Goal: Feedback & Contribution: Submit feedback/report problem

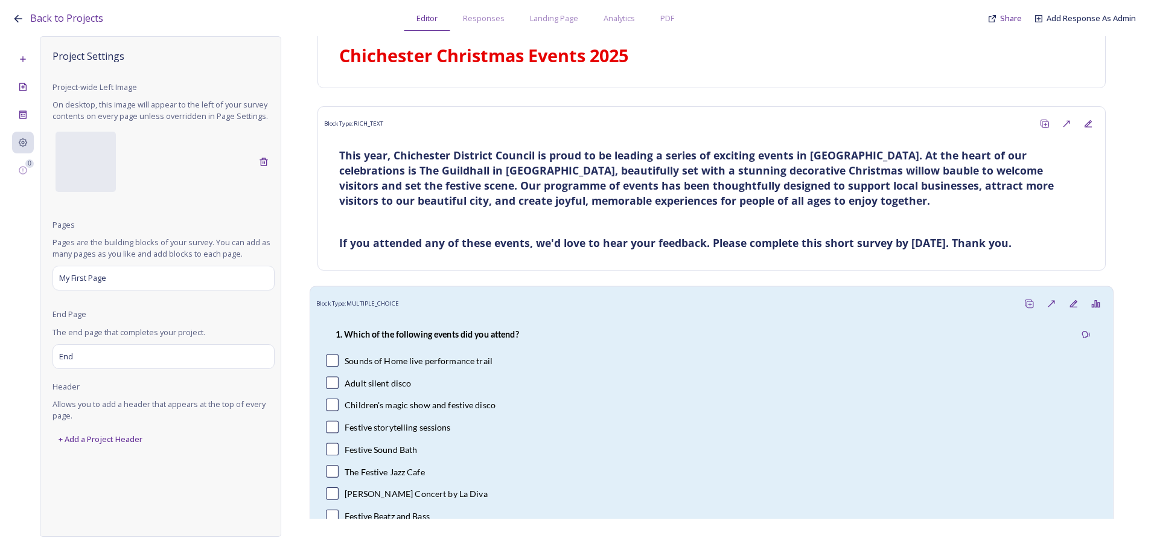
scroll to position [348, 0]
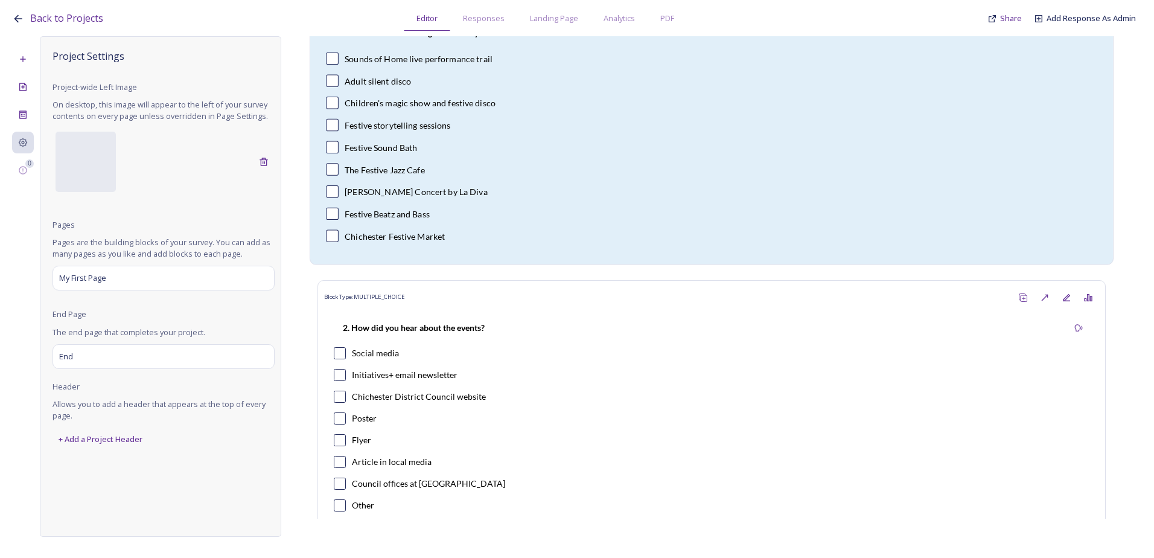
click at [515, 181] on div "1. Which of the following events did you attend? Sounds of Home live performanc…" at bounding box center [711, 135] width 791 height 245
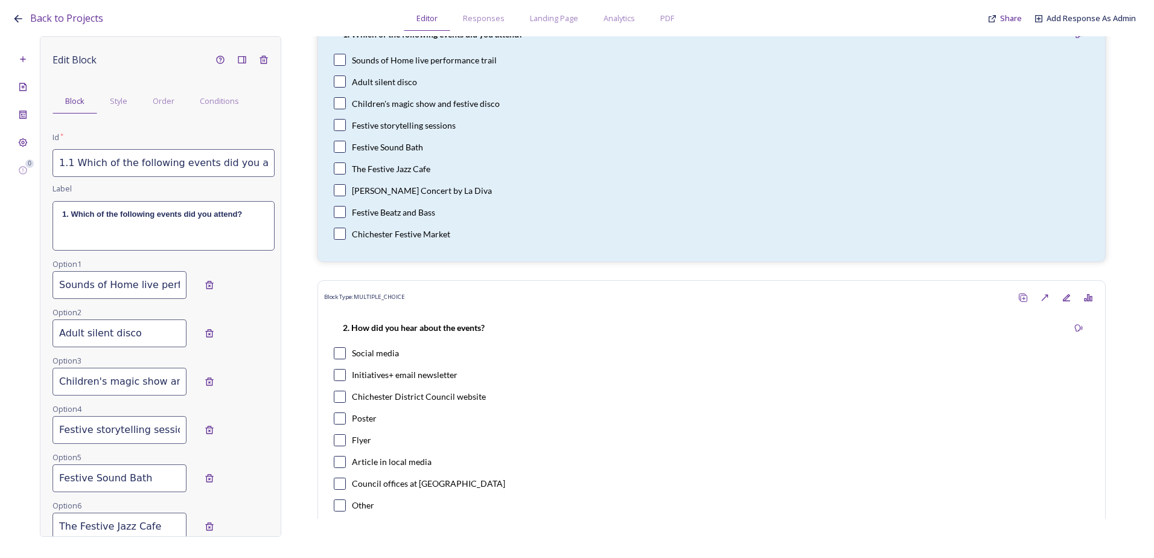
click at [249, 218] on div "1. Which of the following events did you attend?" at bounding box center [163, 226] width 221 height 48
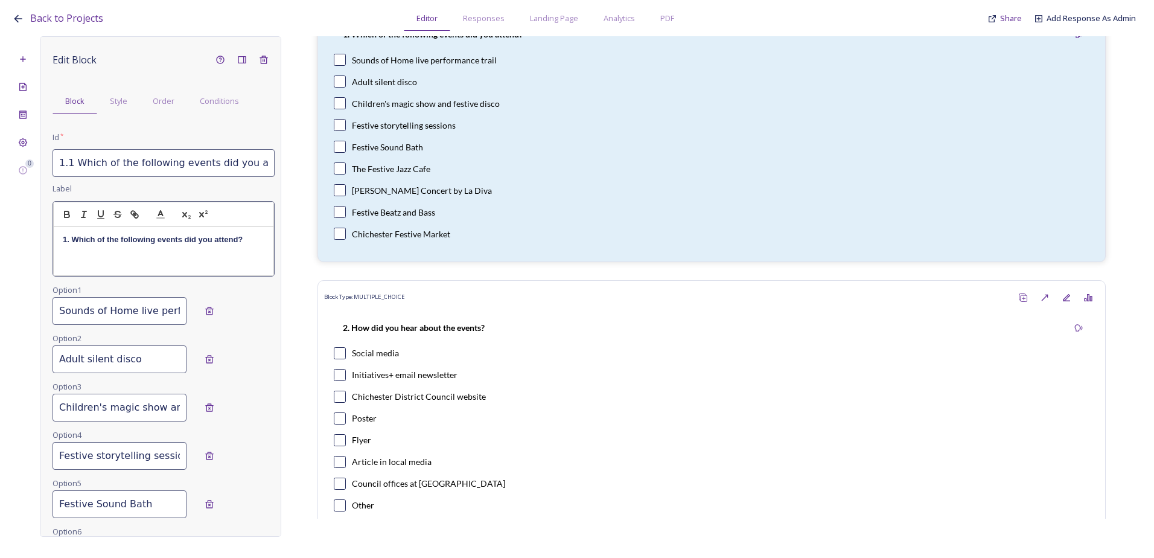
click at [253, 245] on p "1. Which of the following events did you attend?" at bounding box center [164, 239] width 202 height 11
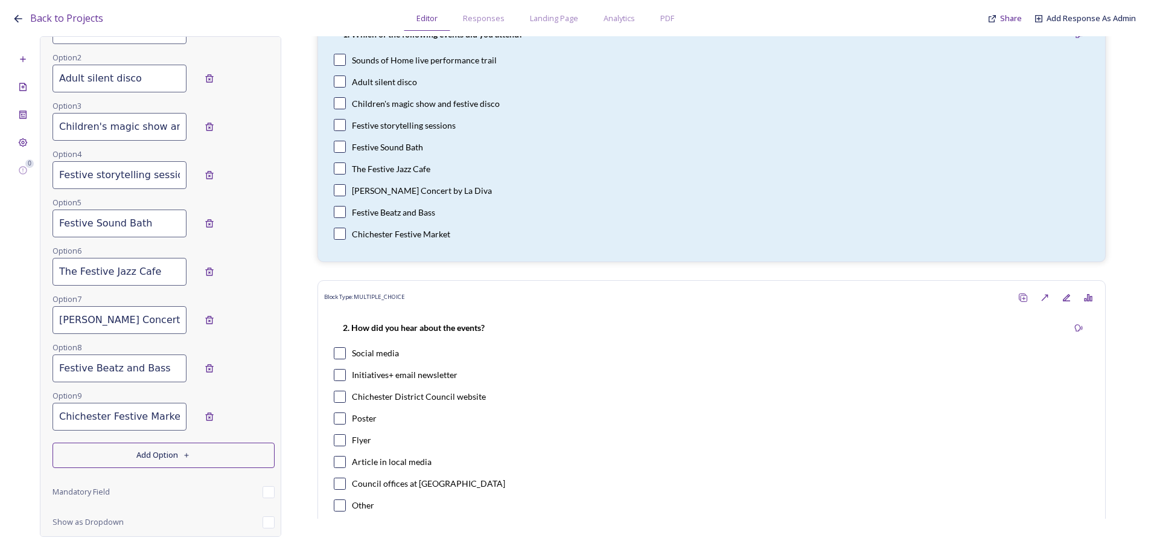
scroll to position [380, 0]
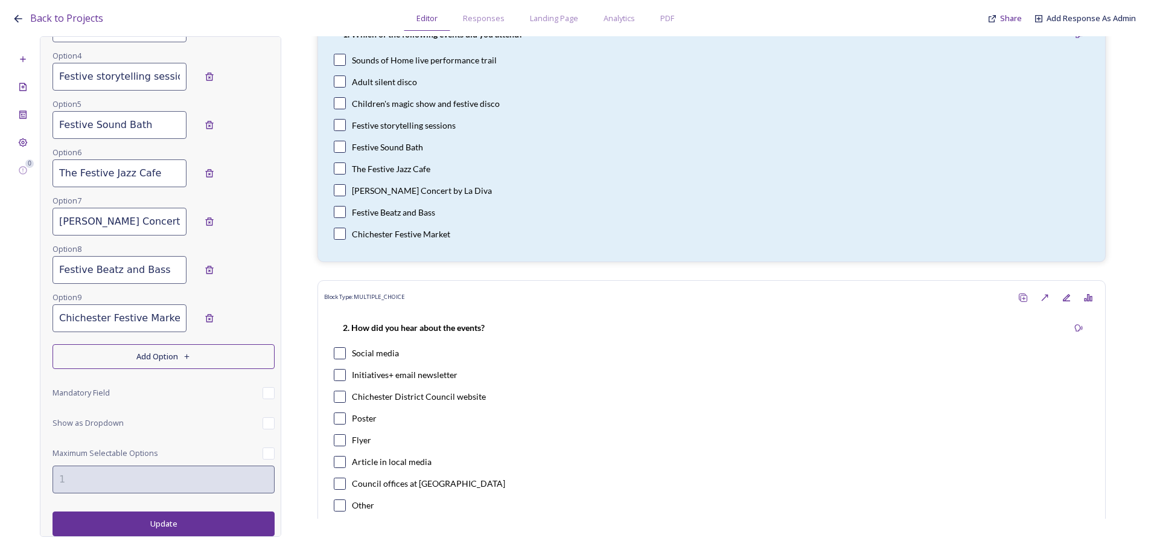
click at [189, 523] on button "Update" at bounding box center [164, 523] width 222 height 25
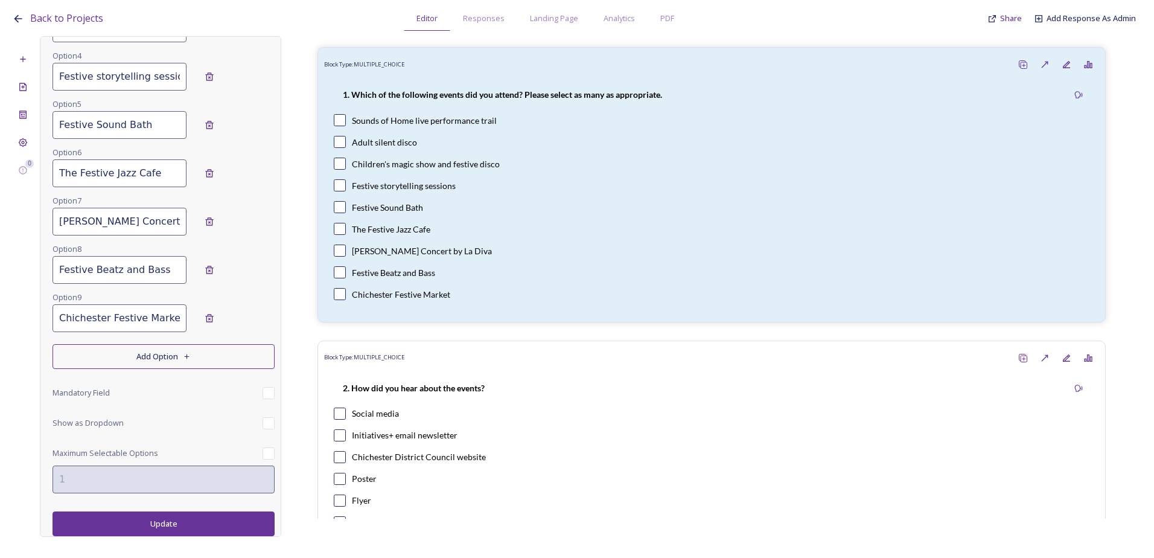
scroll to position [0, 0]
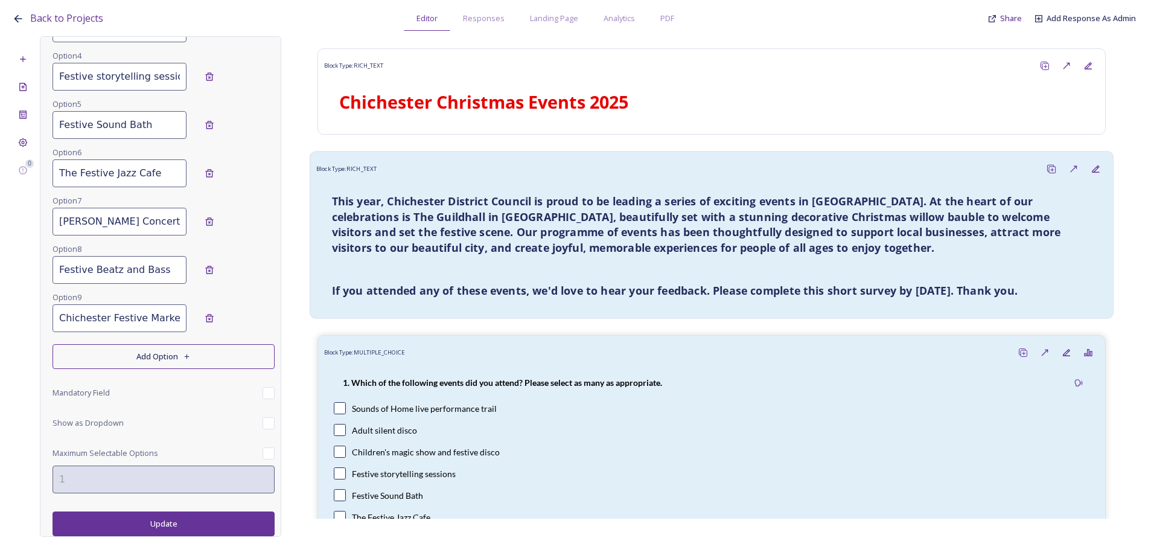
click at [536, 241] on strong "This year, Chichester District Council is proud to be leading a series of excit…" at bounding box center [698, 224] width 732 height 61
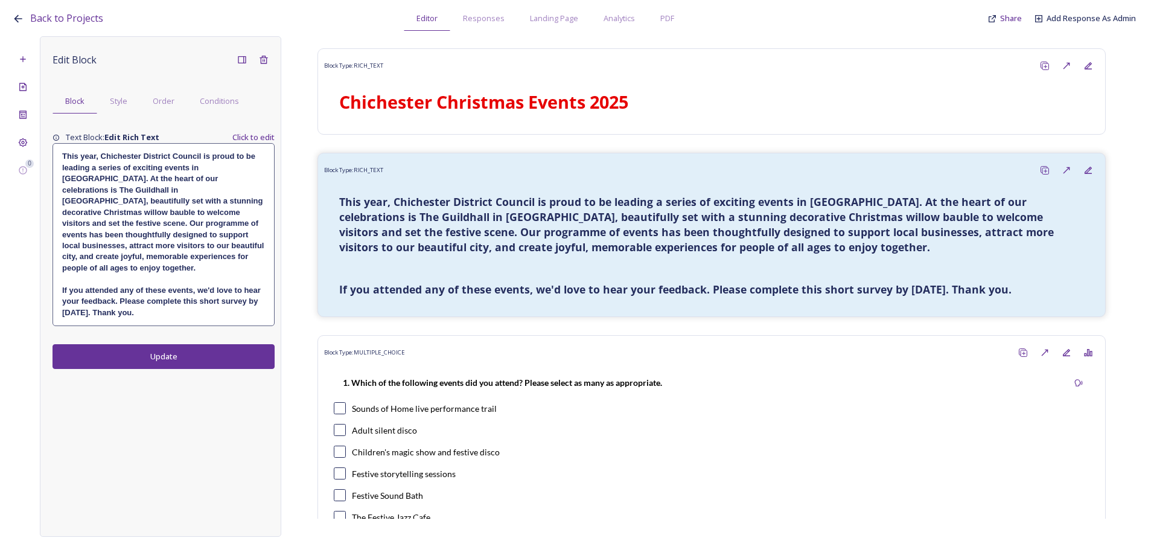
click at [260, 244] on h4 "This year, Chichester District Council is proud to be leading a series of excit…" at bounding box center [163, 212] width 203 height 123
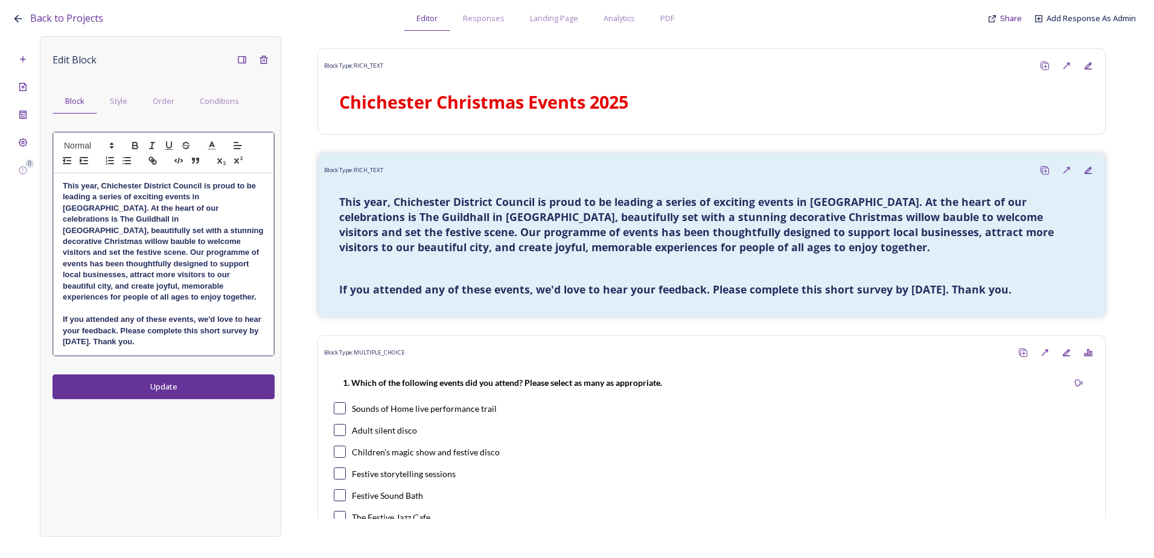
click at [197, 276] on strong "This year, Chichester District Council is proud to be leading a series of excit…" at bounding box center [164, 241] width 203 height 121
drag, startPoint x: 169, startPoint y: 332, endPoint x: 62, endPoint y: 179, distance: 186.7
click at [62, 179] on div "This year, Chichester District Council is proud to be leading a series of excit…" at bounding box center [164, 264] width 220 height 182
click at [133, 144] on icon "button" at bounding box center [135, 143] width 4 height 3
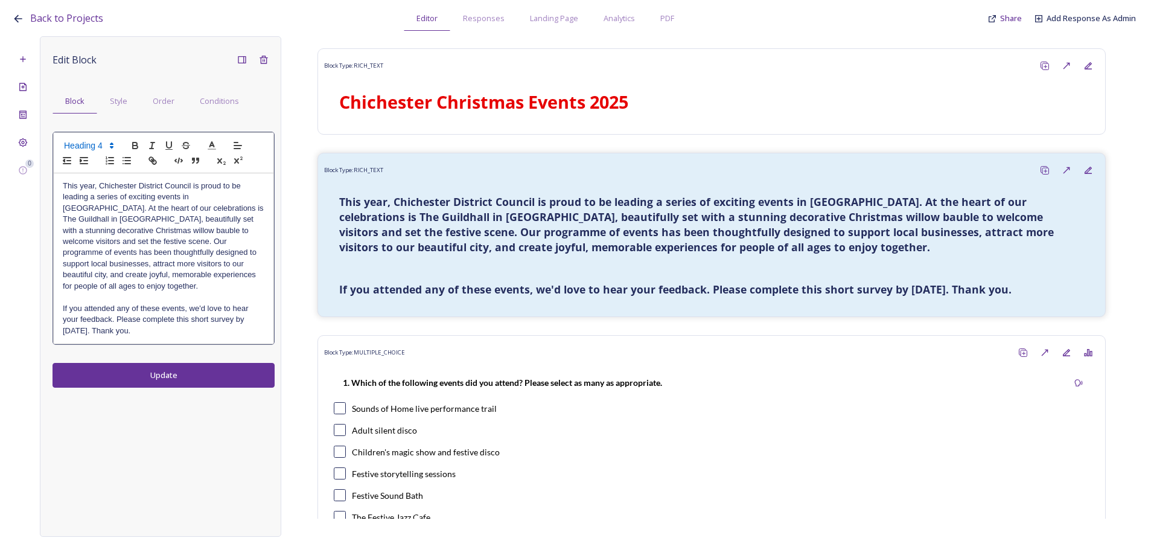
click at [149, 272] on h4 "This year, Chichester District Council is proud to be leading a series of excit…" at bounding box center [164, 236] width 202 height 112
drag, startPoint x: 247, startPoint y: 304, endPoint x: 99, endPoint y: 317, distance: 149.1
click at [99, 317] on h4 "If you attended any of these events, we'd love to hear your feedback. Please co…" at bounding box center [164, 319] width 202 height 33
click at [133, 142] on icon "button" at bounding box center [135, 145] width 11 height 11
click at [144, 254] on h4 "This year, Chichester District Council is proud to be leading a series of excit…" at bounding box center [164, 236] width 202 height 112
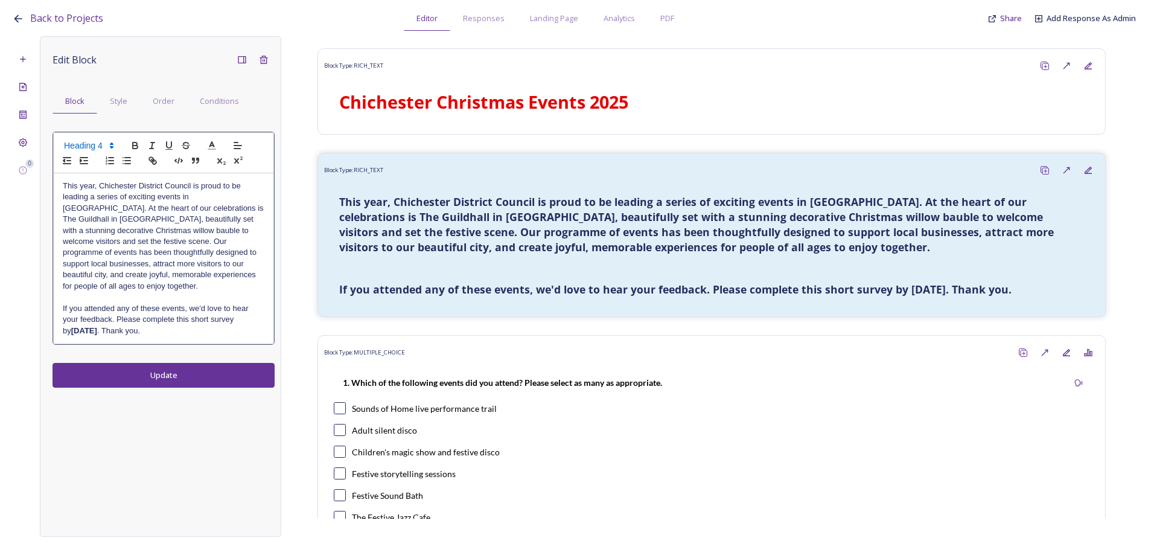
click at [158, 320] on h4 "If you attended any of these events, we'd love to hear your feedback. Please co…" at bounding box center [164, 319] width 202 height 33
click at [148, 258] on h4 "This year, Chichester District Council is proud to be leading a series of excit…" at bounding box center [164, 236] width 202 height 112
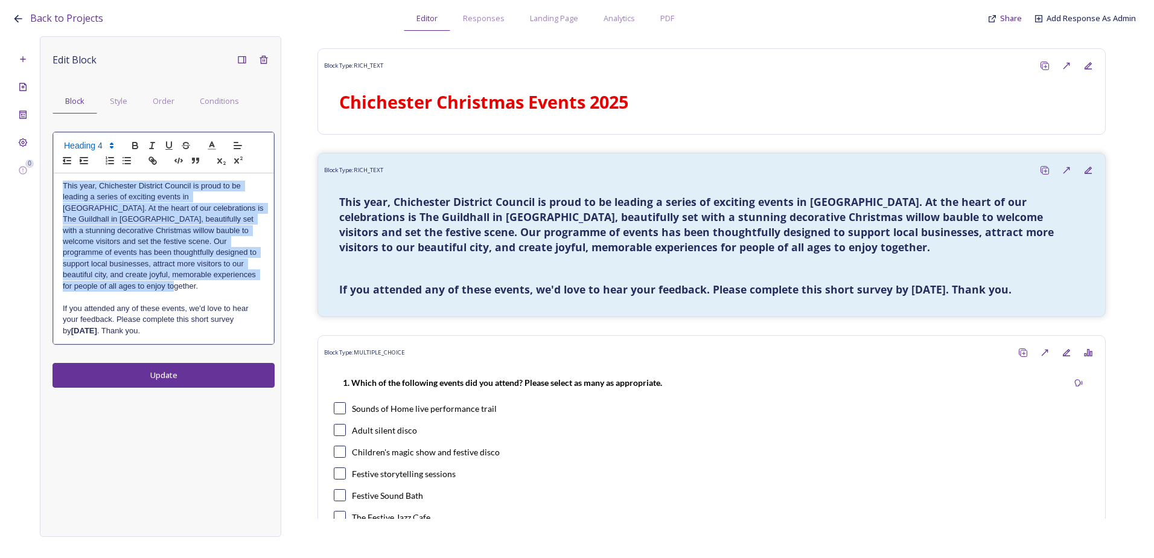
drag, startPoint x: 251, startPoint y: 272, endPoint x: 57, endPoint y: 180, distance: 214.4
click at [57, 180] on div "This year, Chichester District Council is proud to be leading a series of excit…" at bounding box center [164, 258] width 220 height 170
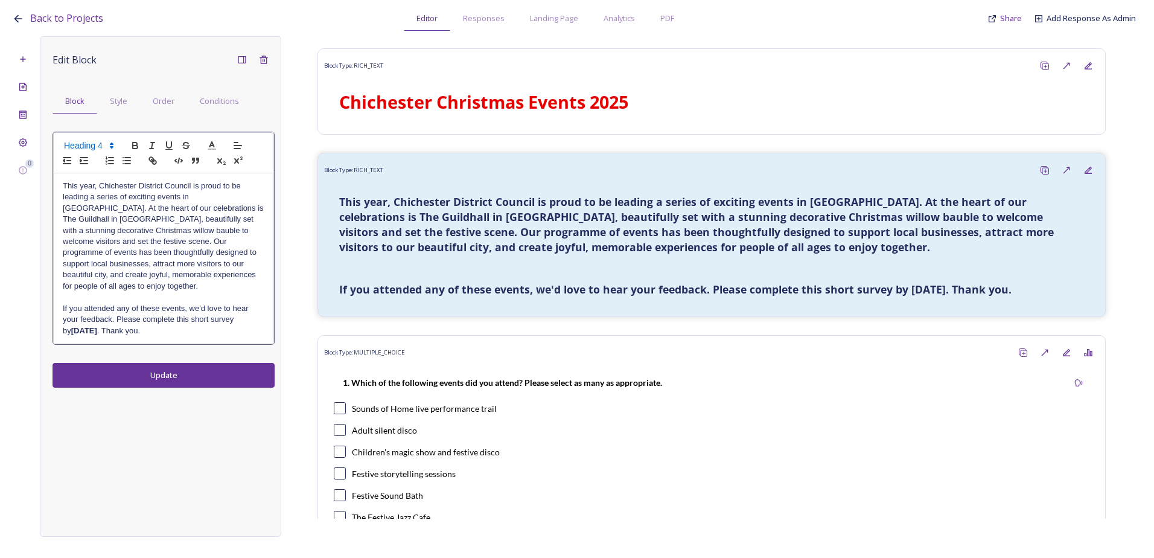
click at [107, 142] on icon at bounding box center [111, 145] width 11 height 11
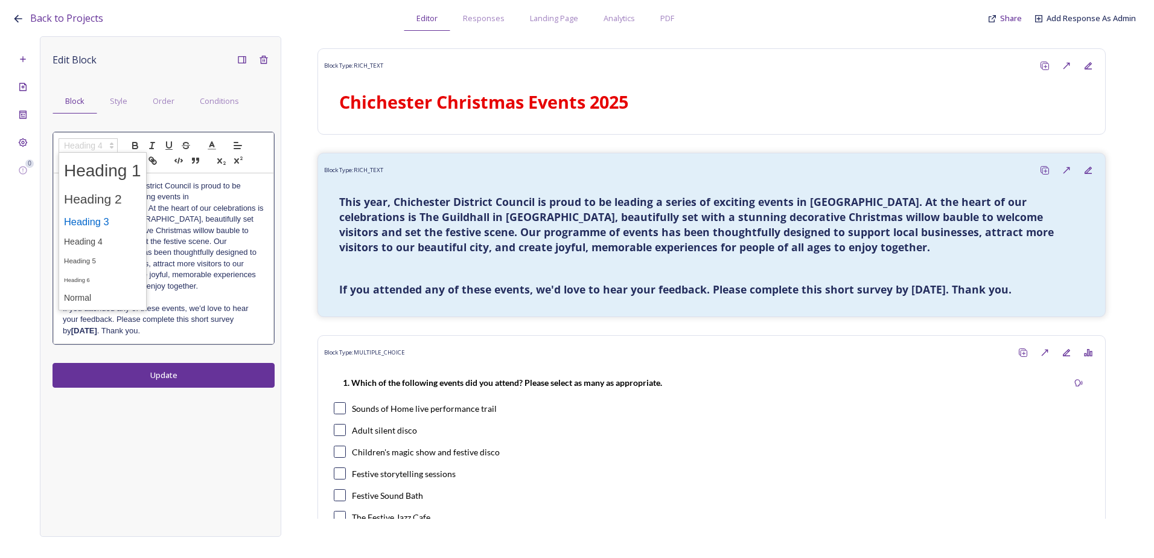
click at [103, 222] on span at bounding box center [102, 221] width 77 height 21
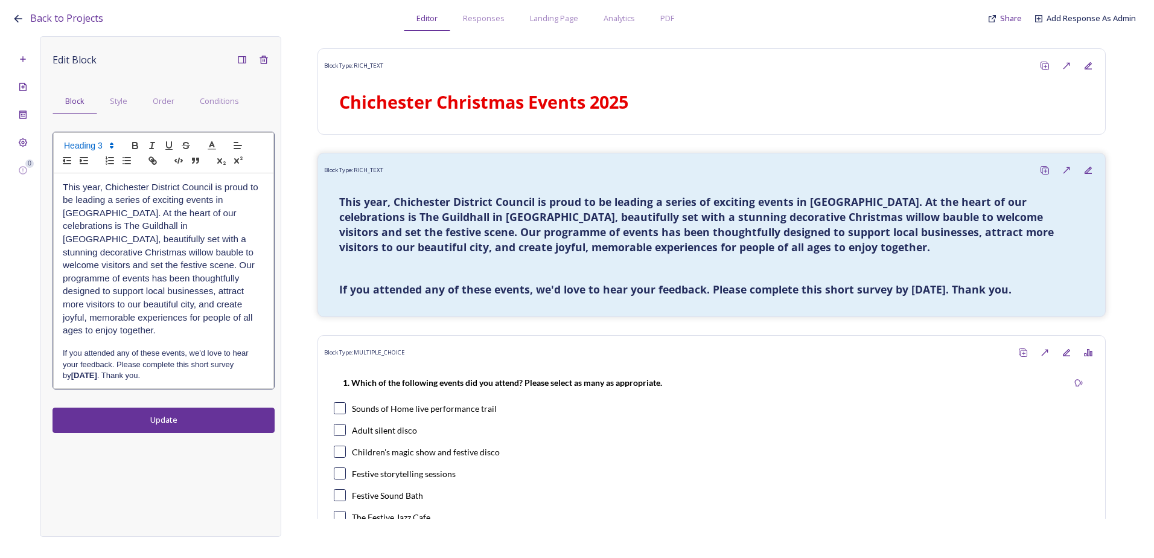
click at [185, 305] on h3 "This year, Chichester District Council is proud to be leading a series of excit…" at bounding box center [164, 258] width 202 height 156
click at [155, 360] on h4 "If you attended any of these events, we'd love to hear your feedback. Please co…" at bounding box center [164, 364] width 202 height 33
click at [156, 402] on div "Edit Block Block Style Order Conditions This year, Chichester District Council …" at bounding box center [160, 286] width 241 height 500
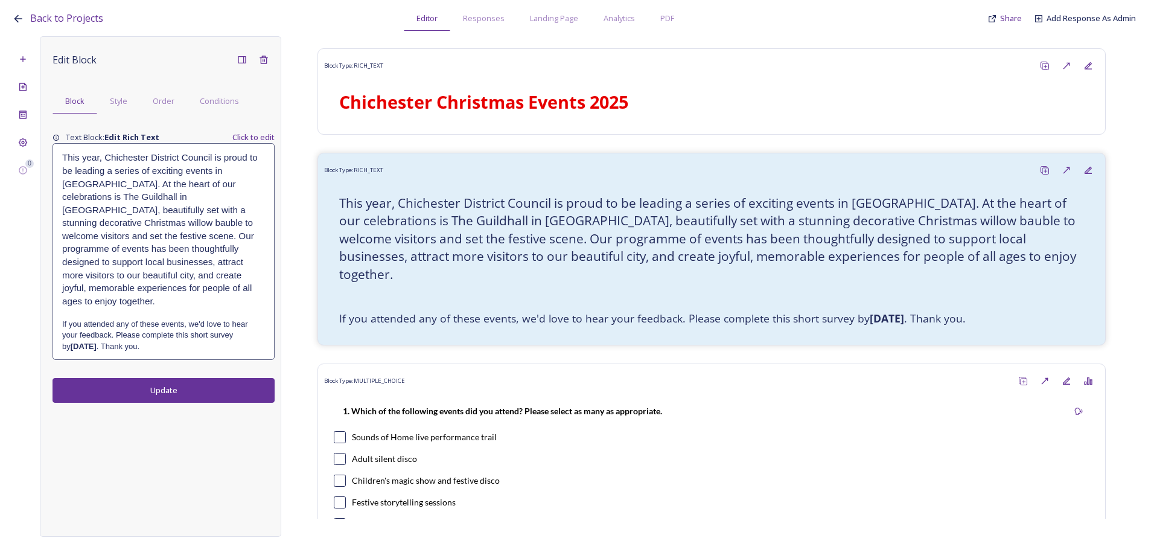
click at [182, 381] on button "Update" at bounding box center [164, 390] width 222 height 25
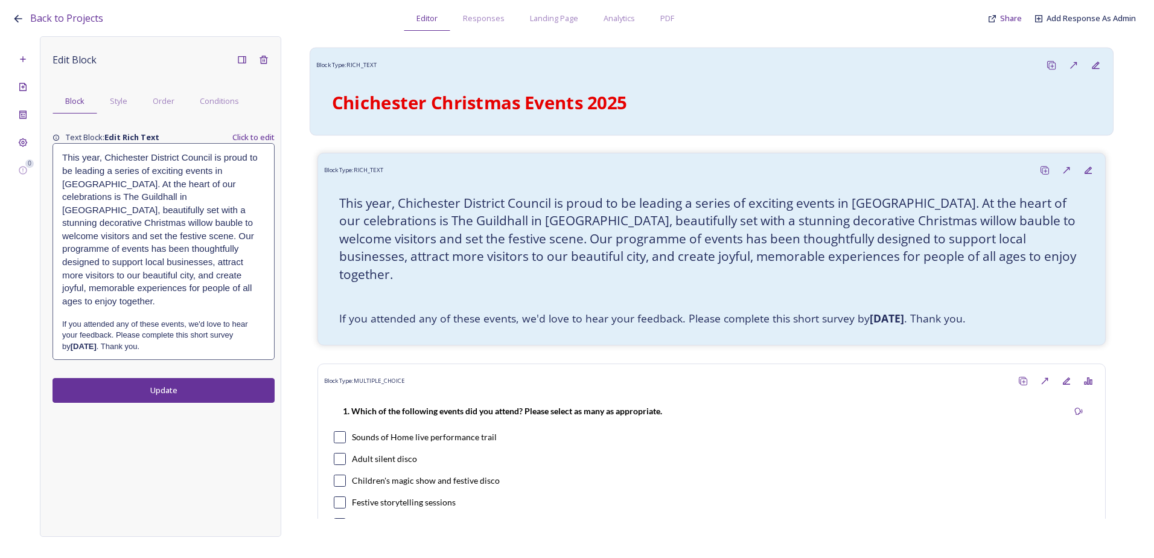
click at [454, 106] on strong "Chichester Christmas Events 2025" at bounding box center [479, 102] width 295 height 24
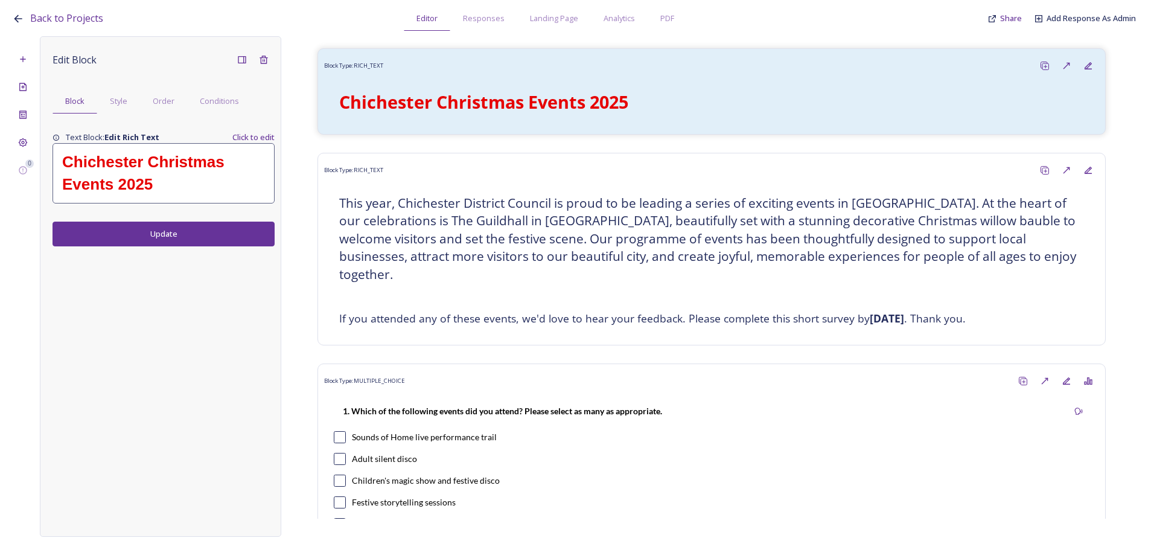
click at [179, 189] on h1 "Chichester Christmas Events 2025" at bounding box center [163, 173] width 203 height 45
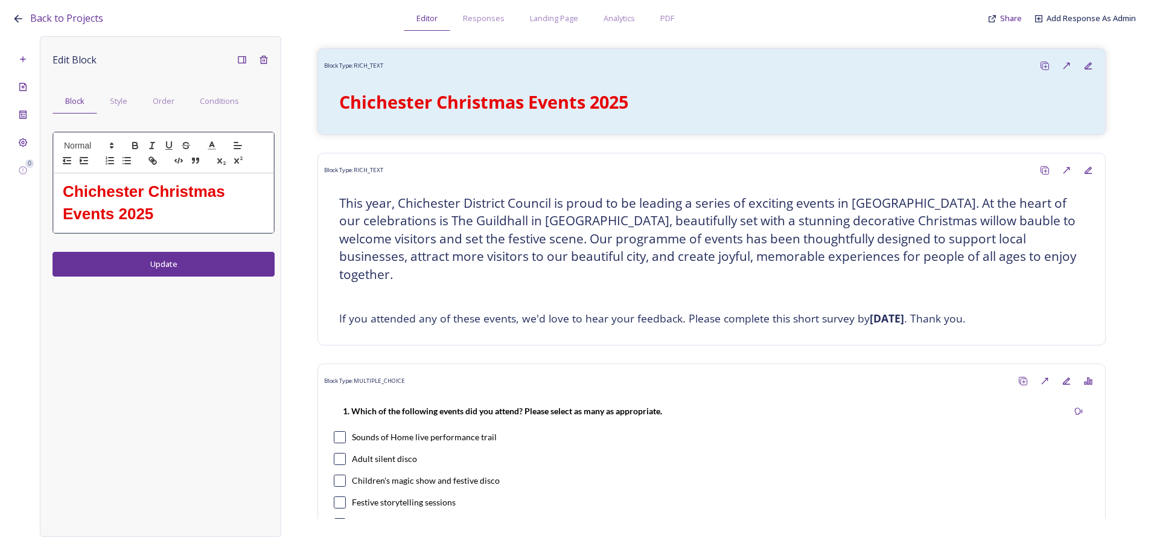
drag, startPoint x: 174, startPoint y: 215, endPoint x: 172, endPoint y: 222, distance: 6.5
click at [174, 216] on h1 "Chichester Christmas Events 2025" at bounding box center [164, 202] width 202 height 45
click at [244, 63] on icon at bounding box center [242, 59] width 8 height 7
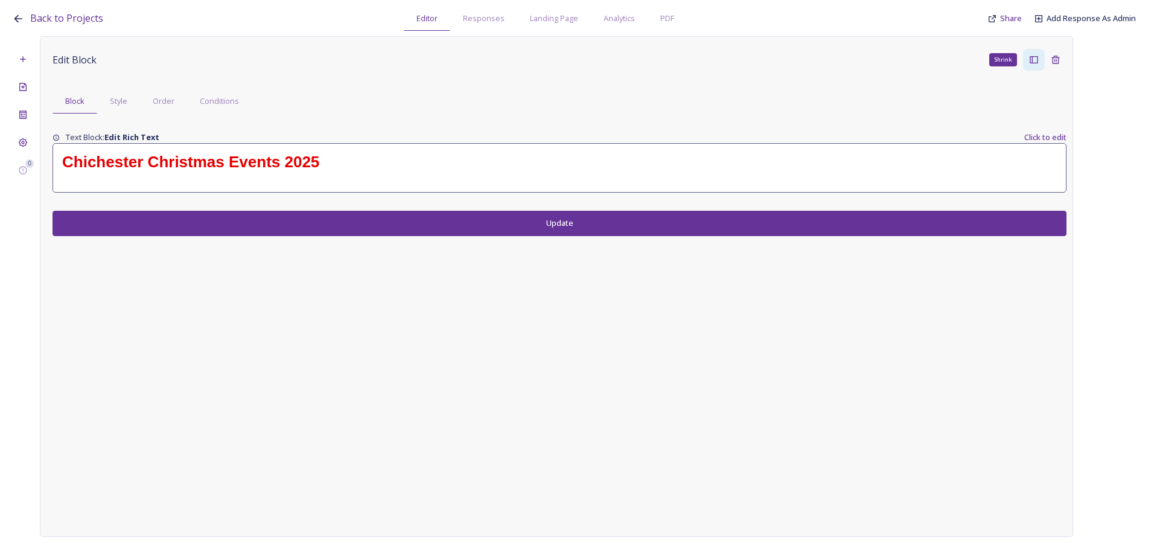
click at [342, 168] on h1 "Chichester Christmas Events 2025" at bounding box center [559, 162] width 995 height 22
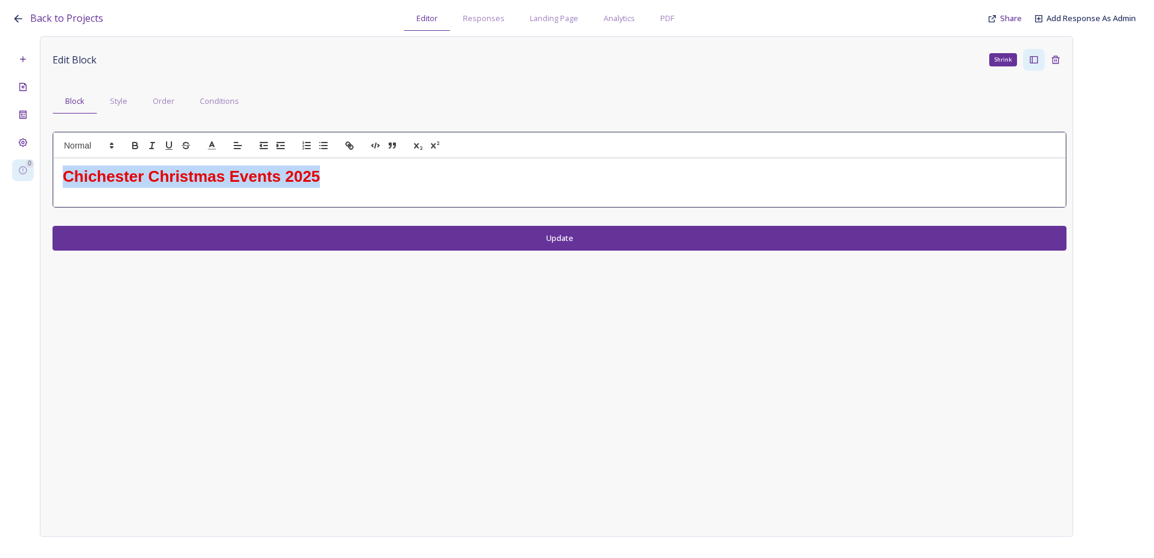
drag, startPoint x: 334, startPoint y: 179, endPoint x: 33, endPoint y: 178, distance: 301.8
click at [0, 182] on html "Back to Projects Editor Responses Landing Page Analytics PDF Share Add Response…" at bounding box center [577, 279] width 1154 height 558
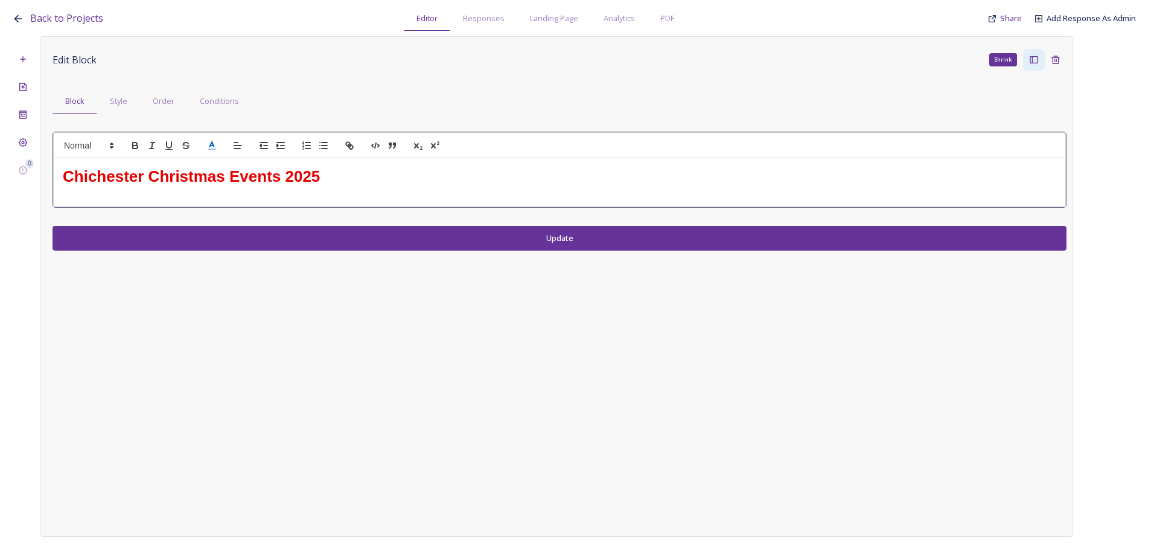
click at [215, 142] on icon at bounding box center [211, 145] width 11 height 11
click at [256, 160] on span at bounding box center [249, 184] width 92 height 65
click at [263, 161] on span at bounding box center [262, 161] width 10 height 10
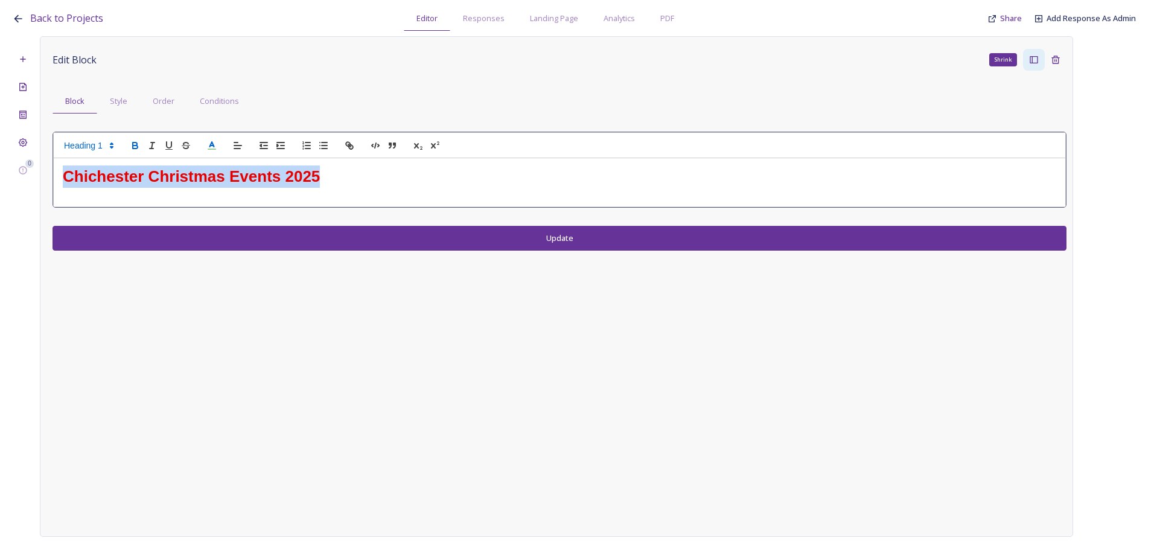
drag, startPoint x: 337, startPoint y: 182, endPoint x: 45, endPoint y: 168, distance: 293.0
click at [45, 168] on div "Edit Block Shrink Block Style Order Conditions ﻿ Chichester Christmas Events 20…" at bounding box center [556, 286] width 1033 height 500
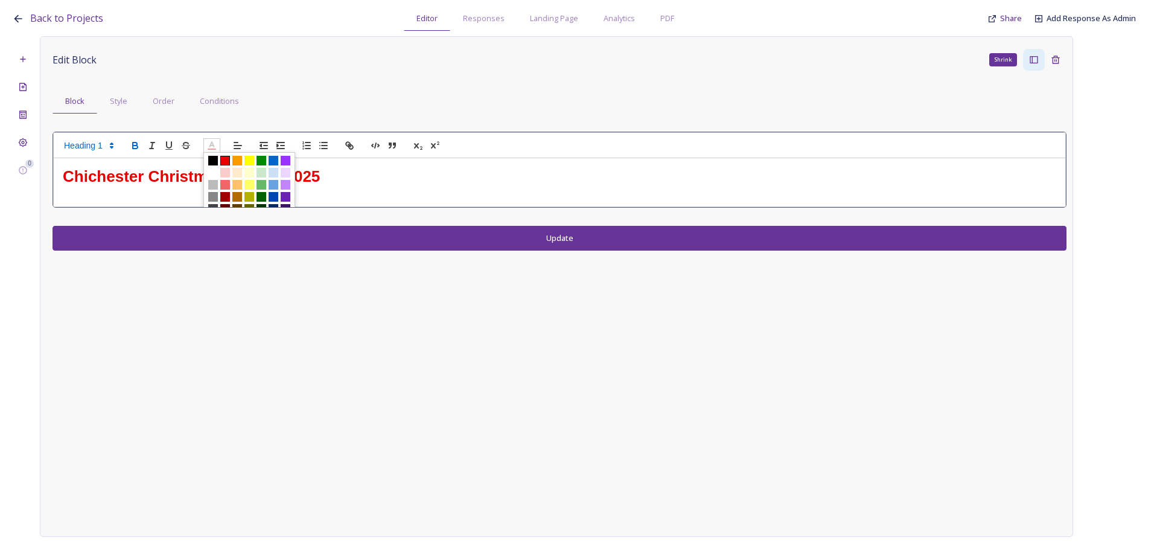
click at [212, 144] on polyline at bounding box center [212, 144] width 4 height 5
click at [264, 162] on span at bounding box center [262, 161] width 10 height 10
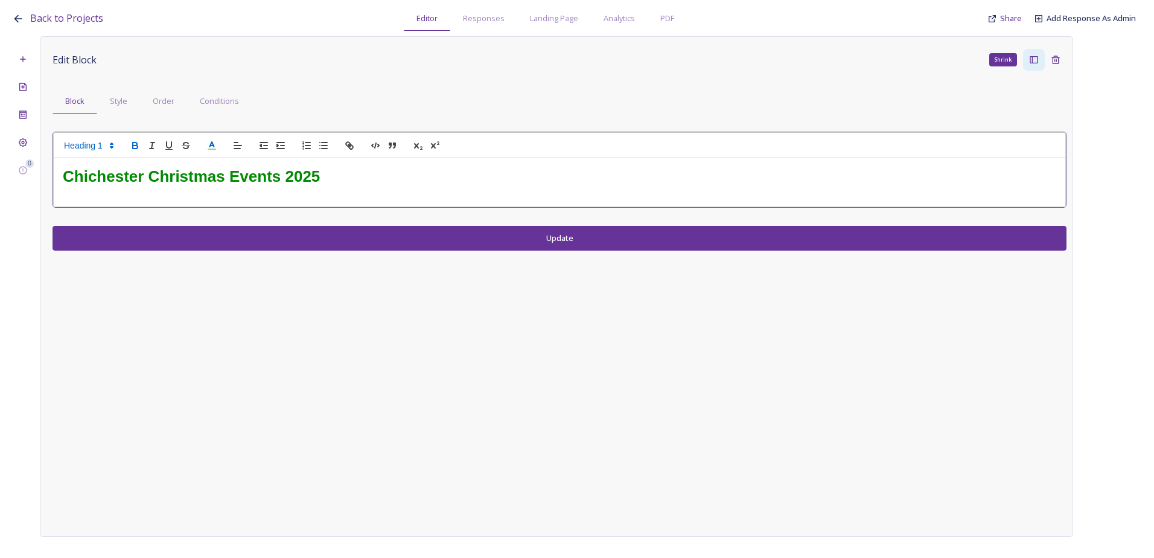
click at [335, 177] on h1 "﻿ Chichester Christmas Events 2025" at bounding box center [559, 176] width 993 height 22
click at [364, 227] on button "Update" at bounding box center [560, 238] width 1014 height 25
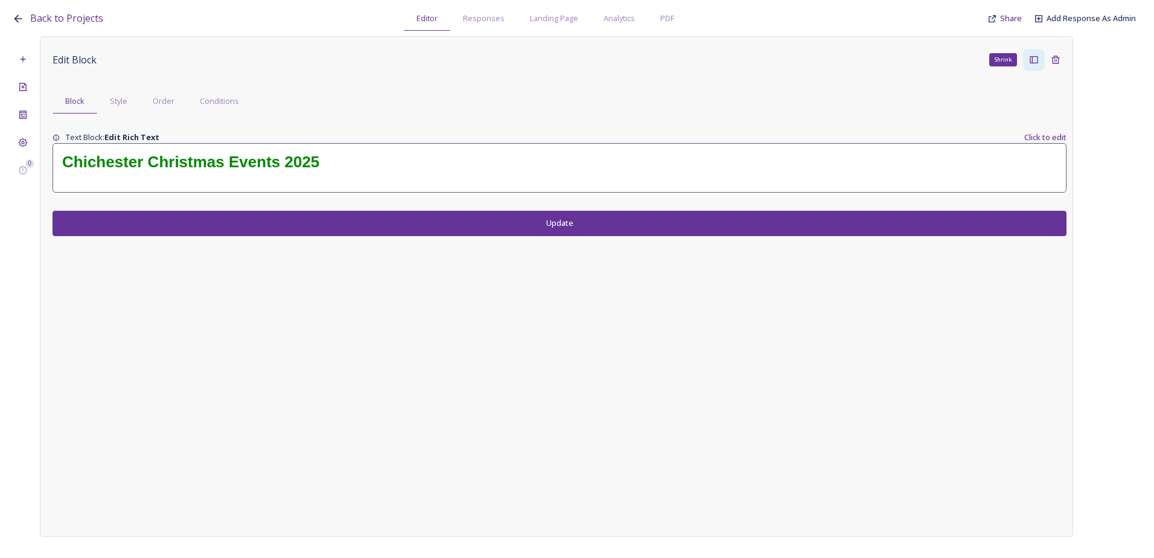
click at [850, 220] on button "Update" at bounding box center [560, 223] width 1014 height 25
click at [1036, 65] on div "Shrink" at bounding box center [1034, 60] width 22 height 22
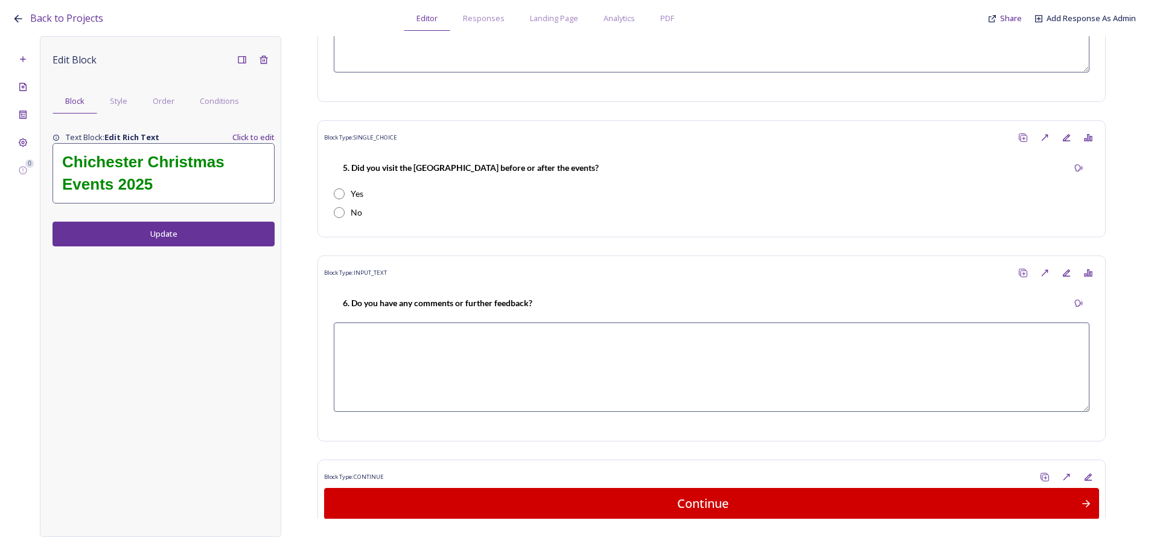
scroll to position [1736, 0]
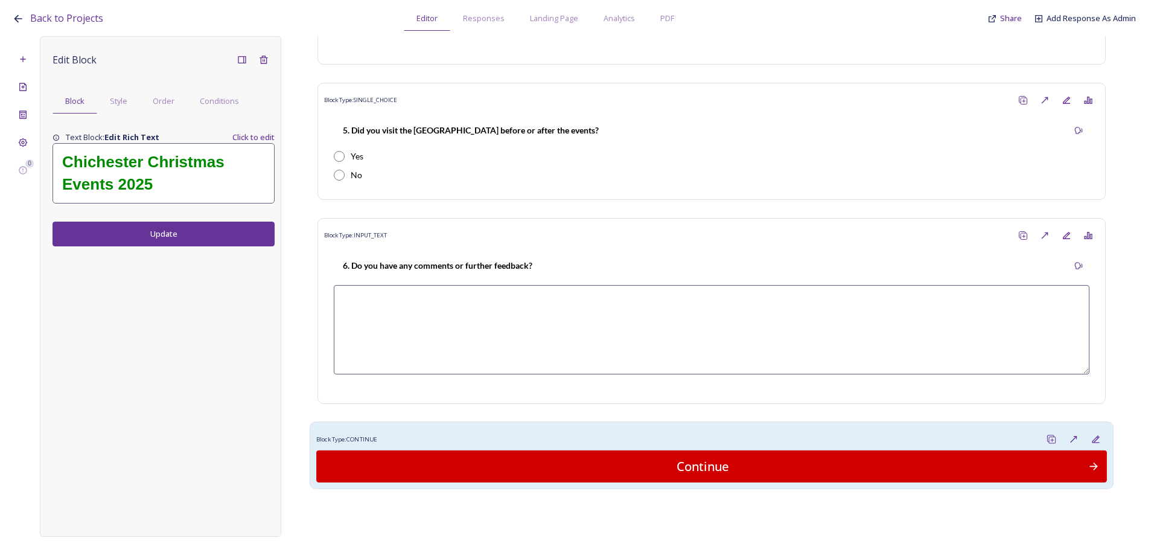
click at [445, 429] on div "Block Type: CONTINUE" at bounding box center [711, 439] width 791 height 22
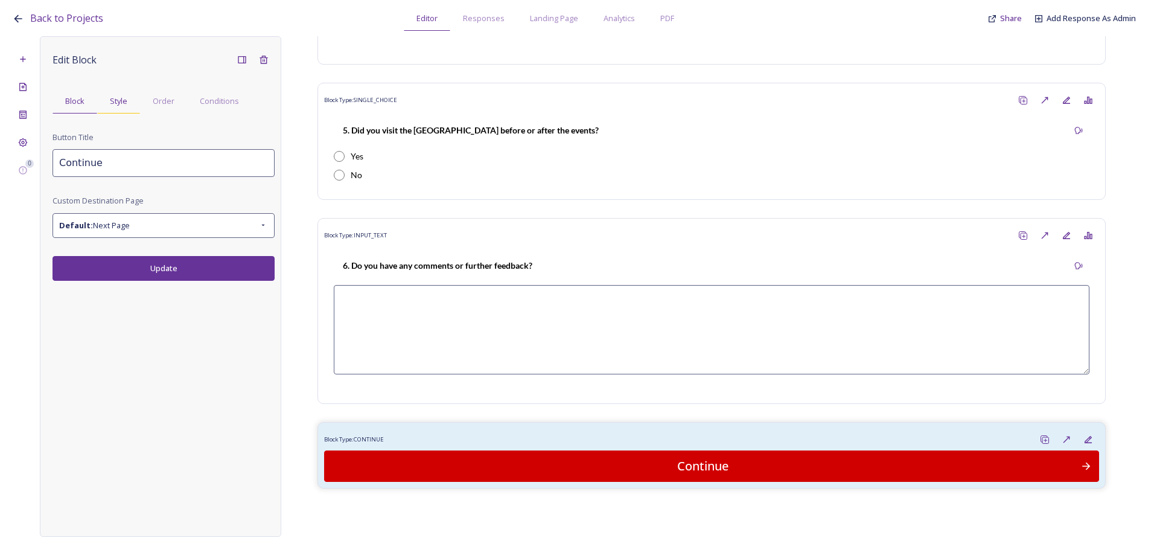
click at [129, 91] on div "Style" at bounding box center [118, 101] width 43 height 25
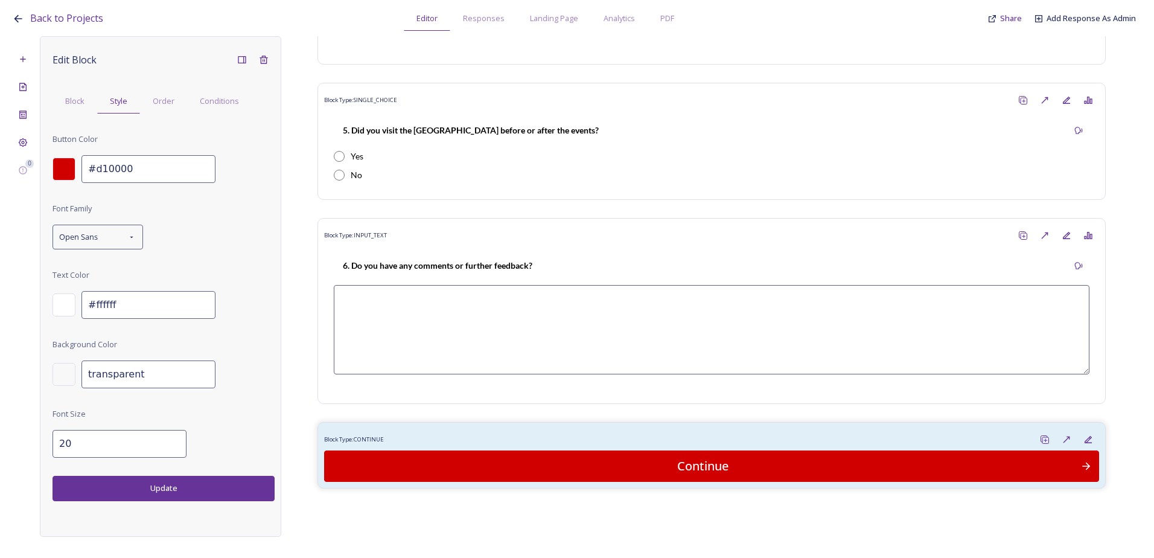
click at [70, 164] on div at bounding box center [64, 169] width 23 height 23
click at [380, 417] on div "Block Type: RICH_TEXT ﻿Chichester Christmas Events 2025 Block Type: RICH_TEXT T…" at bounding box center [711, 277] width 861 height 482
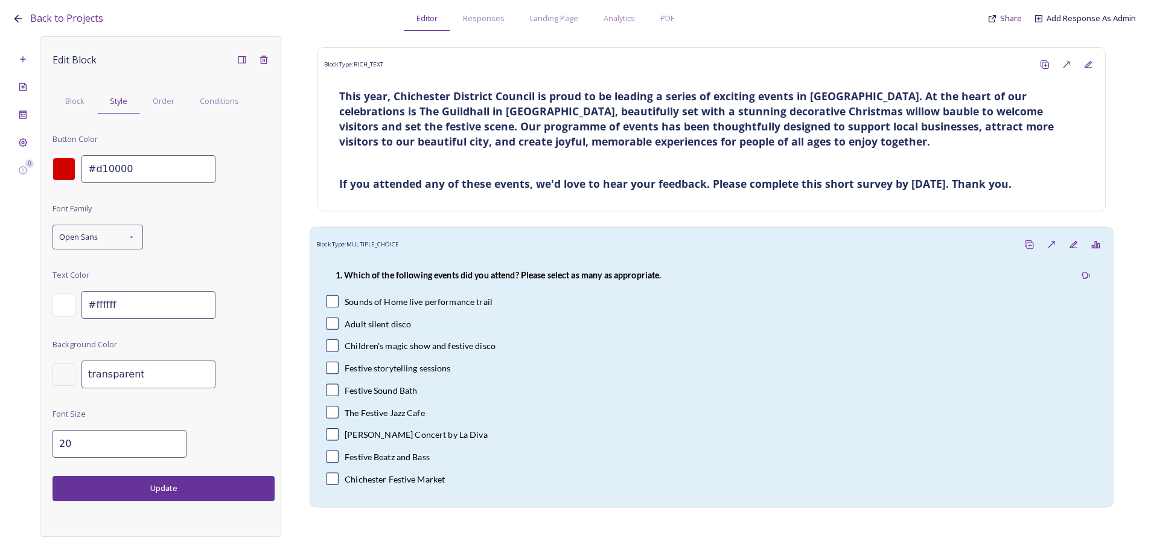
scroll to position [0, 0]
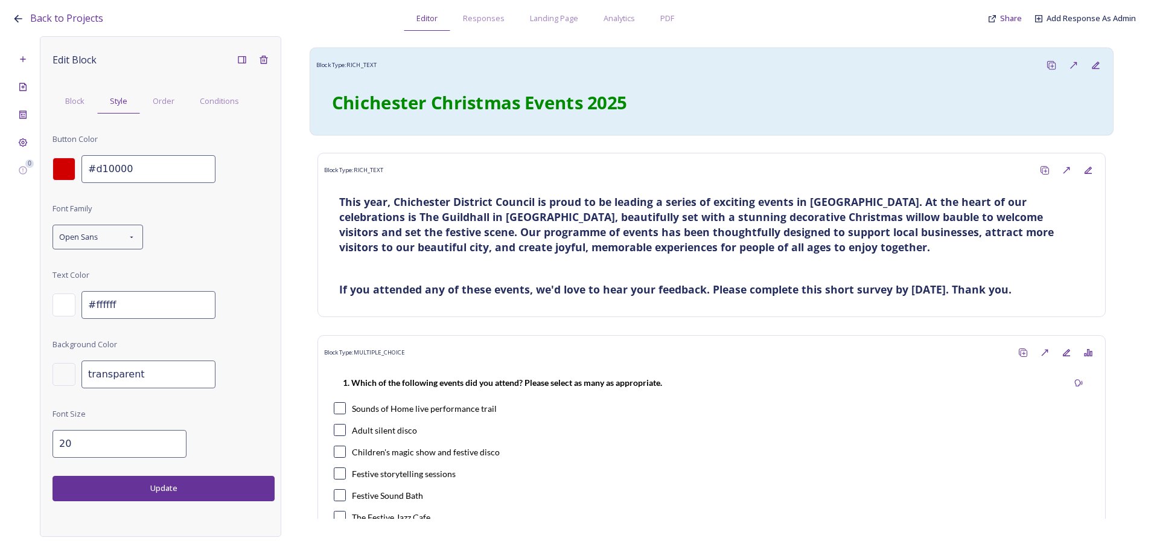
click at [566, 119] on div "﻿Chichester Christmas Events 2025" at bounding box center [711, 103] width 778 height 40
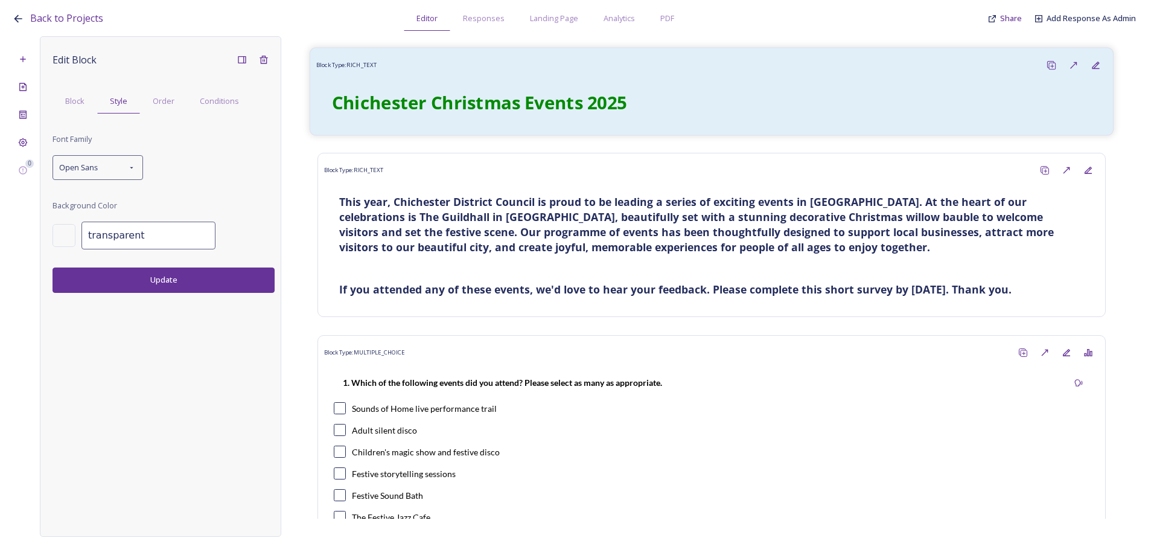
click at [454, 88] on div "﻿Chichester Christmas Events 2025" at bounding box center [711, 103] width 778 height 40
click at [594, 104] on strong "﻿Chichester Christmas Events 2025" at bounding box center [479, 102] width 295 height 24
click at [87, 107] on div "Block" at bounding box center [75, 101] width 45 height 25
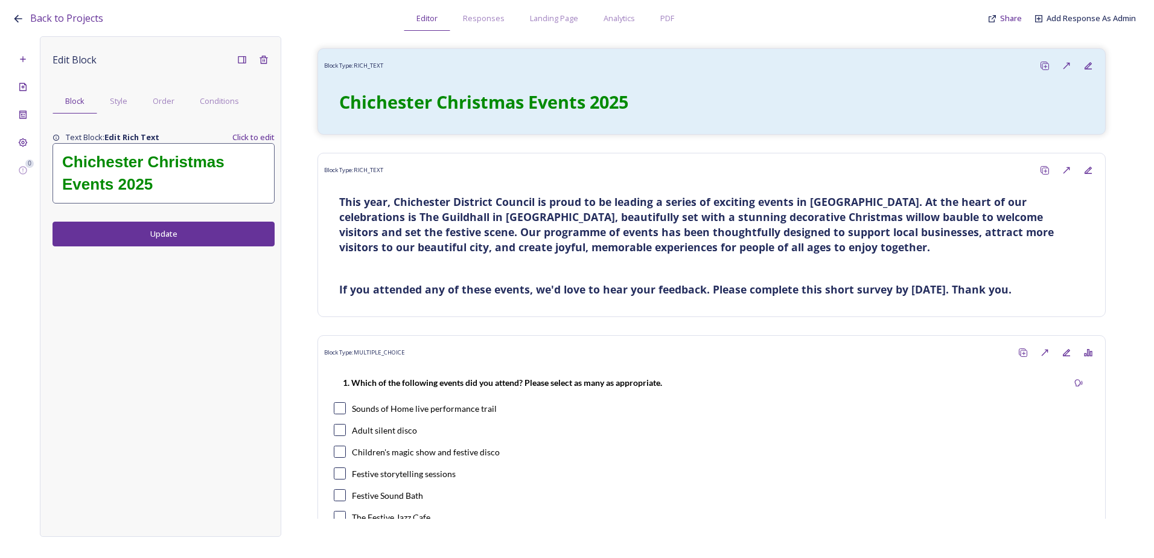
click at [143, 177] on strong "﻿Chichester Christmas Events 2025" at bounding box center [145, 173] width 167 height 40
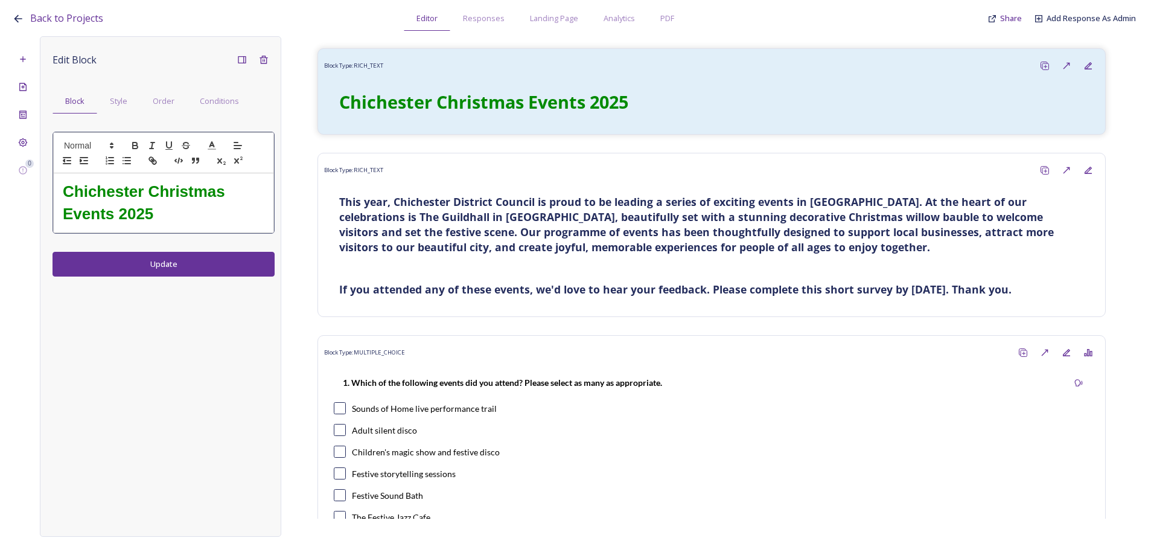
click at [120, 209] on strong "﻿Chichester Christmas Events 2025" at bounding box center [146, 202] width 167 height 40
click at [147, 269] on div "Edit Block Block Style Order Conditions ﻿Chichester Christmas Events feedback 2…" at bounding box center [160, 286] width 241 height 500
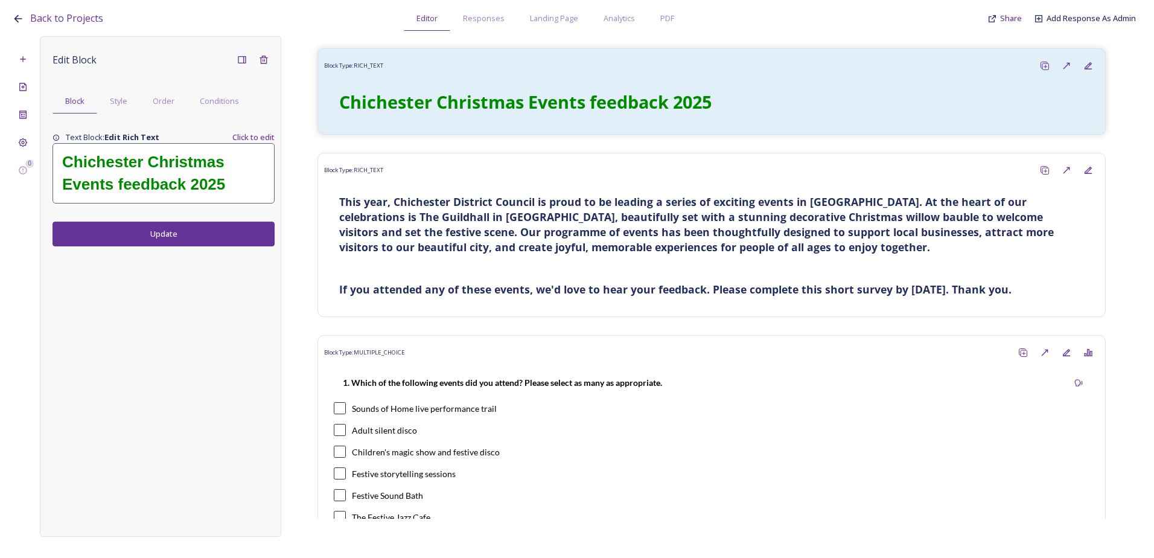
drag, startPoint x: 187, startPoint y: 241, endPoint x: 704, endPoint y: 241, distance: 517.2
click at [194, 241] on button "Update" at bounding box center [164, 234] width 222 height 25
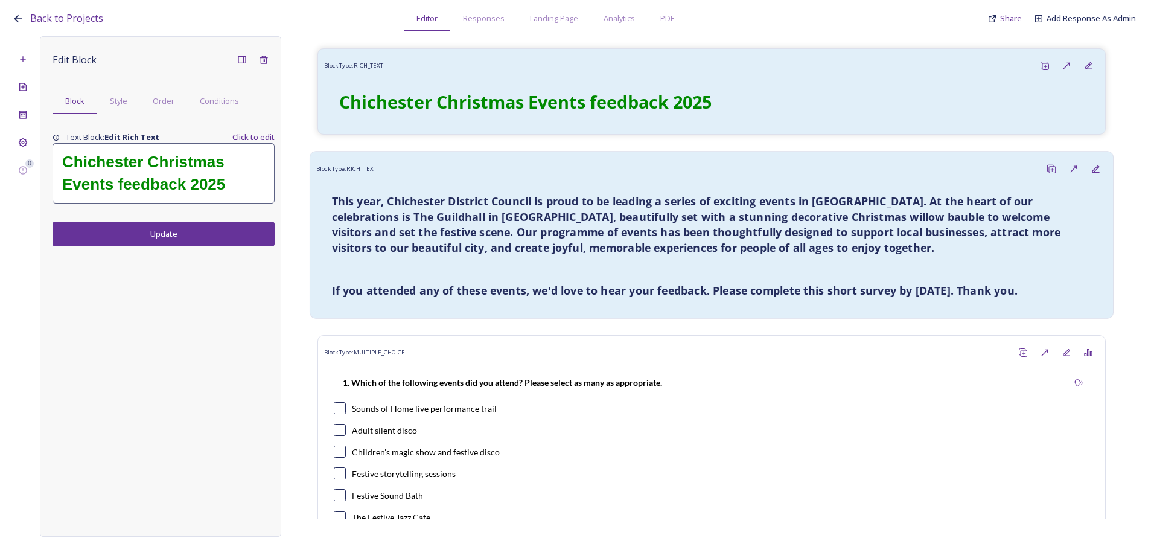
click at [727, 231] on strong "This year, Chichester District Council is proud to be leading a series of excit…" at bounding box center [698, 224] width 732 height 61
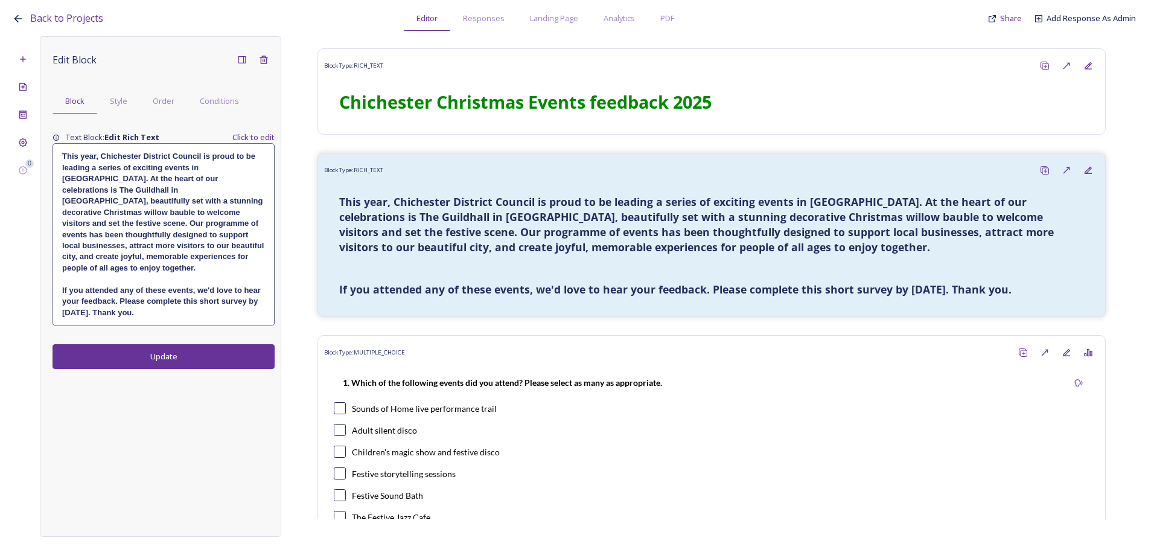
click at [72, 225] on strong "This year, Chichester District Council is proud to be leading a series of excit…" at bounding box center [164, 211] width 204 height 121
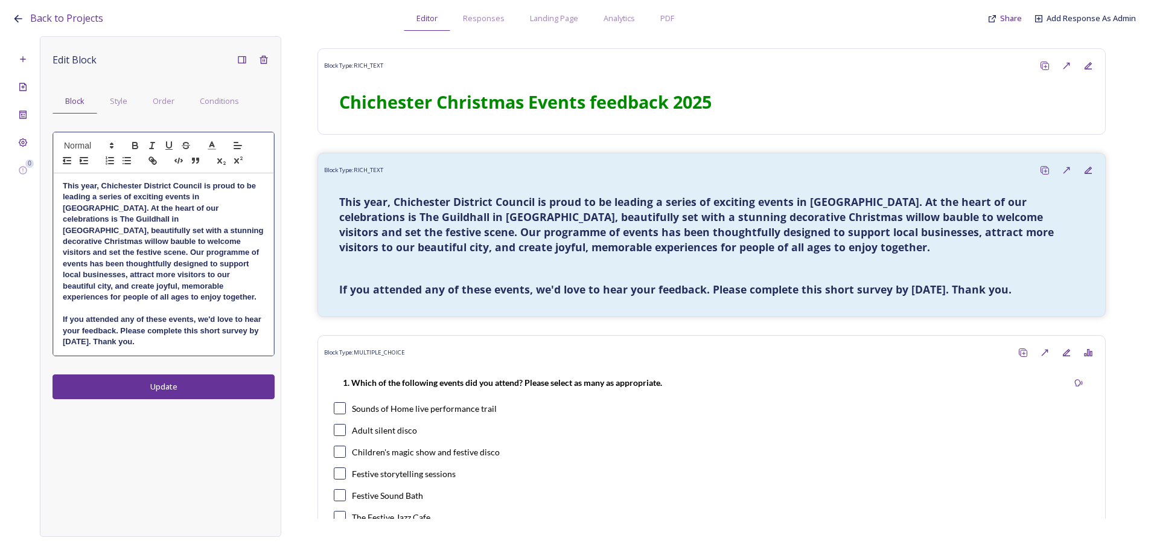
click at [199, 281] on h4 "This year, Chichester District Council is proud to be leading a series of excit…" at bounding box center [164, 241] width 202 height 123
click at [161, 331] on h4 "If you attended any of these events, we'd love to hear your feedback. Please co…" at bounding box center [164, 330] width 202 height 33
drag, startPoint x: 170, startPoint y: 331, endPoint x: 57, endPoint y: 183, distance: 186.0
click at [57, 183] on div "This year, Chichester District Council is proud to be leading a series of excit…" at bounding box center [164, 264] width 220 height 182
click at [134, 144] on icon "button" at bounding box center [135, 145] width 11 height 11
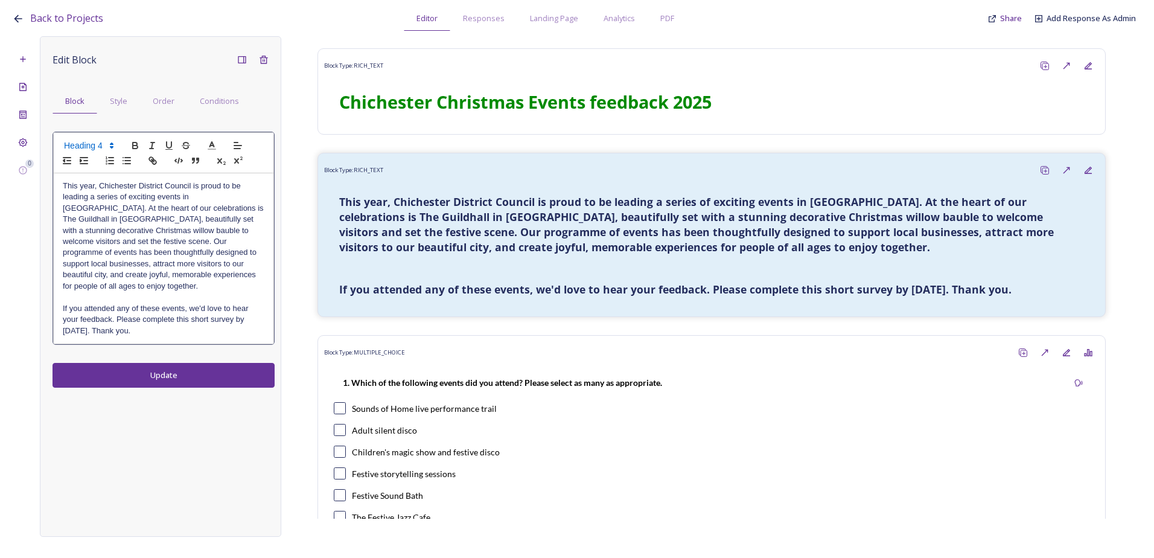
click at [169, 368] on div "Edit Block Block Style Order Conditions This year, Chichester District Council …" at bounding box center [160, 286] width 241 height 500
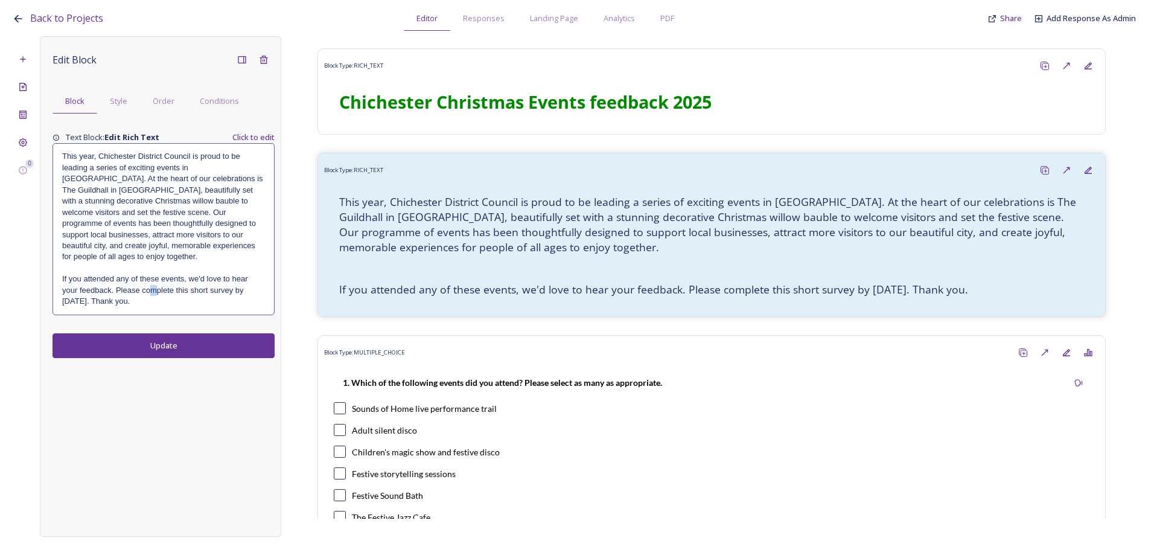
click at [153, 276] on h4 "If you attended any of these events, we'd love to hear your feedback. Please co…" at bounding box center [163, 289] width 203 height 33
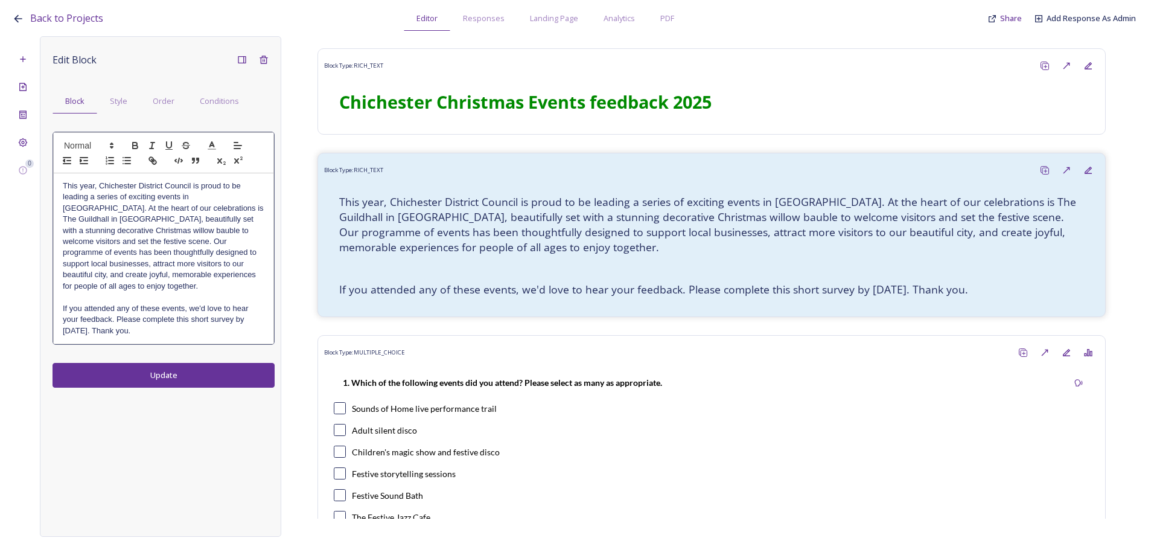
click at [252, 276] on h4 "This year, Chichester District Council is proud to be leading a series of excit…" at bounding box center [164, 236] width 202 height 112
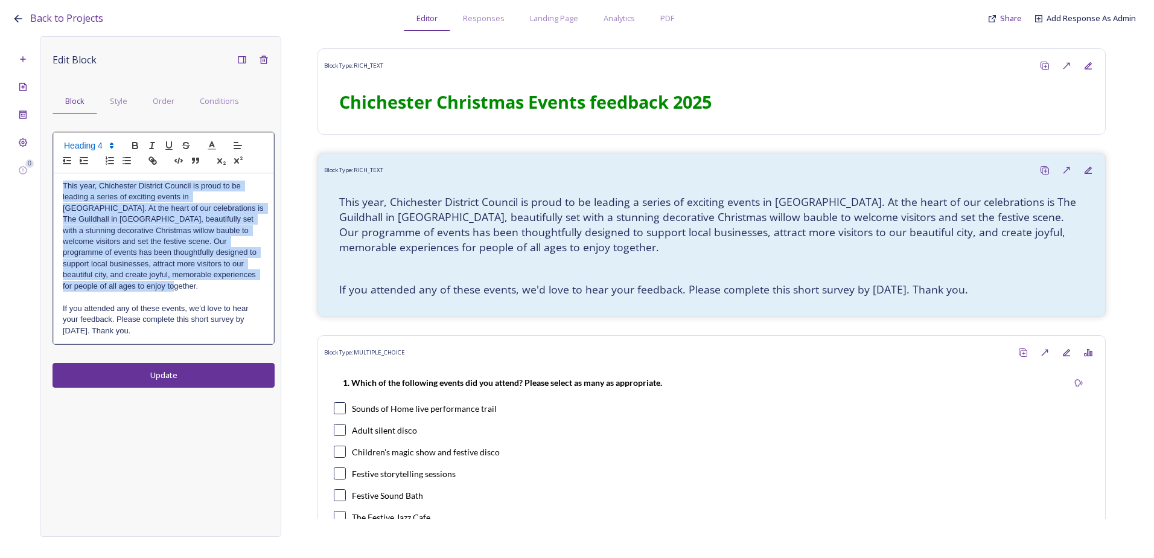
drag, startPoint x: 164, startPoint y: 276, endPoint x: 41, endPoint y: 183, distance: 154.3
click at [41, 183] on div "Edit Block Block Style Order Conditions This year, Chichester District Council …" at bounding box center [160, 286] width 241 height 500
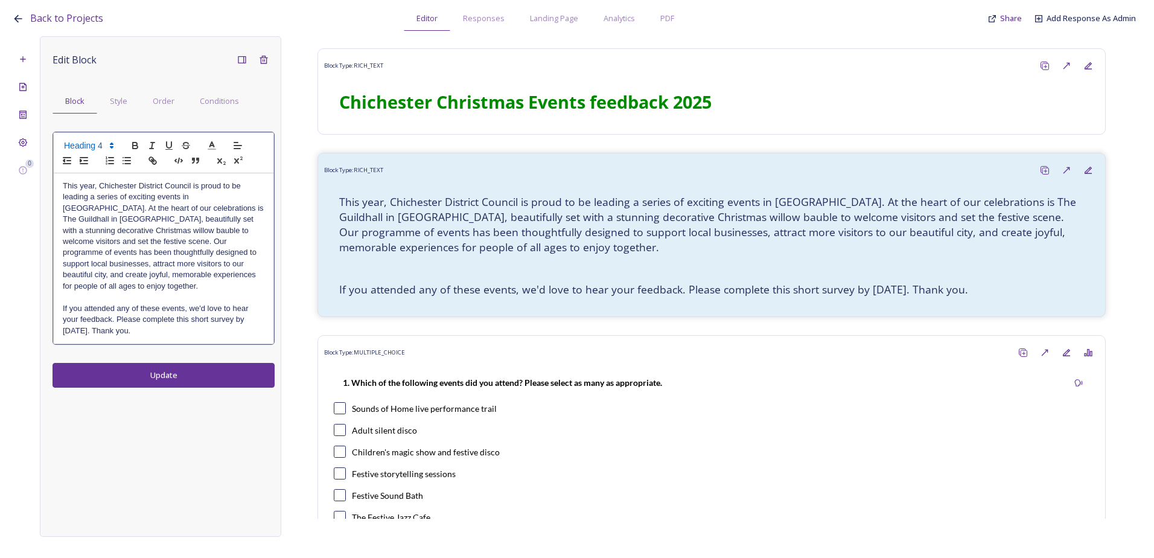
click at [116, 143] on icon at bounding box center [111, 145] width 11 height 11
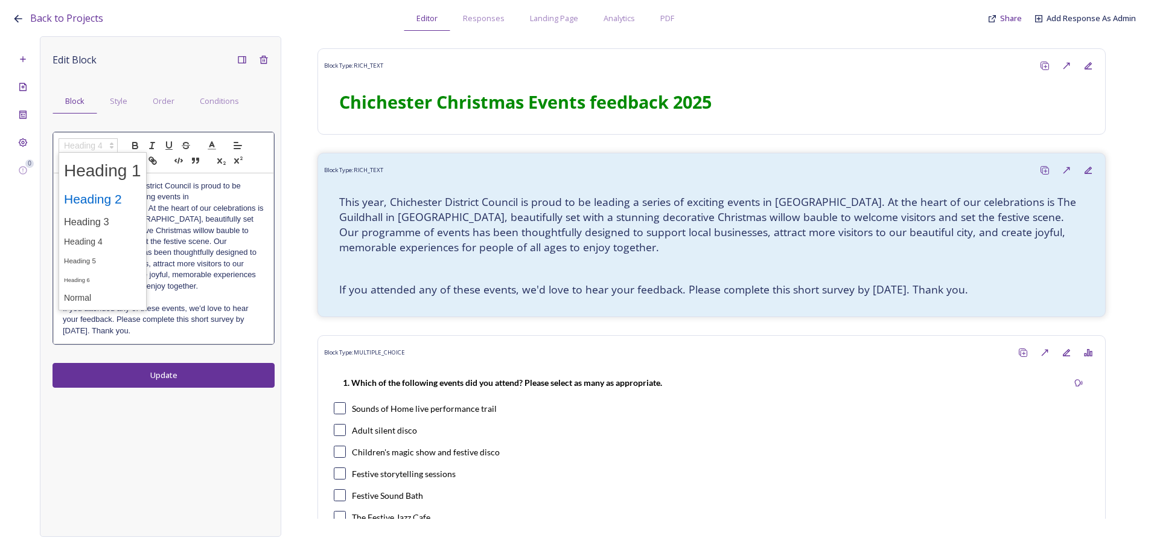
click at [113, 197] on span at bounding box center [102, 198] width 77 height 25
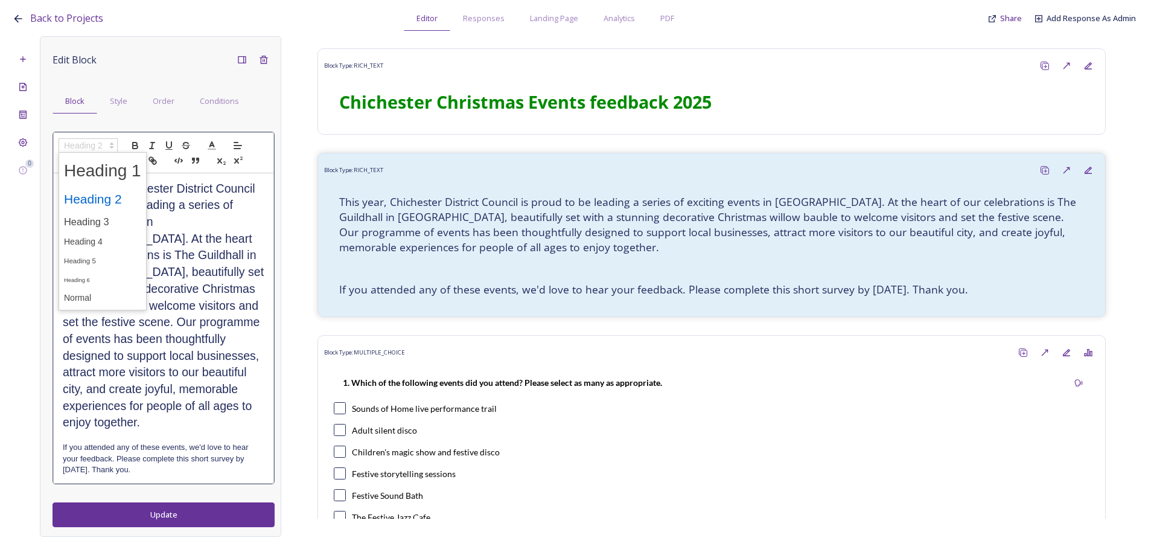
click at [108, 144] on icon at bounding box center [111, 145] width 11 height 11
click at [103, 218] on span at bounding box center [102, 221] width 77 height 21
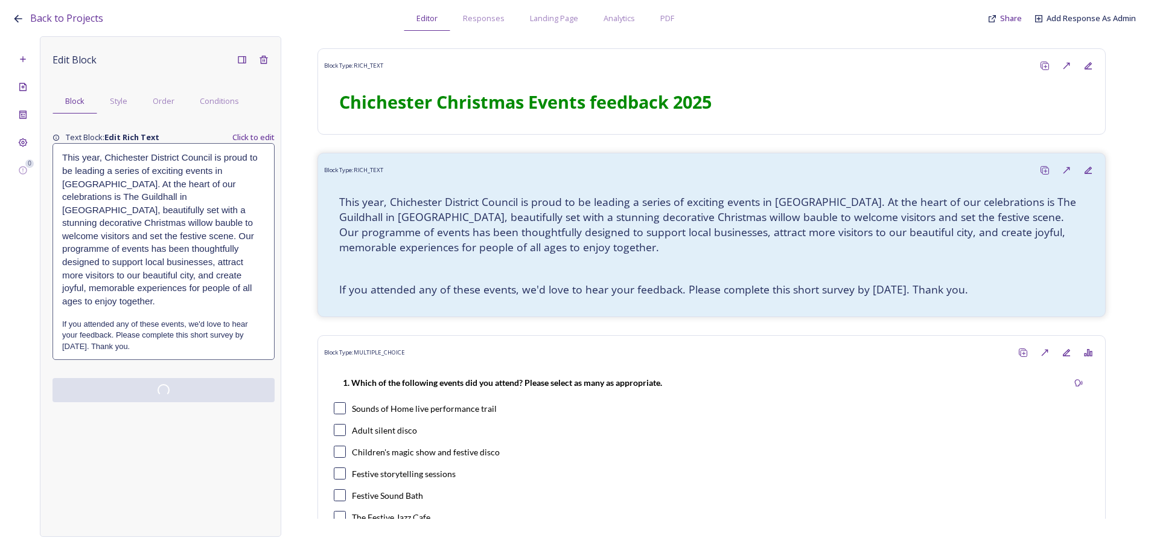
click at [176, 400] on div "Edit Block Block Style Order Conditions Text Block: Edit Rich Text Click to edi…" at bounding box center [160, 286] width 241 height 500
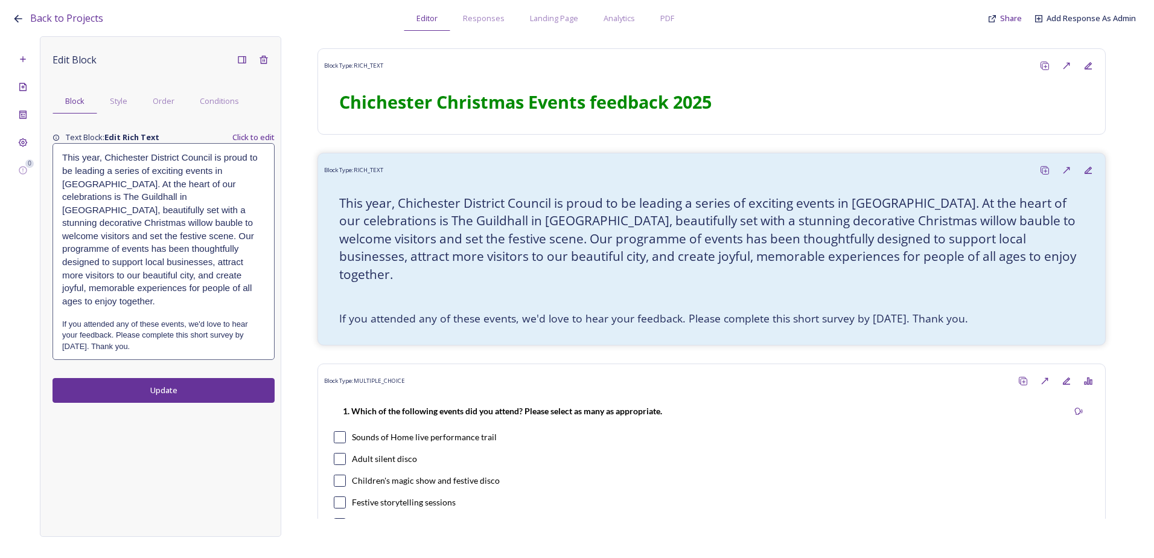
click at [225, 319] on h4 "If you attended any of these events, we'd love to hear your feedback. Please co…" at bounding box center [163, 335] width 203 height 33
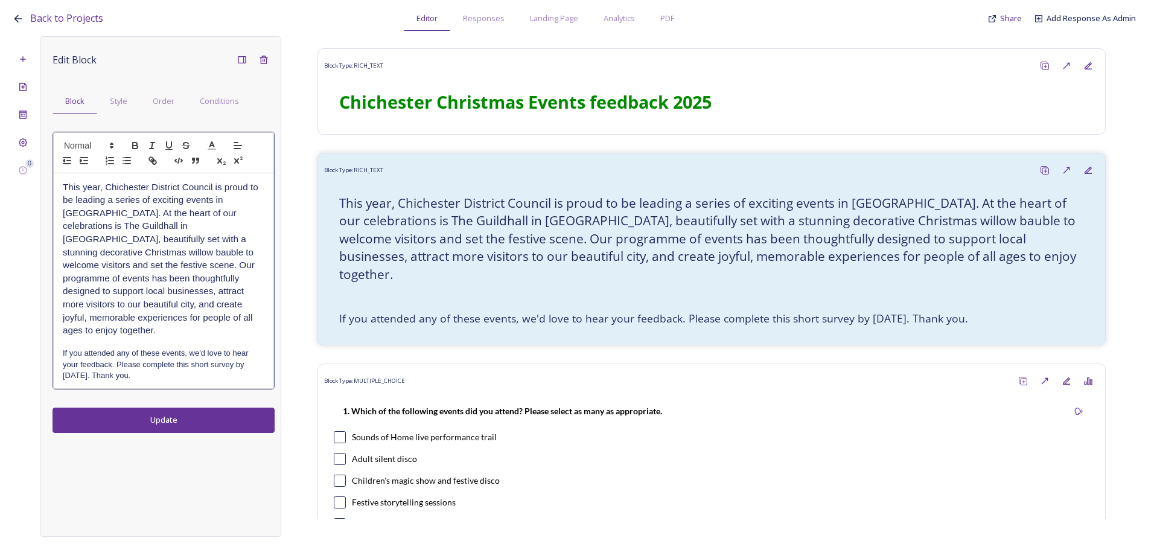
drag, startPoint x: 229, startPoint y: 323, endPoint x: 229, endPoint y: 363, distance: 39.8
click at [229, 324] on div "This year, Chichester District Council is proud to be leading a series of excit…" at bounding box center [164, 280] width 220 height 215
drag, startPoint x: 249, startPoint y: 351, endPoint x: 98, endPoint y: 367, distance: 151.8
click at [98, 367] on h4 "If you attended any of these events, we'd love to hear your feedback. Please co…" at bounding box center [164, 364] width 202 height 33
click at [225, 337] on h4 at bounding box center [164, 342] width 202 height 11
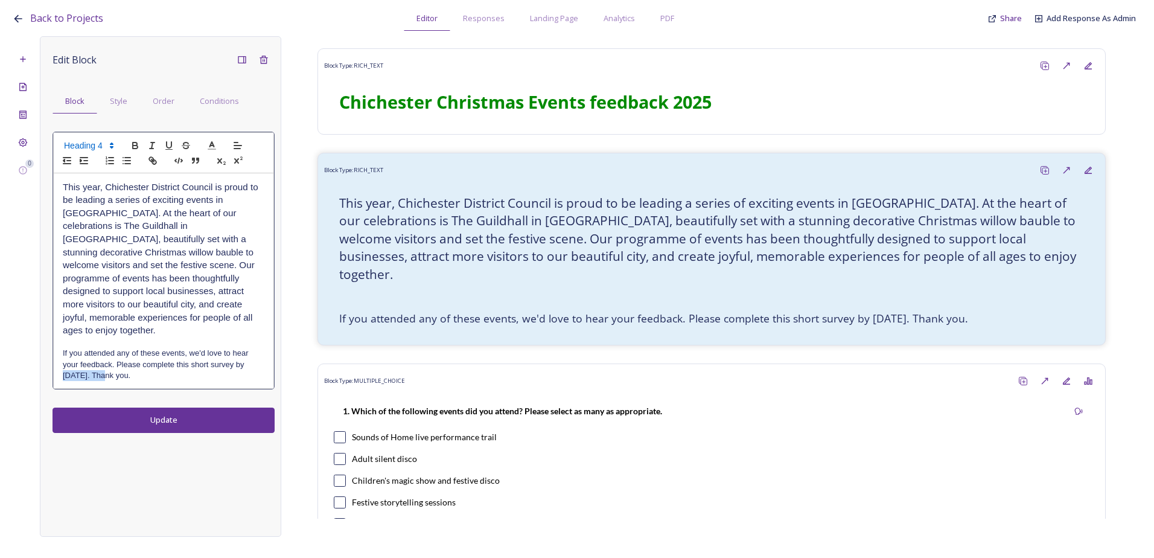
drag, startPoint x: 247, startPoint y: 349, endPoint x: 98, endPoint y: 364, distance: 149.2
click at [98, 364] on h4 "If you attended any of these events, we'd love to hear your feedback. Please co…" at bounding box center [164, 364] width 202 height 33
click at [132, 142] on icon "button" at bounding box center [135, 145] width 11 height 11
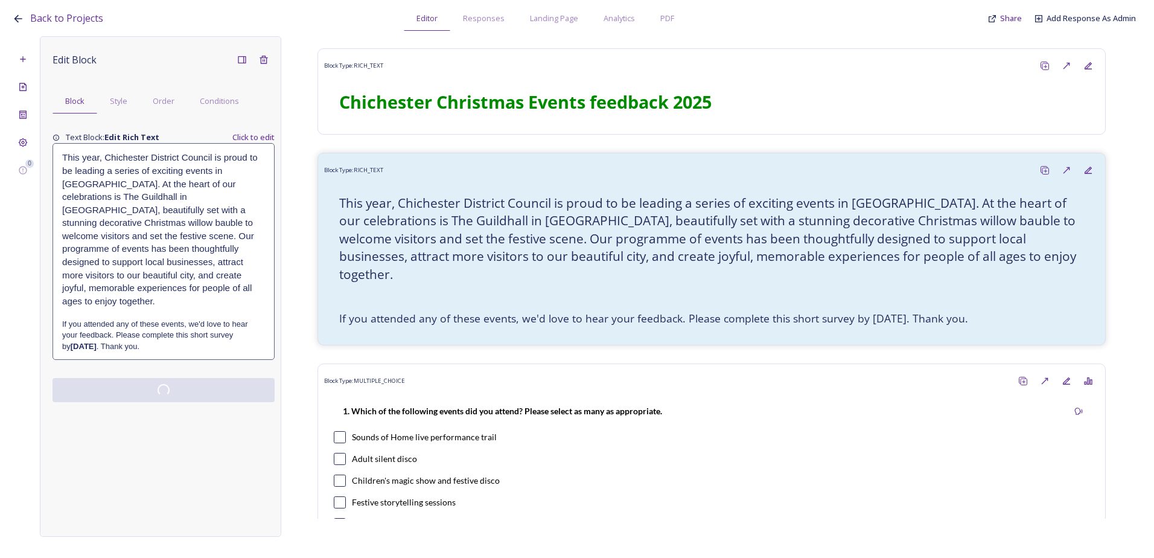
click at [176, 403] on div "Edit Block Block Style Order Conditions Text Block: Edit Rich Text Click to edi…" at bounding box center [160, 286] width 241 height 500
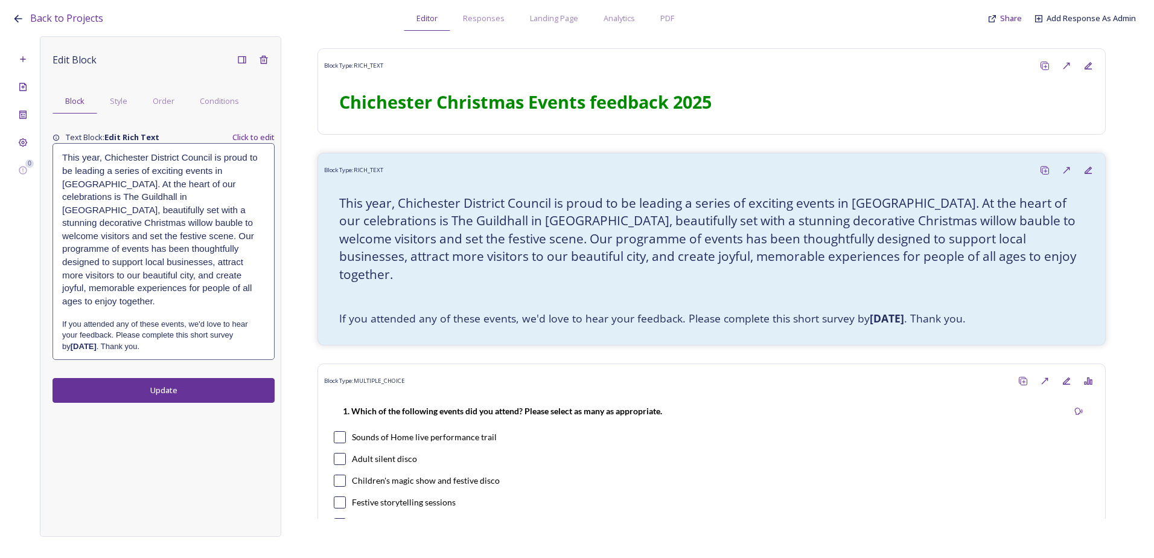
click at [189, 383] on button "Update" at bounding box center [164, 390] width 222 height 25
click at [152, 342] on div "This year, Chichester District Council is proud to be leading a series of excit…" at bounding box center [163, 251] width 221 height 215
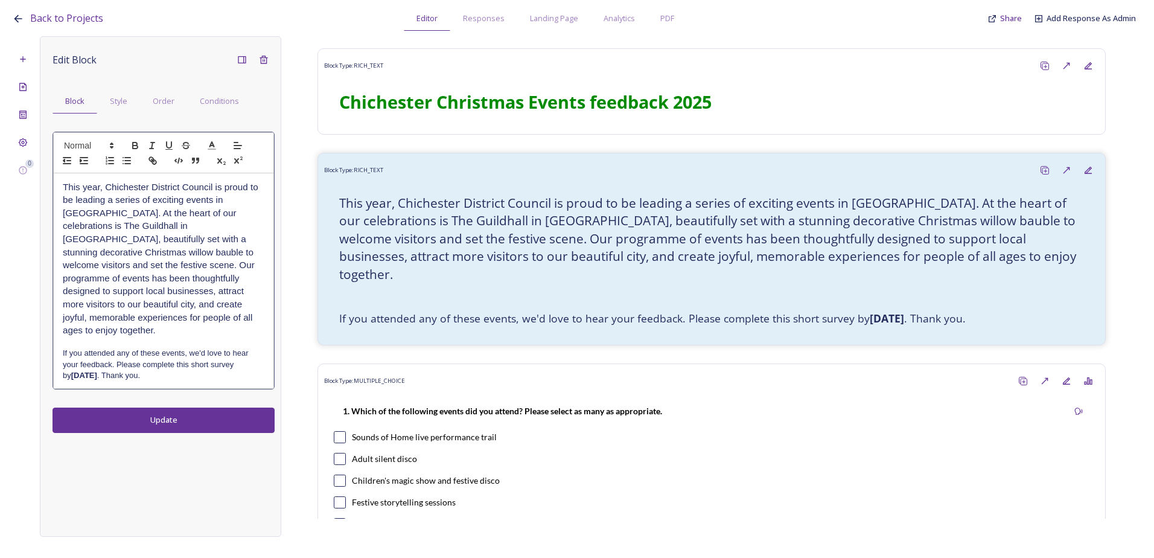
click at [159, 367] on h4 "If you attended any of these events, we'd love to hear your feedback. Please co…" at bounding box center [164, 364] width 202 height 33
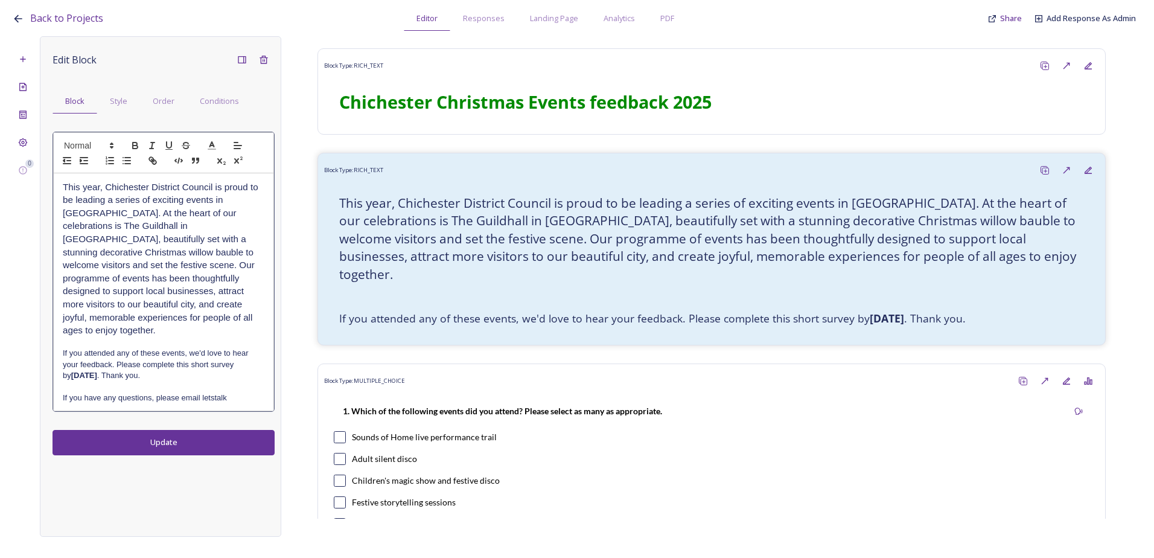
click at [235, 392] on p "If you have any questions, please email letstalk" at bounding box center [164, 397] width 202 height 11
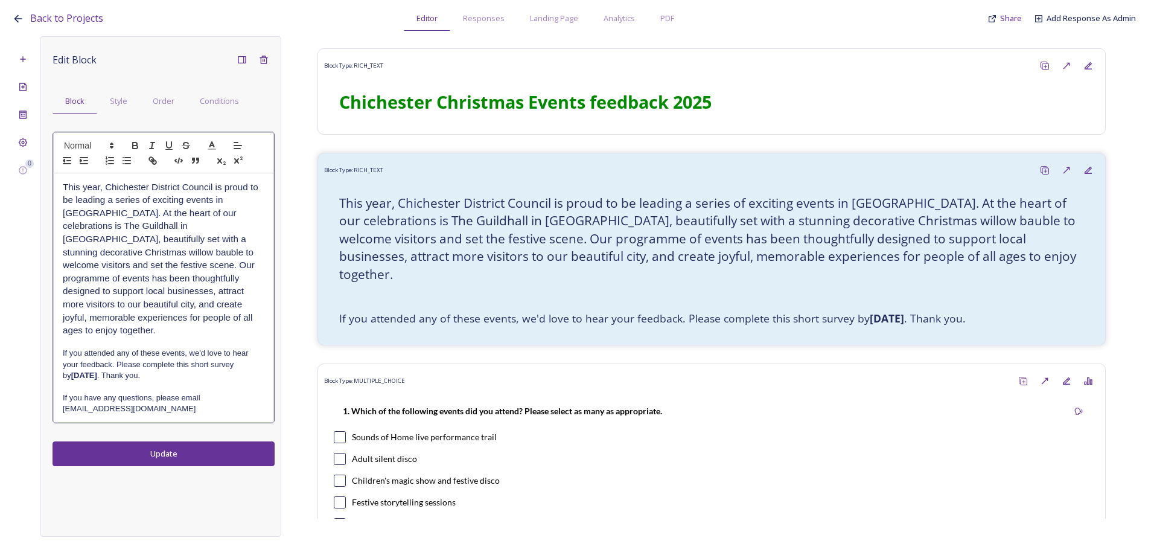
click at [180, 392] on p "If you have any questions, please email letstalk@chichester.gov.uk" at bounding box center [164, 403] width 202 height 22
drag, startPoint x: 176, startPoint y: 397, endPoint x: 57, endPoint y: 401, distance: 118.4
click at [57, 401] on div "This year, Chichester District Council is proud to be leading a series of excit…" at bounding box center [164, 297] width 220 height 249
click at [141, 147] on button "button" at bounding box center [135, 145] width 17 height 14
copy p "letstalk@chichester.gov.uk"
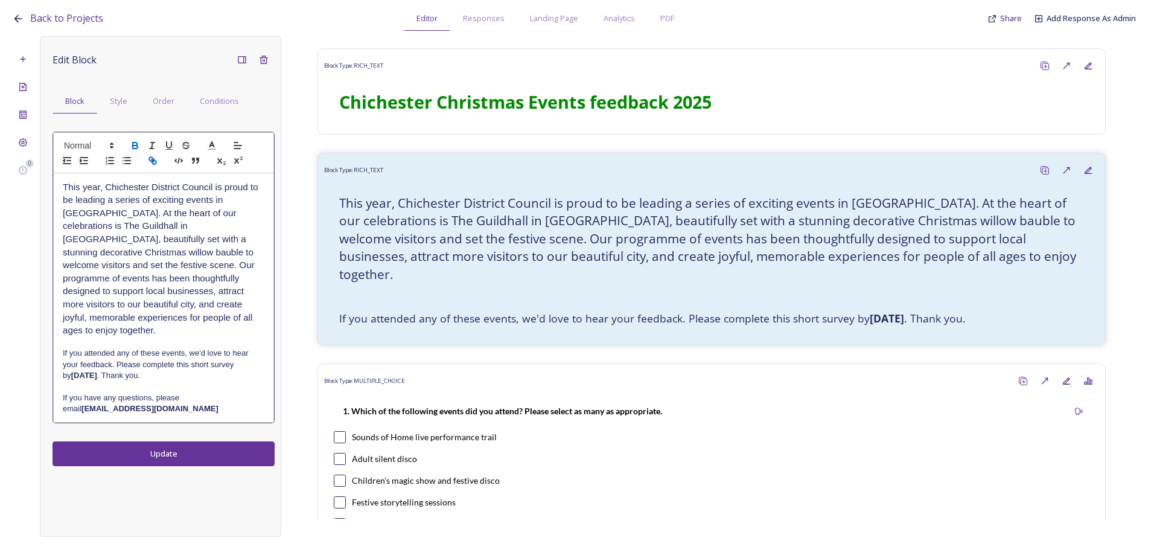
click at [149, 161] on icon "button" at bounding box center [152, 160] width 11 height 11
type input "mailto:letstalk@chichester.gov.uk"
click at [237, 59] on div at bounding box center [242, 60] width 22 height 22
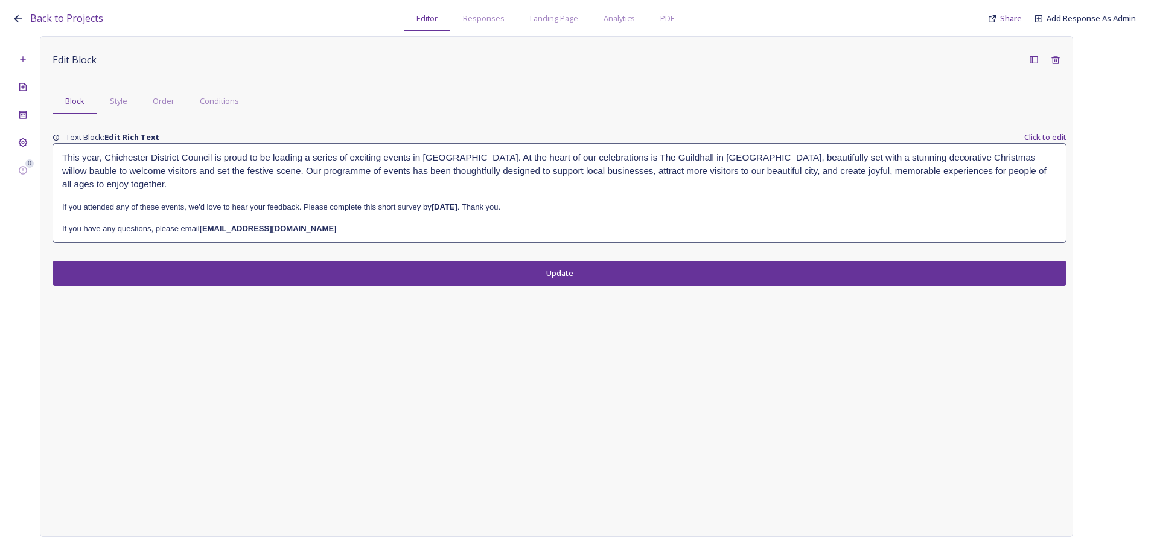
click at [366, 223] on p "If you have any questions, please email letstalk@chichester.gov.uk" at bounding box center [559, 228] width 995 height 11
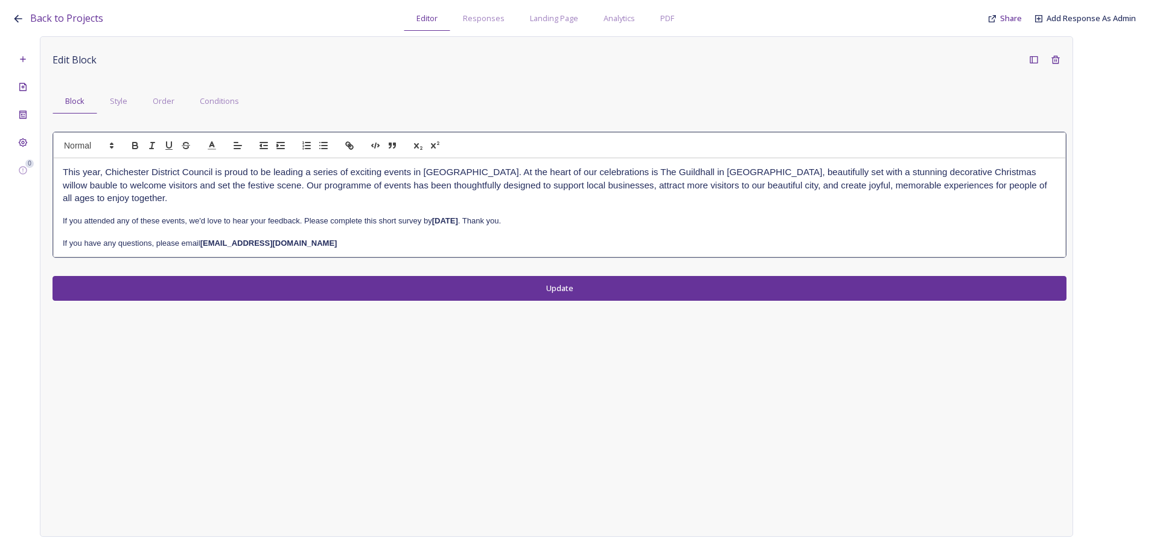
click at [322, 238] on p "If you have any questions, please email letstalk@chichester.gov.uk" at bounding box center [559, 243] width 993 height 11
drag, startPoint x: 316, startPoint y: 245, endPoint x: 203, endPoint y: 250, distance: 113.0
click at [203, 250] on div "This year, Chichester District Council is proud to be leading a series of excit…" at bounding box center [560, 207] width 1012 height 98
click at [350, 146] on line "button" at bounding box center [349, 145] width 2 height 2
type input "mailto:letstalk@chichester.gov.uk"
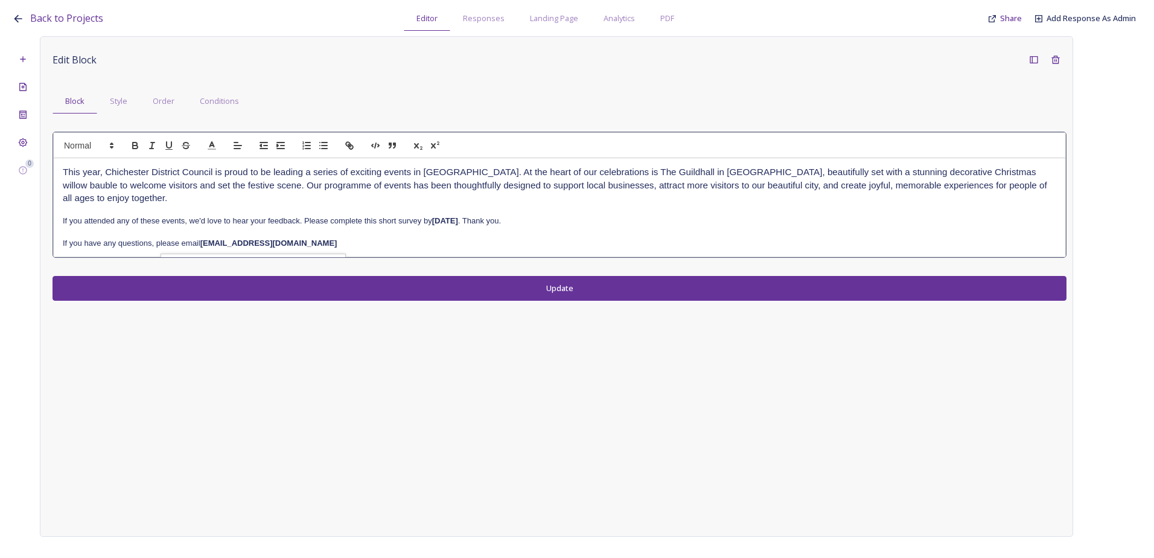
click at [281, 252] on div "This year, Chichester District Council is proud to be leading a series of excit…" at bounding box center [560, 207] width 1012 height 98
click at [352, 243] on p "If you have any questions, please email letstalk@chichester.gov.uk" at bounding box center [559, 243] width 993 height 11
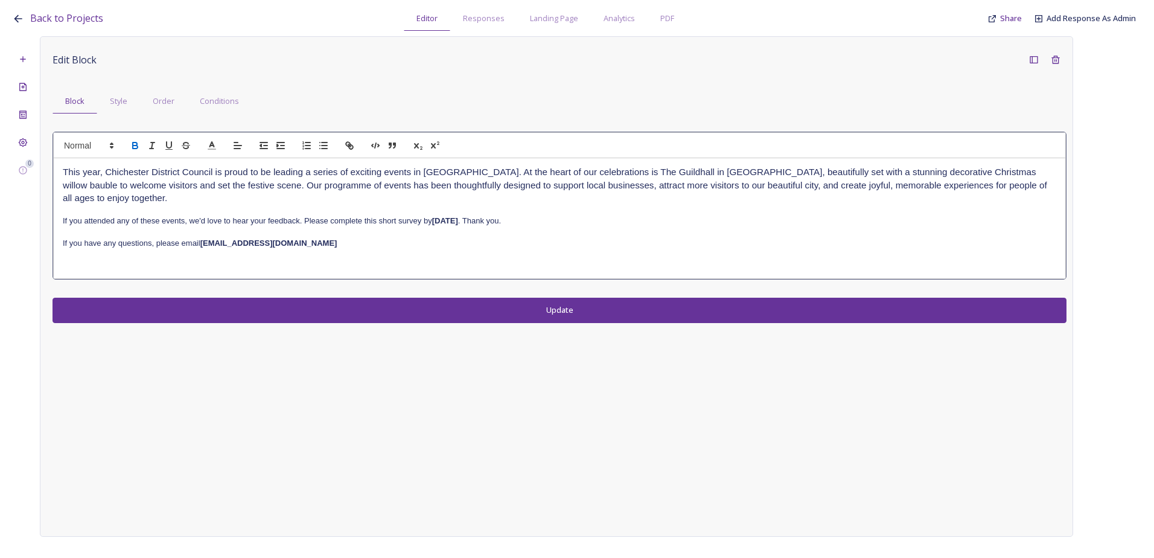
click at [346, 250] on p at bounding box center [559, 254] width 993 height 11
click at [313, 246] on p "If you have any questions, please email letstalk@chichester.gov.uk" at bounding box center [559, 243] width 993 height 11
drag, startPoint x: 307, startPoint y: 243, endPoint x: 201, endPoint y: 242, distance: 105.6
click at [201, 242] on p "If you have any questions, please email letstalk@chichester.gov.uk" at bounding box center [559, 243] width 993 height 11
click at [303, 252] on p at bounding box center [559, 254] width 993 height 11
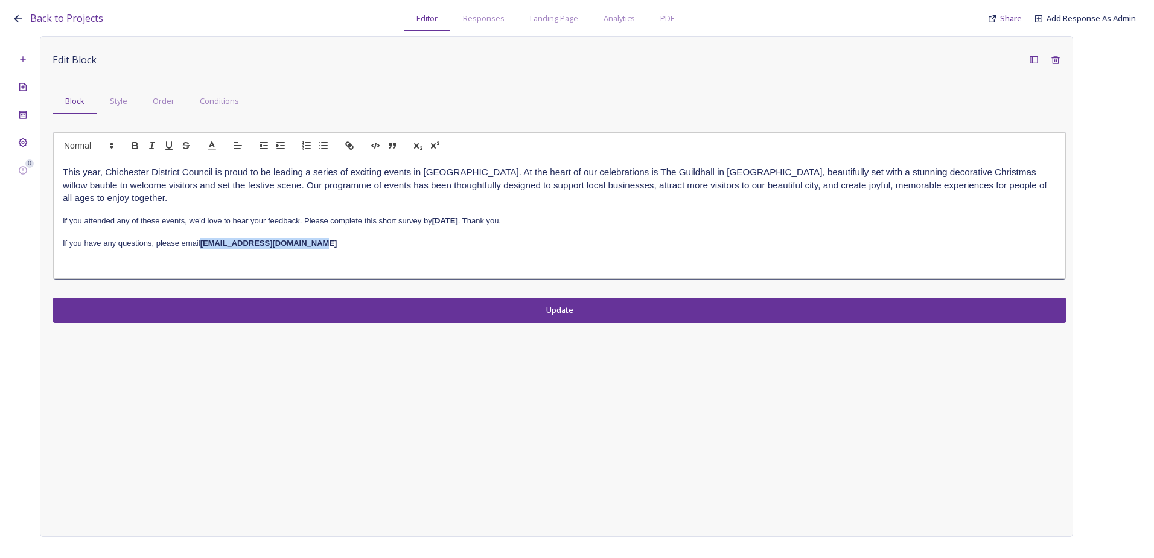
drag, startPoint x: 311, startPoint y: 244, endPoint x: 202, endPoint y: 243, distance: 109.2
click at [202, 243] on p "If you have any questions, please email letstalk@chichester.gov.uk" at bounding box center [559, 243] width 993 height 11
copy strong "letstalk@chichester.gov.uk"
click at [351, 144] on icon "button" at bounding box center [349, 145] width 11 height 11
click at [333, 262] on link at bounding box center [325, 265] width 28 height 9
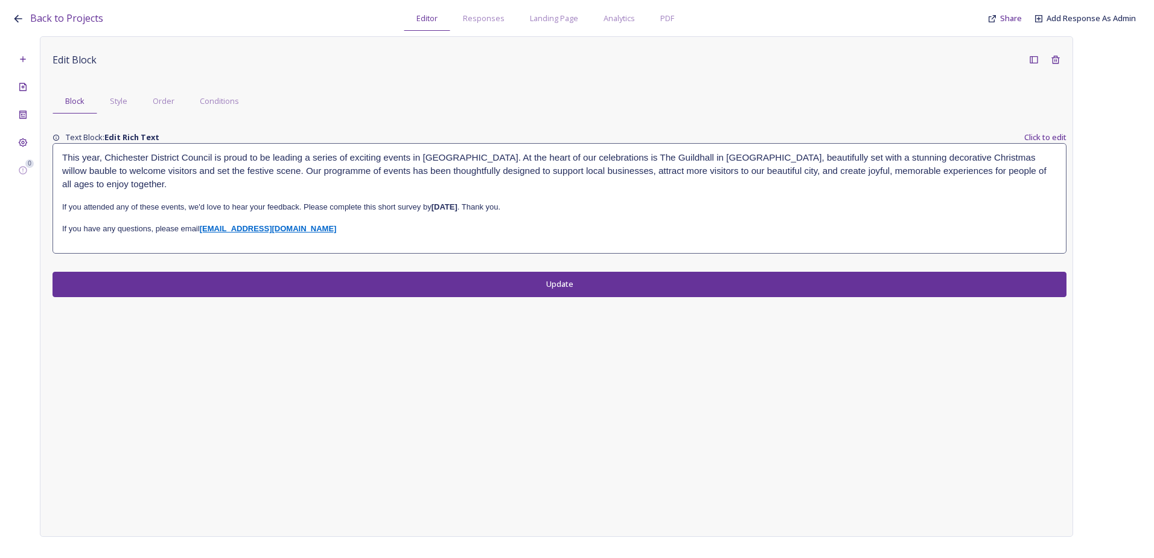
click at [459, 310] on div "Edit Block Block Style Order Conditions Text Block: Edit Rich Text Click to edi…" at bounding box center [556, 286] width 1033 height 500
click at [515, 272] on button "Update" at bounding box center [560, 284] width 1014 height 25
click at [1030, 62] on icon at bounding box center [1034, 60] width 10 height 10
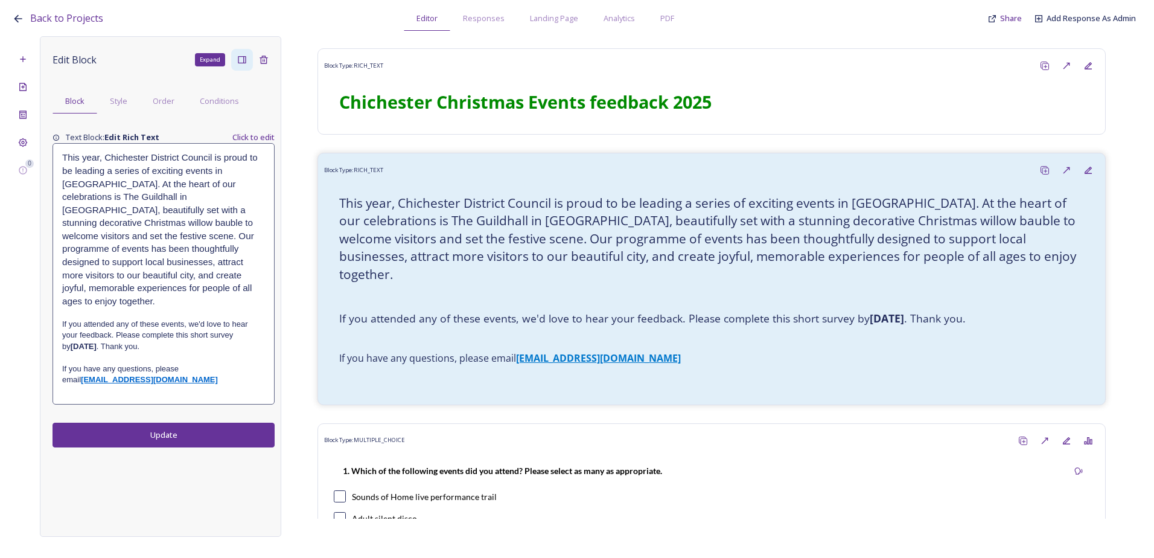
click at [162, 423] on button "Update" at bounding box center [164, 434] width 222 height 25
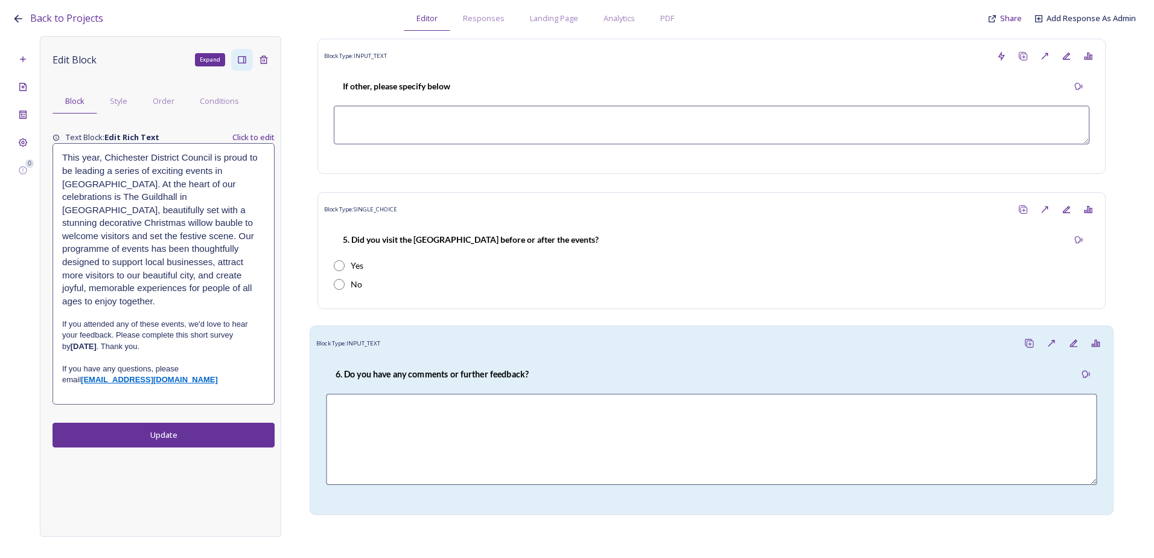
scroll to position [1807, 0]
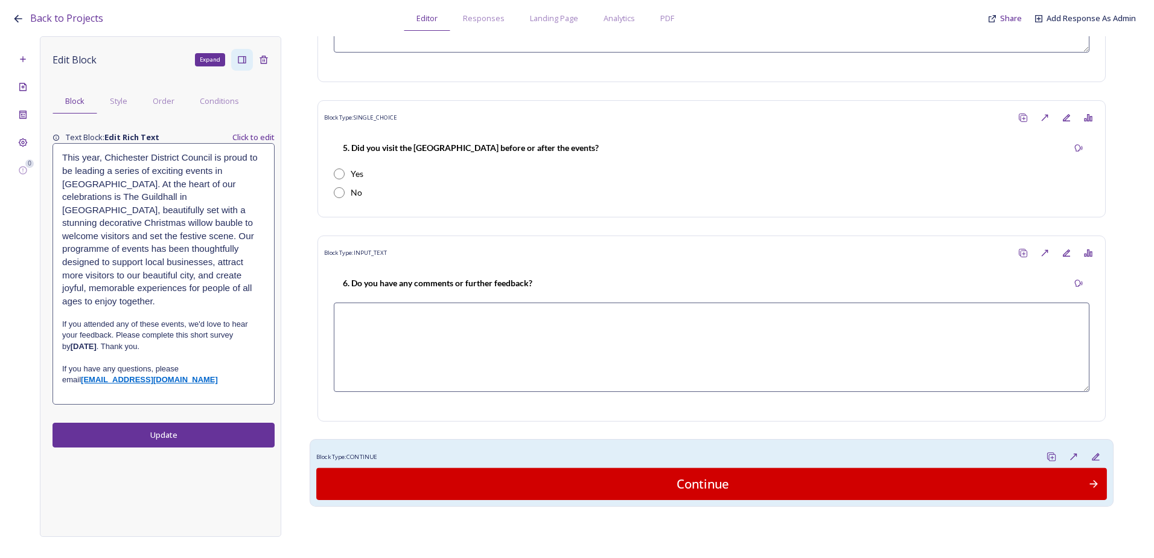
click at [614, 445] on div "Block Type: CONTINUE" at bounding box center [711, 456] width 791 height 22
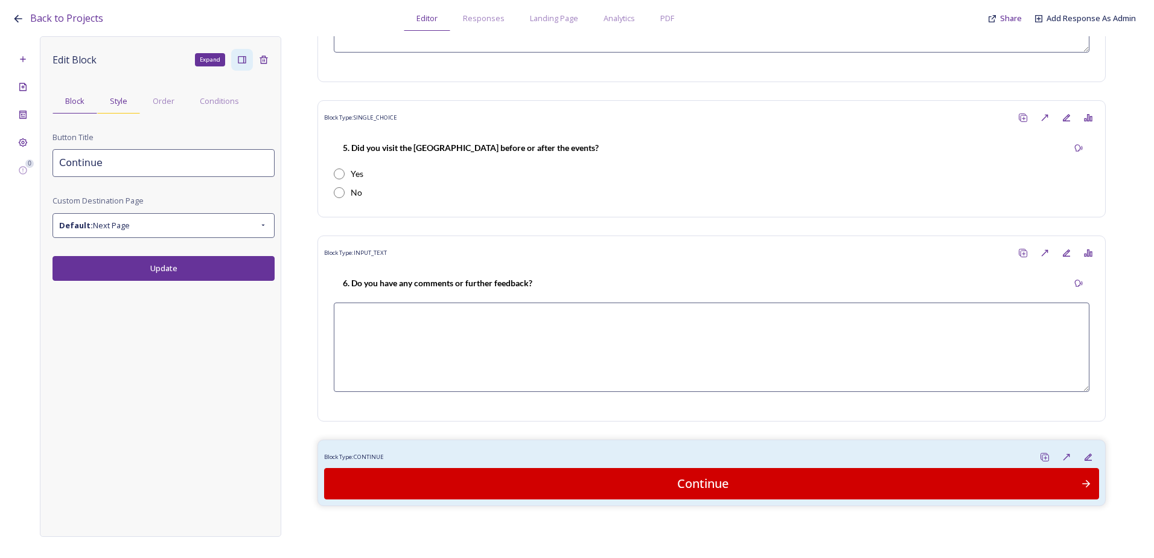
click at [123, 101] on span "Style" at bounding box center [119, 100] width 18 height 11
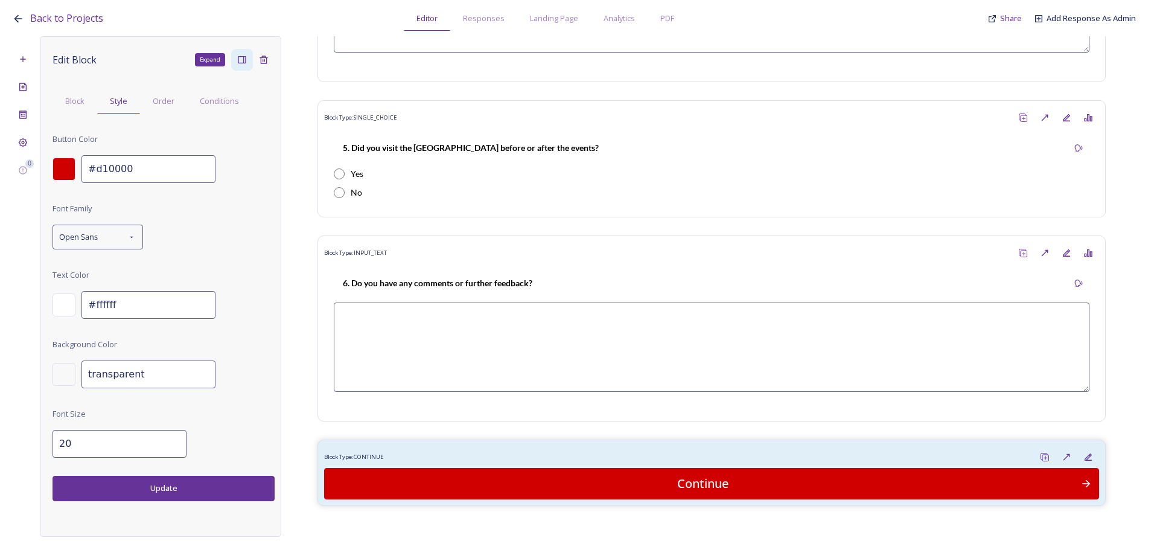
click at [69, 168] on div at bounding box center [64, 169] width 23 height 23
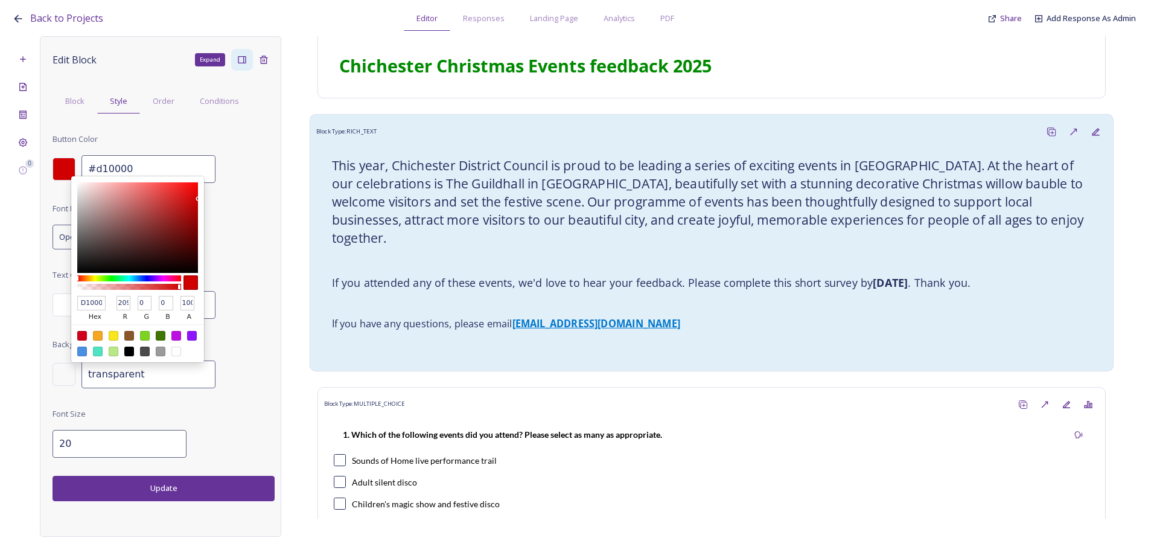
scroll to position [0, 0]
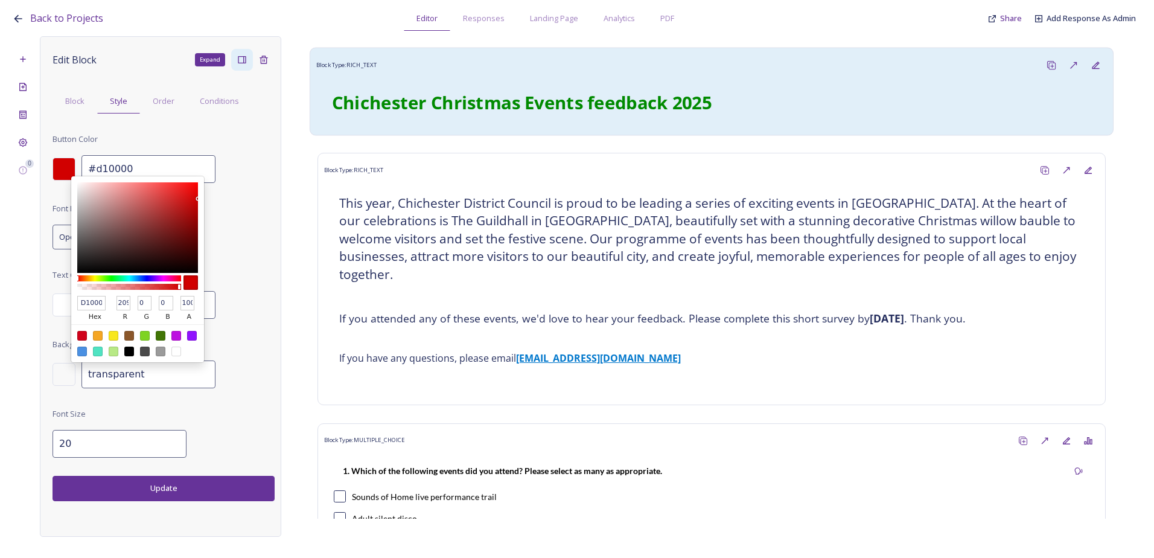
click at [490, 126] on div "﻿Chichester Christmas Events feedback 2025" at bounding box center [711, 103] width 791 height 53
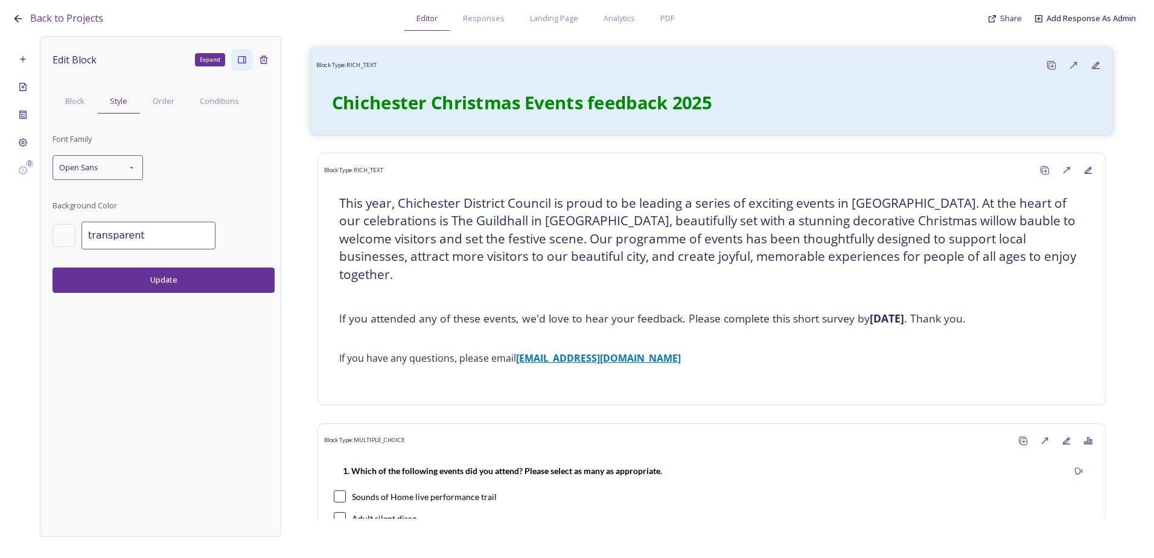
click at [490, 121] on div "﻿Chichester Christmas Events feedback 2025" at bounding box center [711, 103] width 778 height 40
click at [77, 106] on span "Block" at bounding box center [74, 100] width 19 height 11
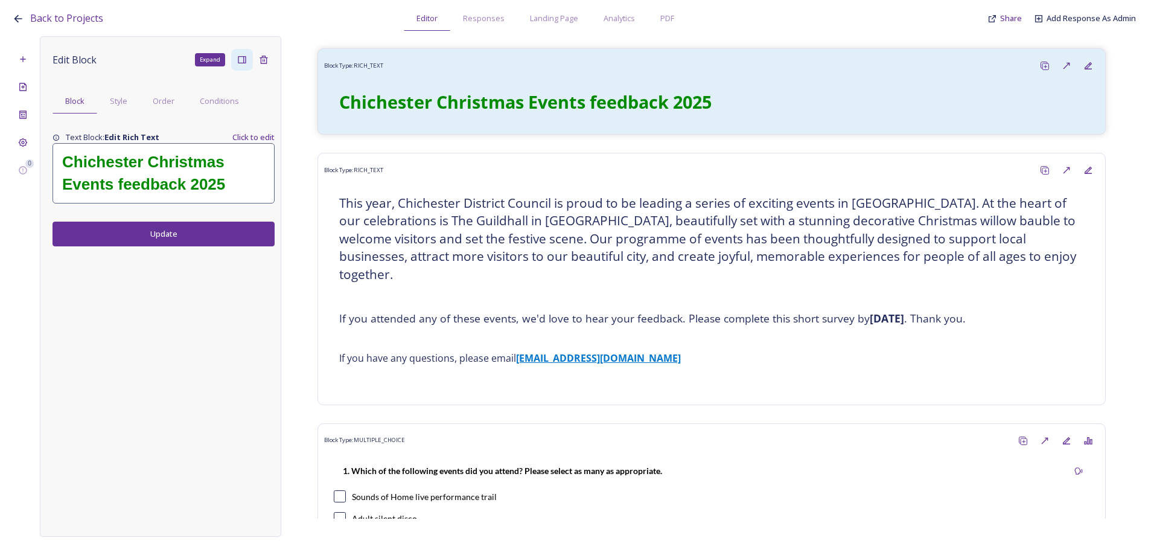
click at [203, 177] on strong "﻿Chichester Christmas Events feedback 2025" at bounding box center [145, 173] width 167 height 40
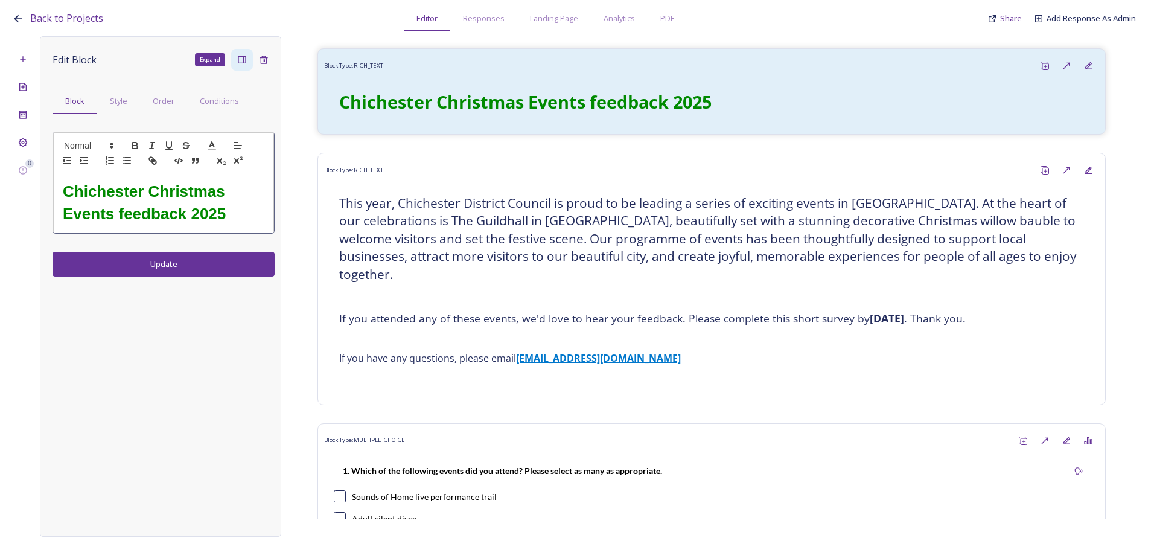
click at [216, 215] on strong "﻿Chichester Christmas Events feedback 2025" at bounding box center [146, 202] width 167 height 40
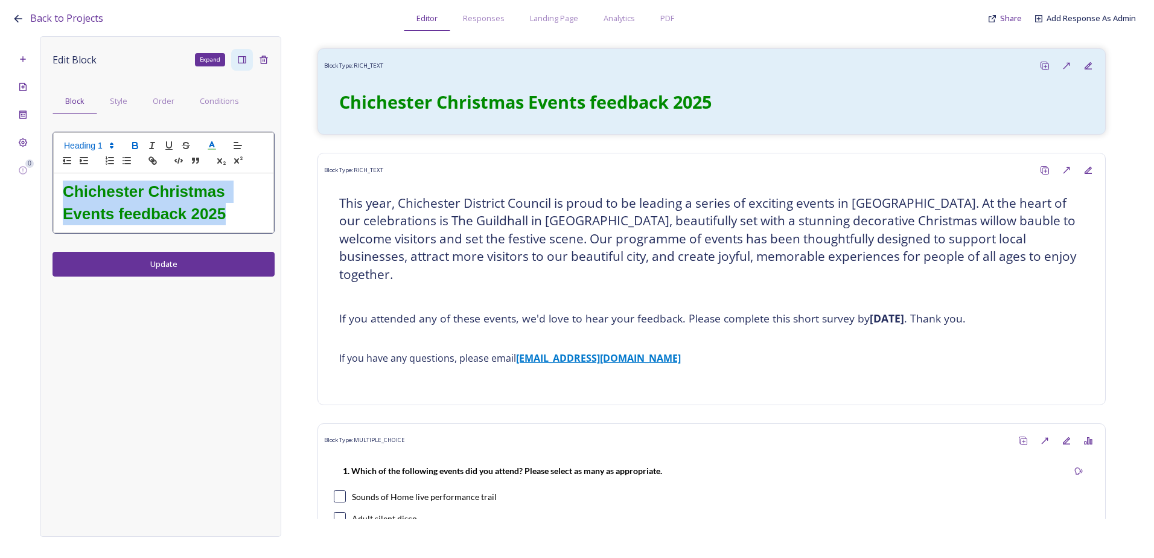
drag, startPoint x: 234, startPoint y: 218, endPoint x: 53, endPoint y: 184, distance: 184.9
click at [53, 184] on div "﻿Chichester Christmas Events feedback 2025" at bounding box center [164, 182] width 222 height 101
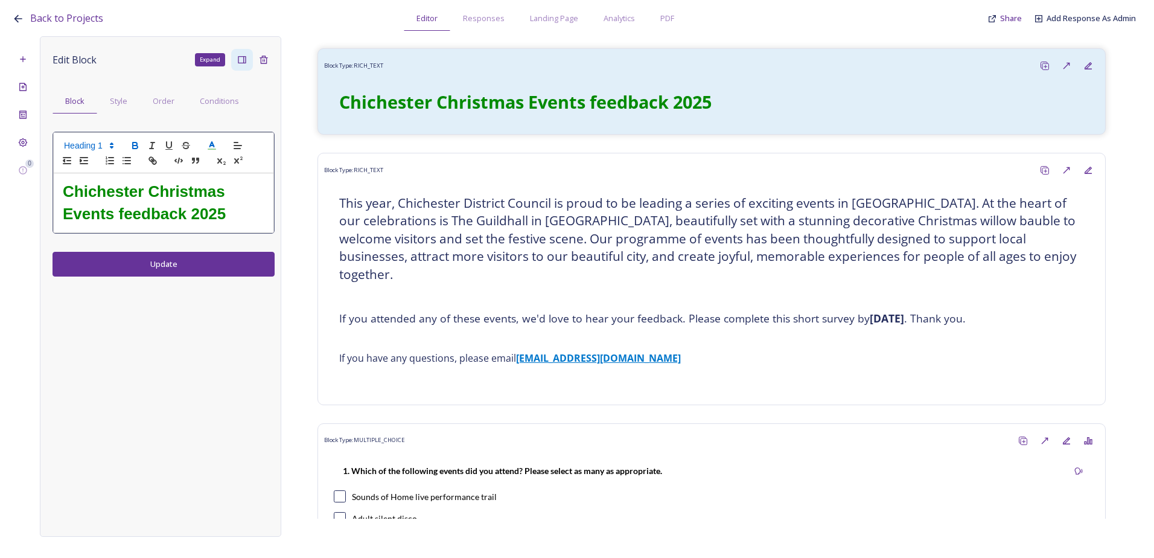
click at [209, 140] on icon at bounding box center [211, 145] width 11 height 11
drag, startPoint x: 263, startPoint y: 156, endPoint x: 118, endPoint y: 213, distance: 156.1
click at [118, 213] on strong "﻿Chichester Christmas Events feedback 2025" at bounding box center [146, 202] width 167 height 40
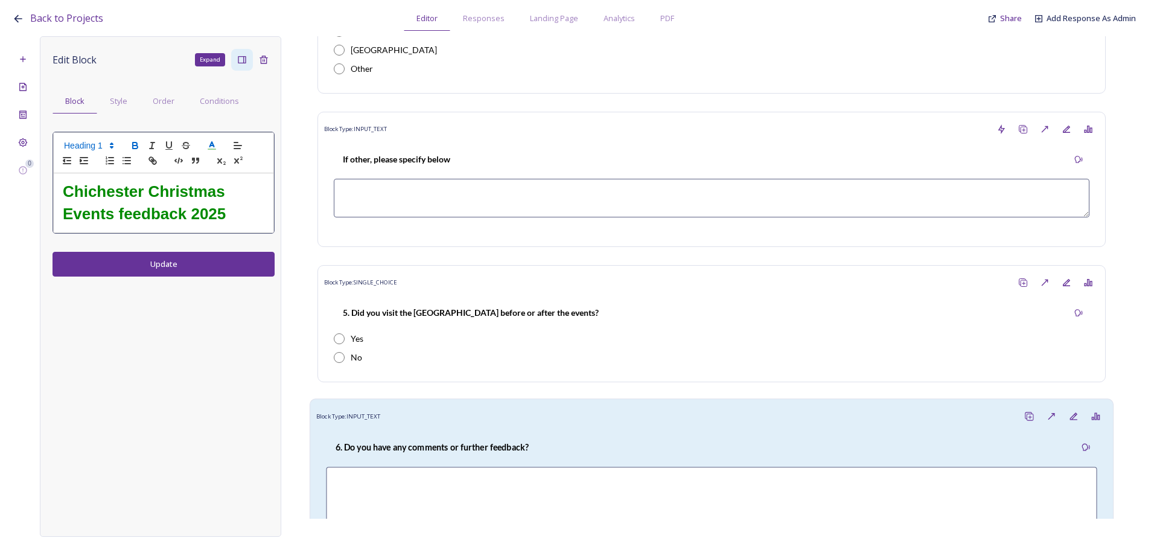
scroll to position [1807, 0]
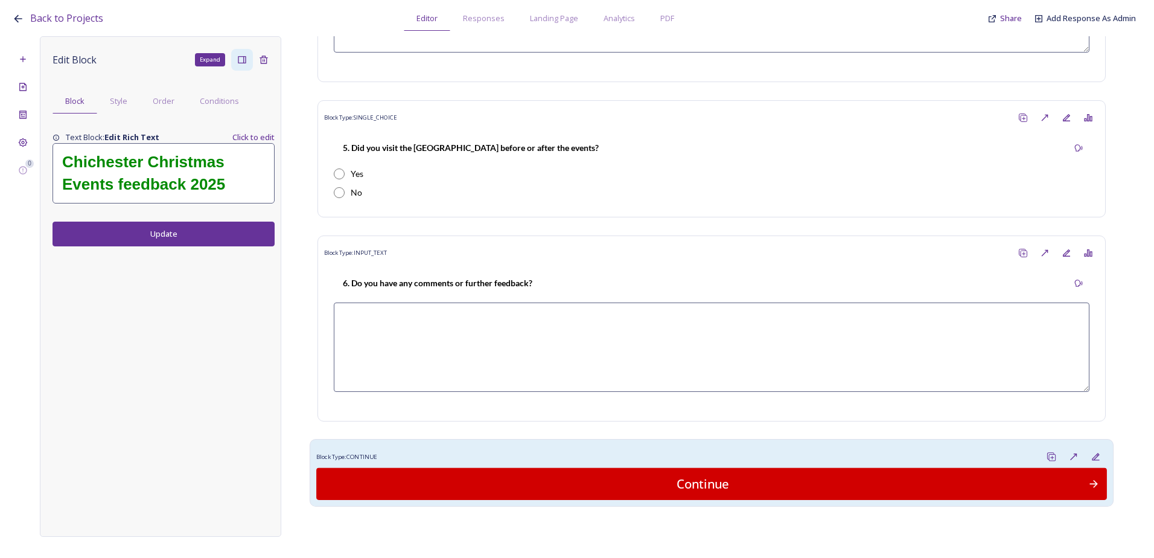
click at [474, 445] on div "Block Type: CONTINUE" at bounding box center [711, 456] width 791 height 22
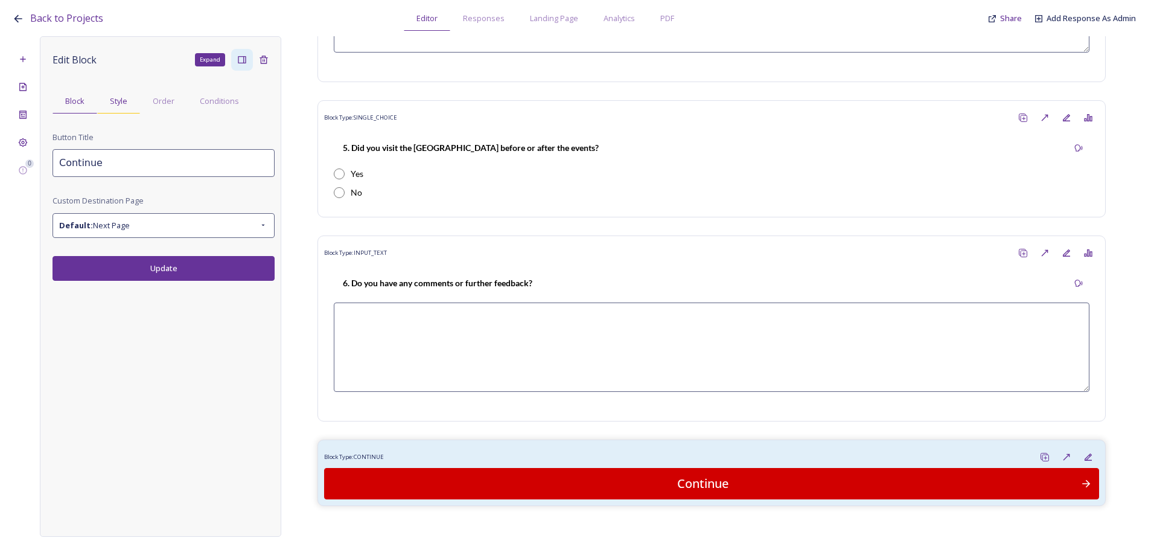
click at [106, 103] on div "Style" at bounding box center [118, 101] width 43 height 25
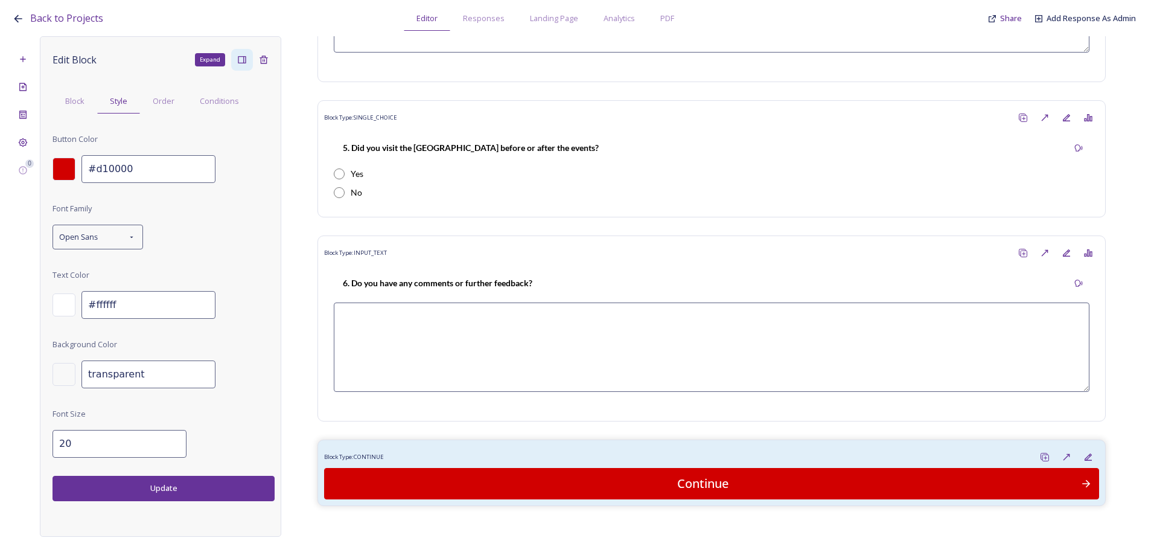
click at [61, 170] on div at bounding box center [64, 169] width 23 height 23
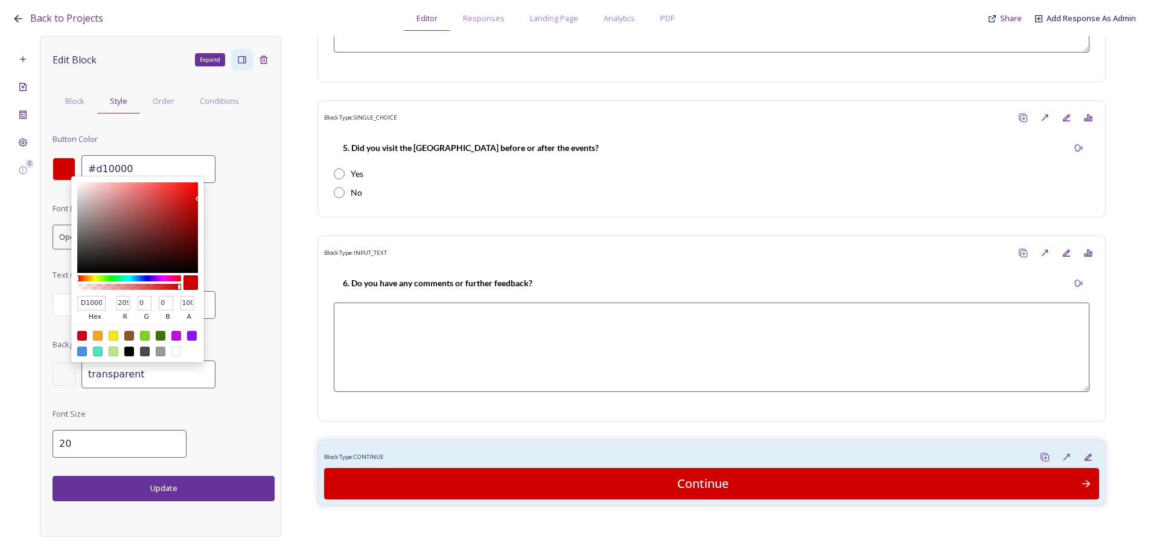
type input "#68d100"
type input "68D100"
type input "104"
type input "209"
click at [103, 278] on div at bounding box center [129, 278] width 104 height 6
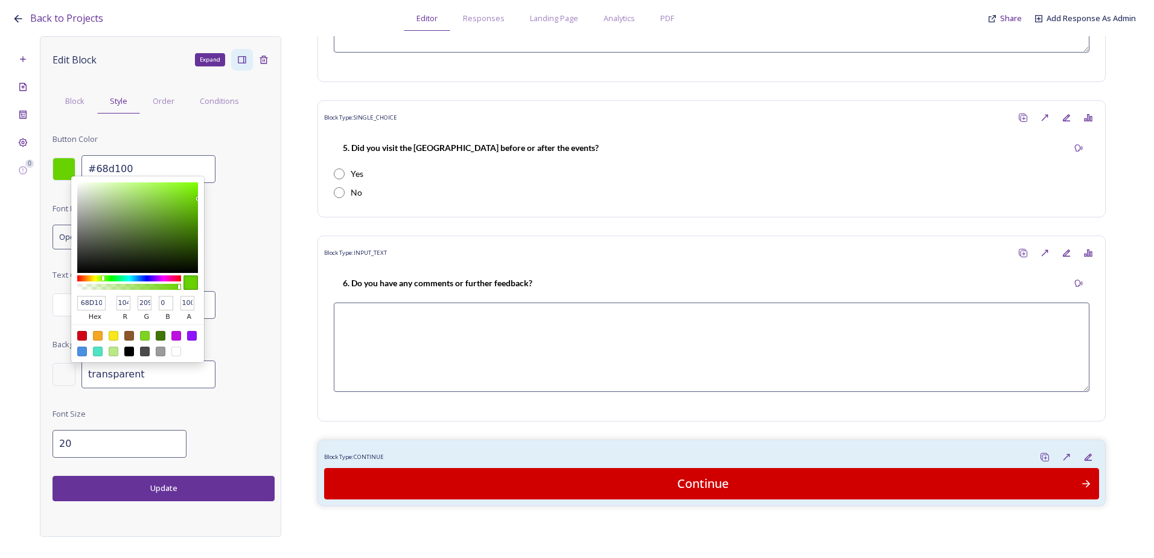
type input "#00d129"
type input "00D129"
type input "0"
type input "41"
click at [115, 276] on div at bounding box center [129, 278] width 104 height 6
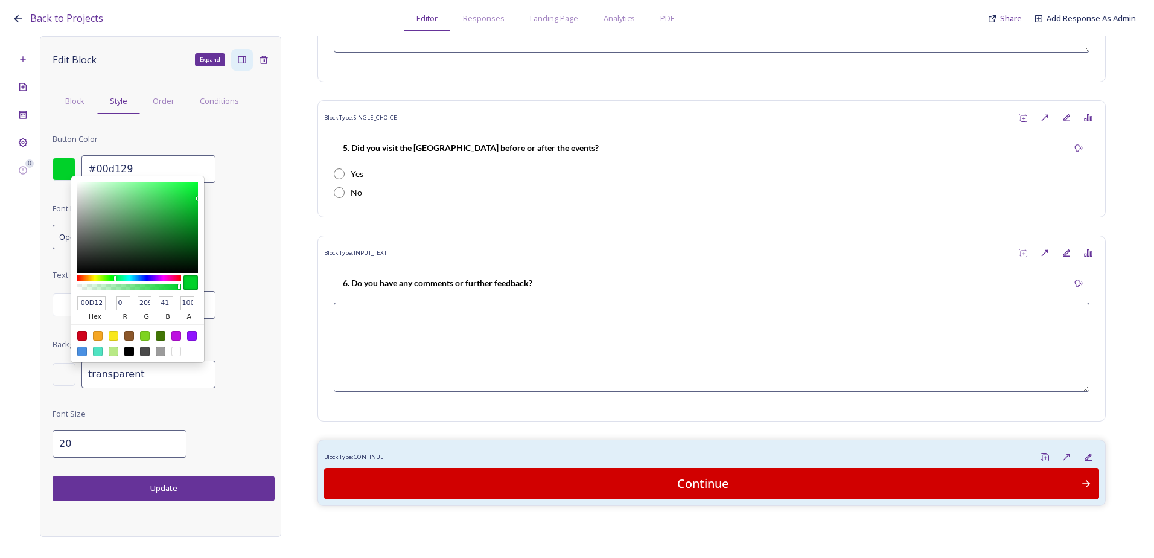
type input "#5ad100"
type input "5AD100"
type input "90"
type input "0"
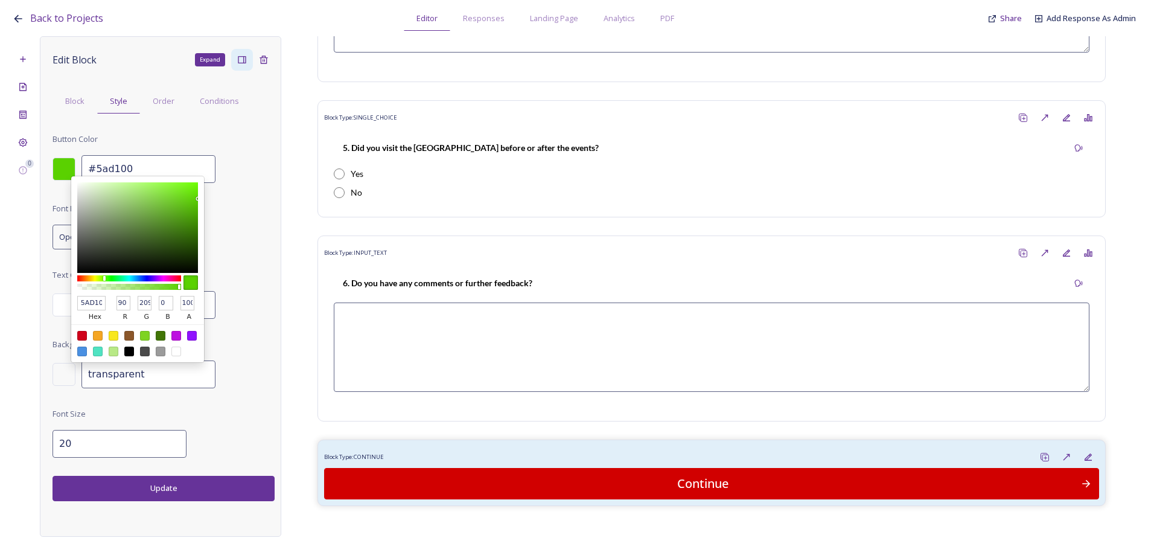
click at [104, 278] on div at bounding box center [129, 278] width 104 height 6
type input "#c7d100"
type input "C7D100"
type input "199"
click at [95, 278] on div at bounding box center [129, 278] width 104 height 6
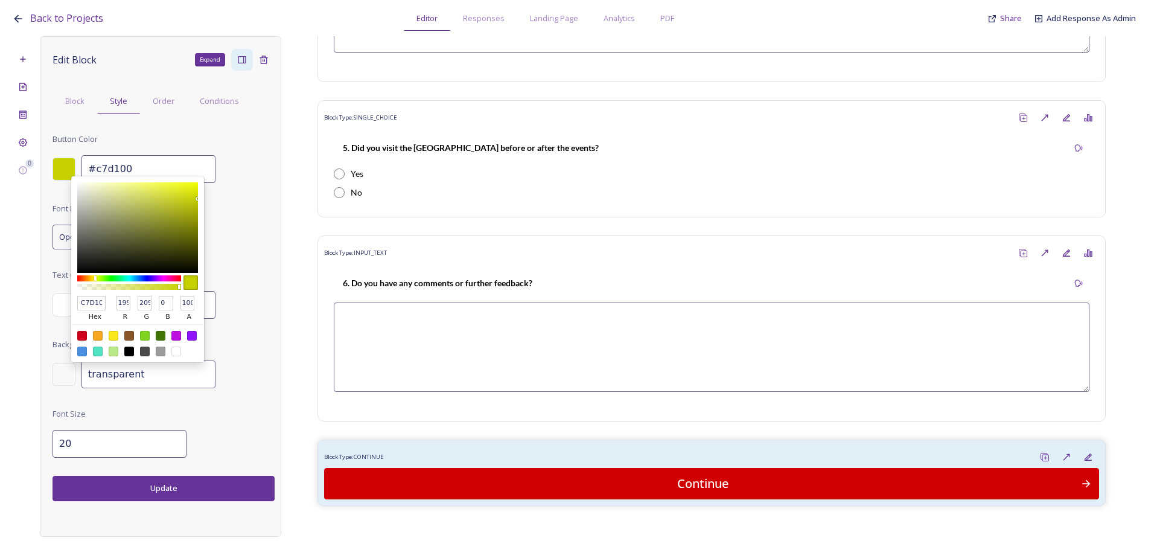
type input "#20d100"
type input "20D100"
type input "32"
click at [109, 278] on div at bounding box center [129, 278] width 104 height 6
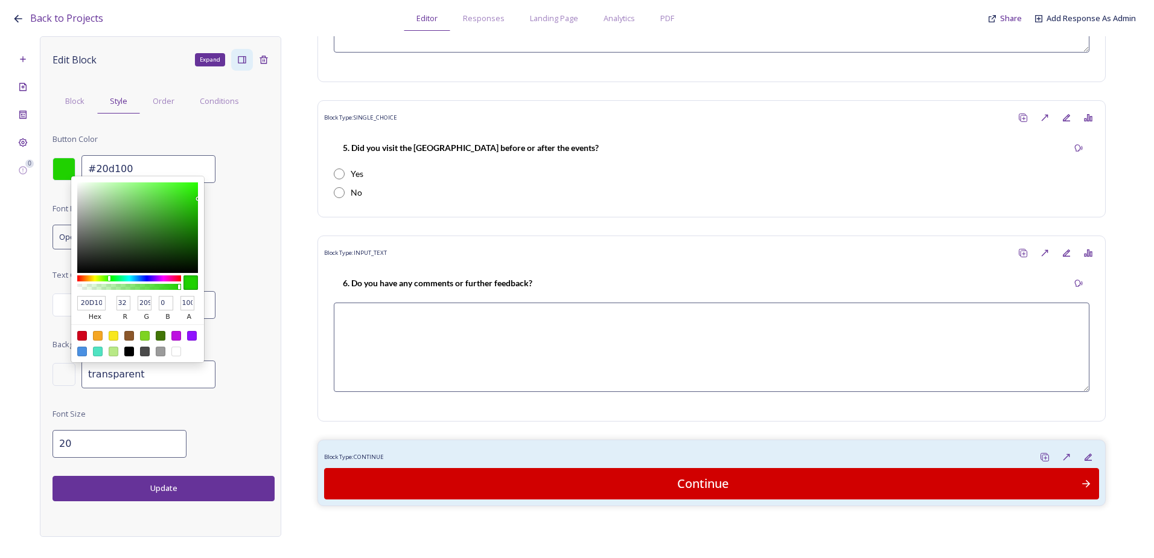
type input "#00d13f"
type input "00D13F"
type input "0"
type input "63"
type input "#00d14e"
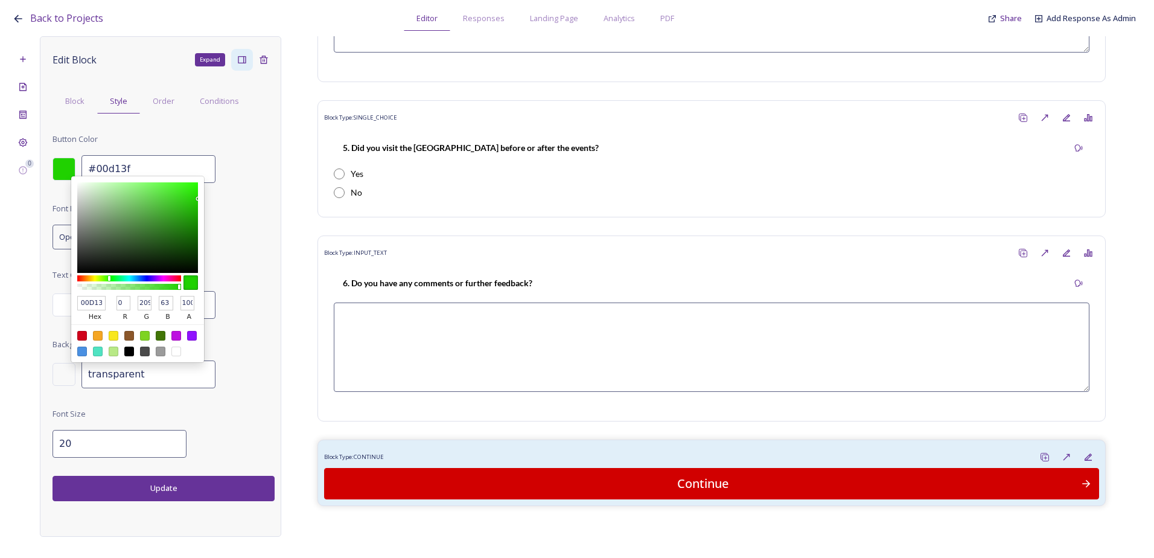
type input "00D14E"
type input "78"
click at [118, 278] on div at bounding box center [129, 278] width 104 height 6
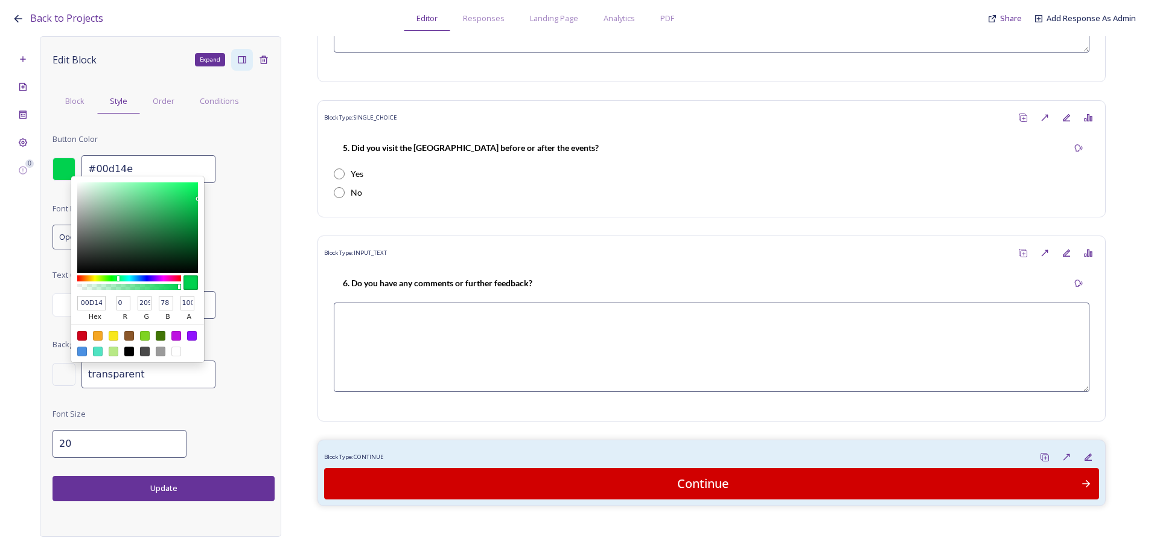
type input "#00d122"
type input "00D122"
type input "34"
click at [115, 278] on div at bounding box center [129, 278] width 104 height 6
type input "#077118"
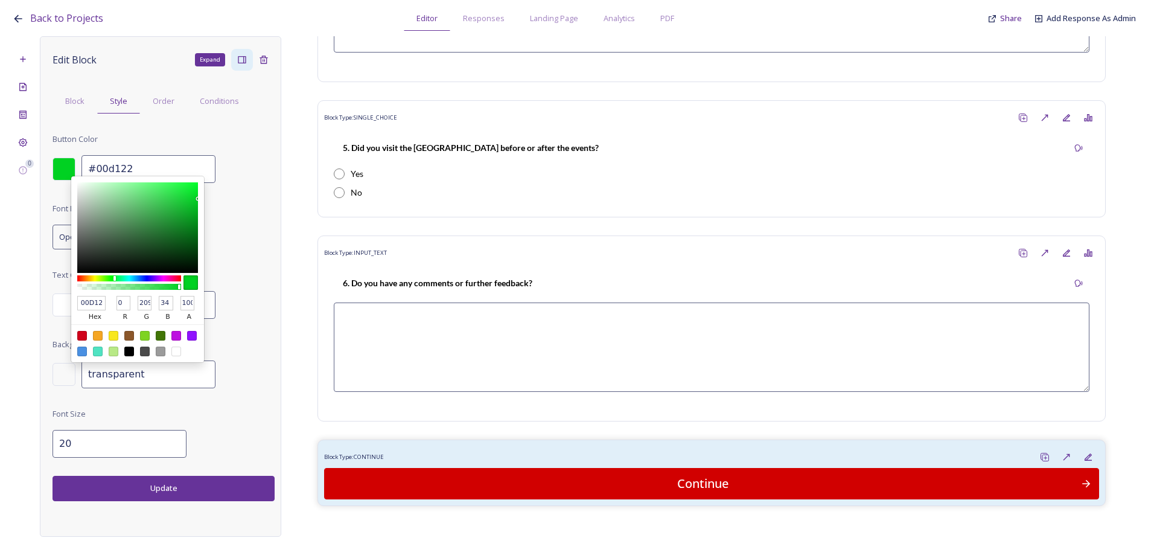
type input "077118"
type input "7"
type input "113"
type input "24"
click at [190, 233] on div at bounding box center [137, 227] width 121 height 91
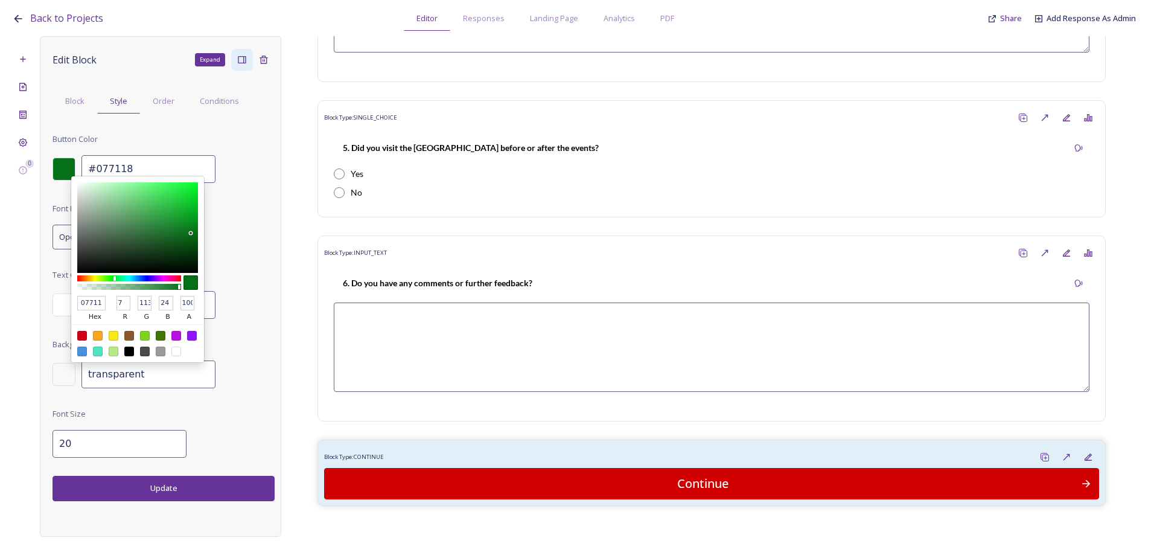
click at [151, 482] on button "Update" at bounding box center [164, 488] width 222 height 25
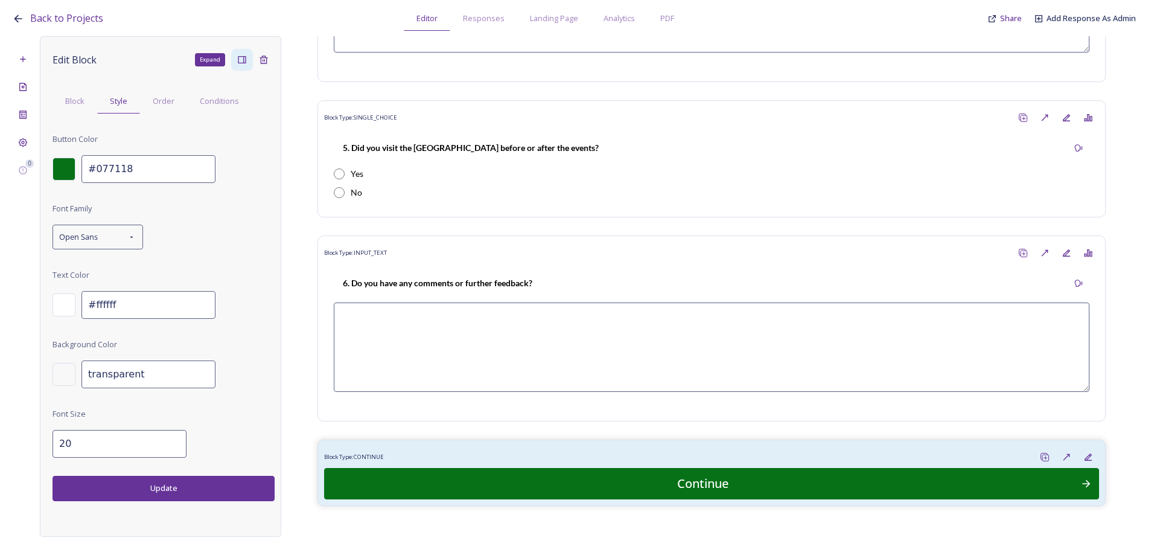
click at [232, 486] on button "Update" at bounding box center [164, 488] width 222 height 25
click at [515, 546] on div "Back to Projects Editor Responses Landing Page Analytics PDF Share Add Response…" at bounding box center [577, 279] width 1154 height 558
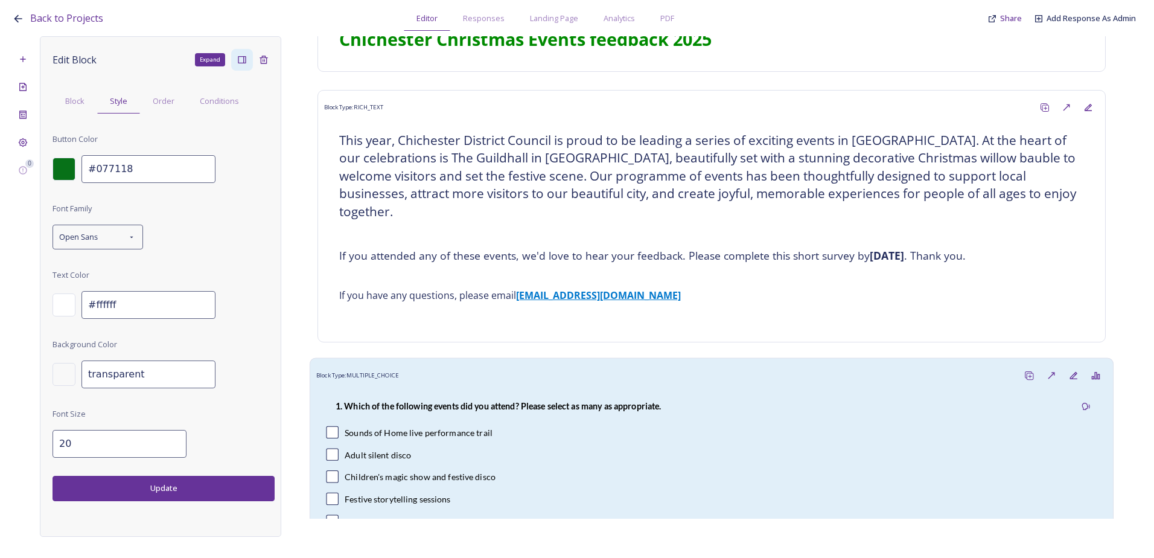
scroll to position [0, 0]
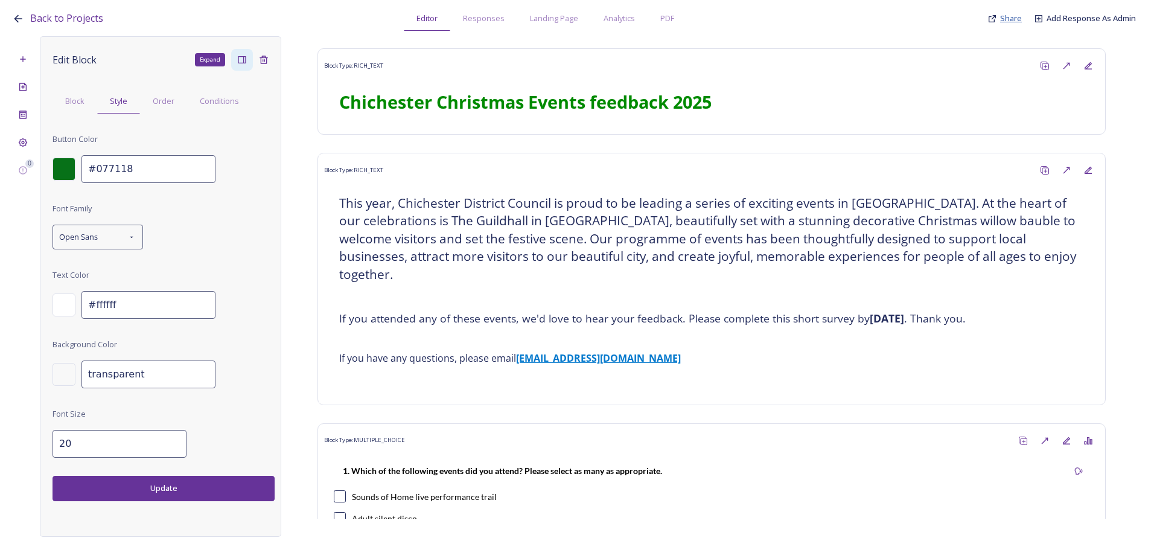
click at [1004, 13] on span "Share" at bounding box center [1011, 18] width 22 height 11
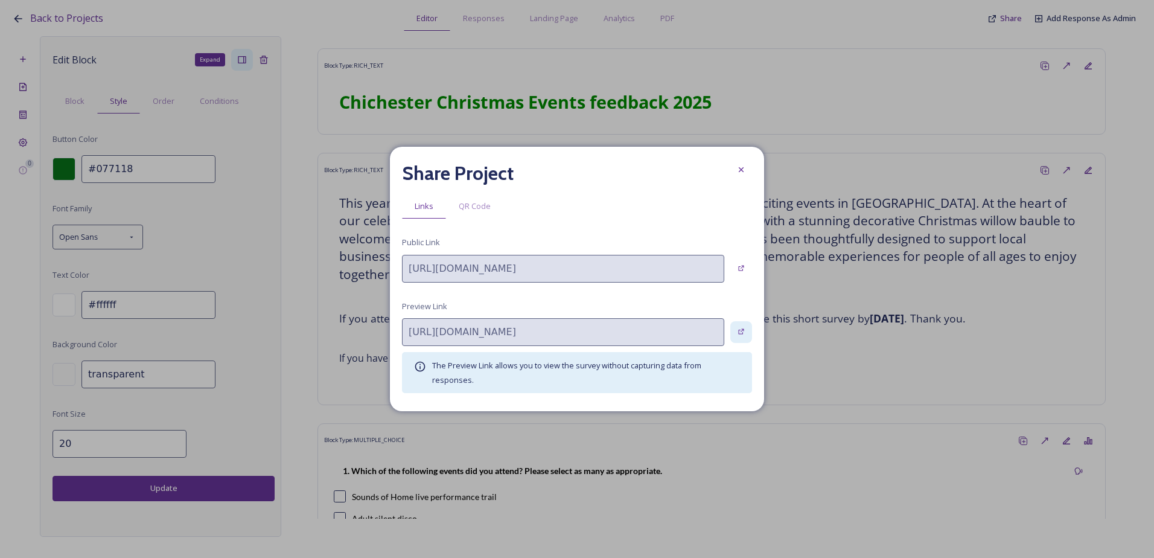
click at [747, 330] on div at bounding box center [741, 332] width 22 height 22
click at [753, 165] on div "Share Project Links QR Code Public Link https://app.snapsea.io/p/c/chichester/c…" at bounding box center [577, 279] width 374 height 264
click at [745, 165] on icon at bounding box center [741, 170] width 10 height 10
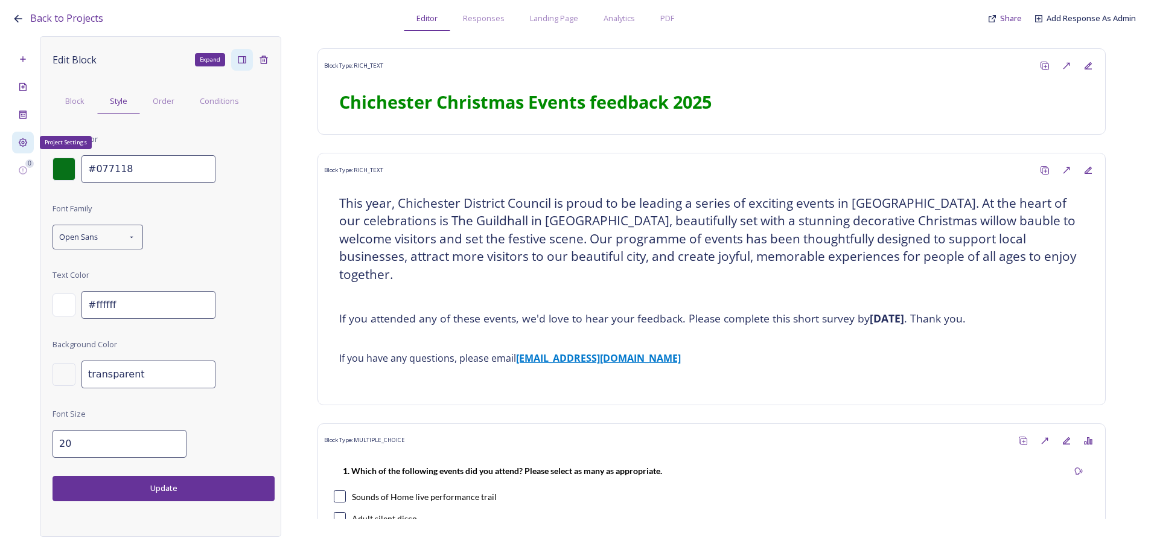
click at [25, 144] on icon at bounding box center [23, 143] width 10 height 10
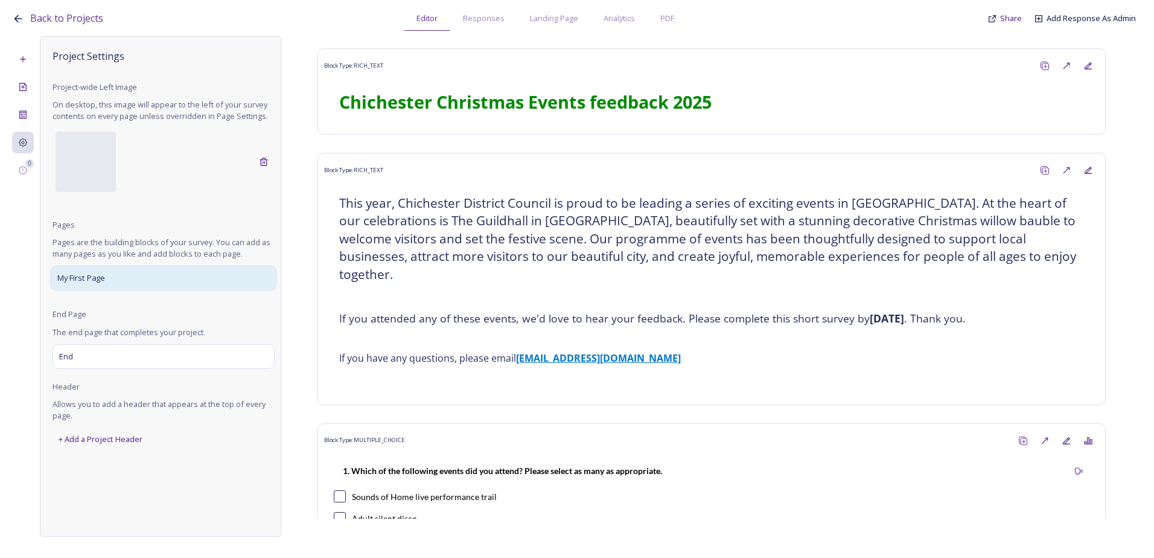
click at [63, 276] on span "My First Page" at bounding box center [81, 278] width 48 height 12
click at [120, 285] on div "My First Page" at bounding box center [163, 278] width 226 height 25
click at [22, 119] on icon at bounding box center [23, 115] width 10 height 10
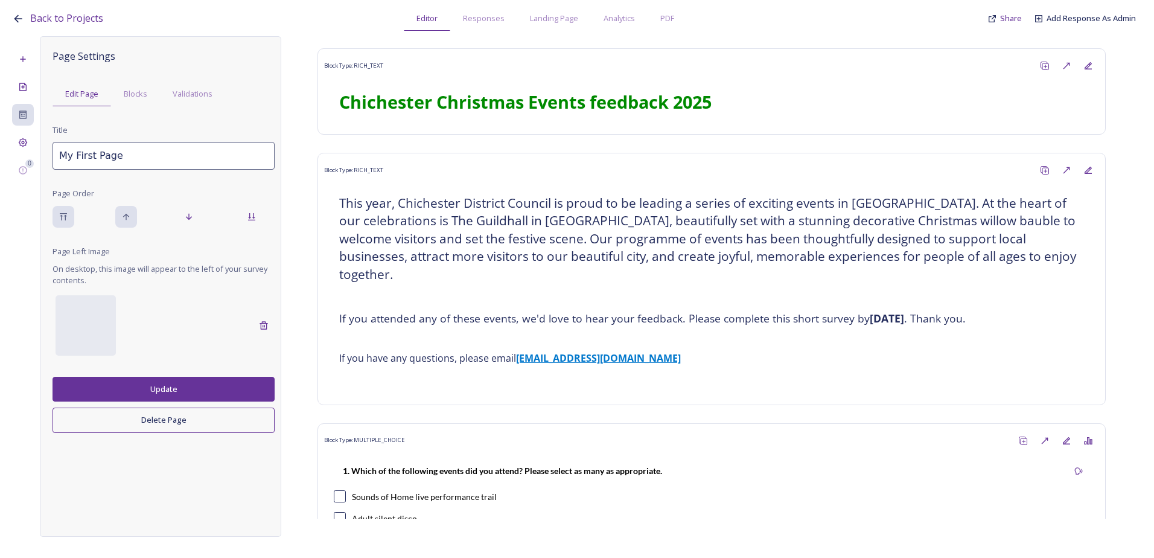
click at [122, 165] on input "My First Page" at bounding box center [164, 156] width 222 height 28
drag, startPoint x: 130, startPoint y: 164, endPoint x: 33, endPoint y: 160, distance: 97.8
click at [33, 160] on div "0 Page Settings Edit Page Blocks Validations Title My First Page Page Order Pag…" at bounding box center [577, 286] width 1130 height 500
type input "Page 1"
click at [141, 388] on button "Update" at bounding box center [164, 389] width 222 height 25
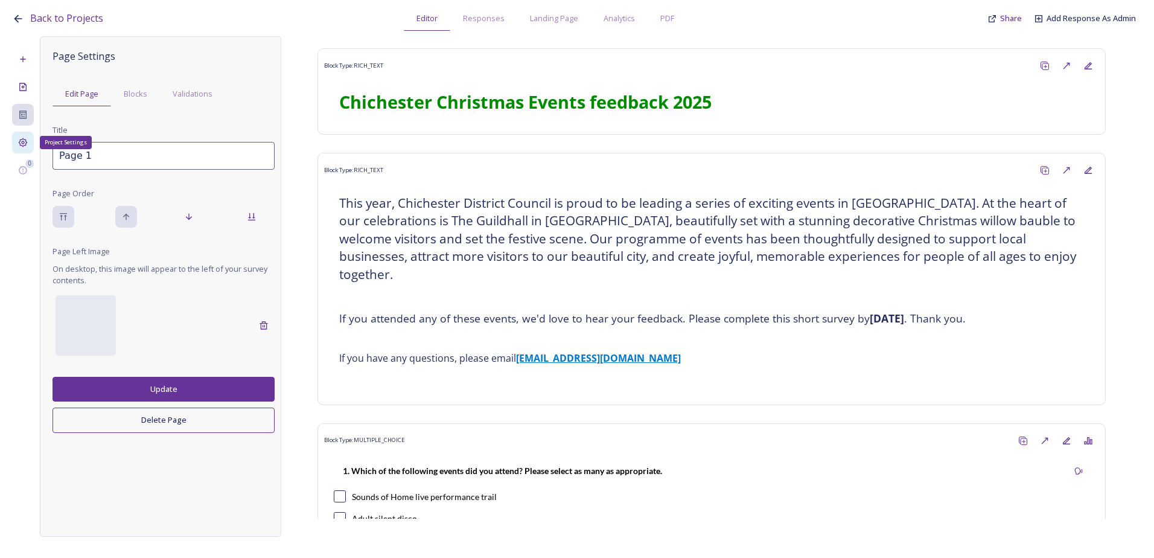
click at [28, 145] on div "Project Settings" at bounding box center [23, 143] width 22 height 22
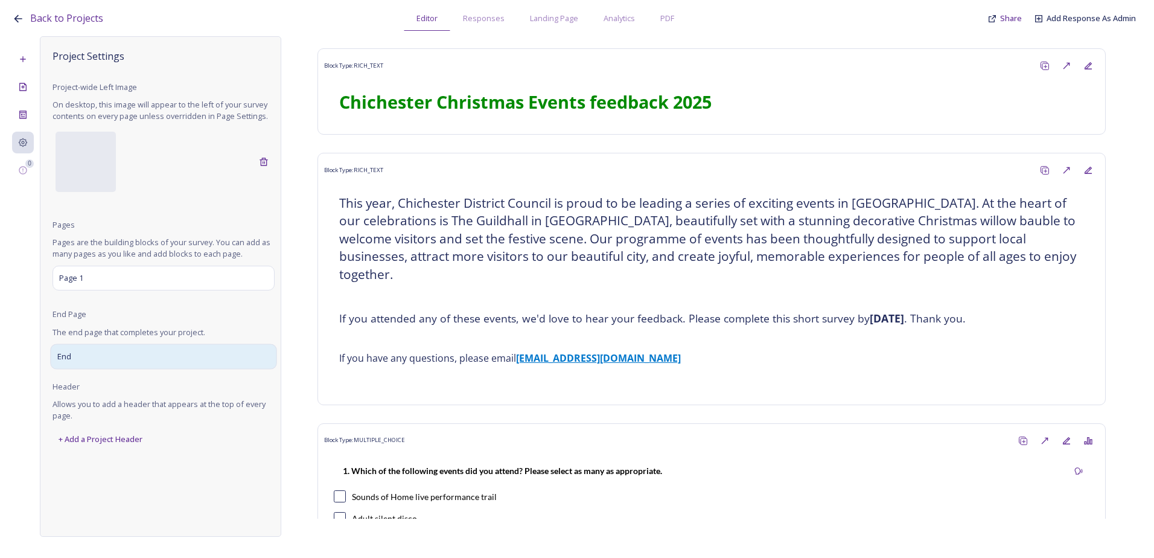
click at [123, 354] on div "End" at bounding box center [163, 355] width 226 height 25
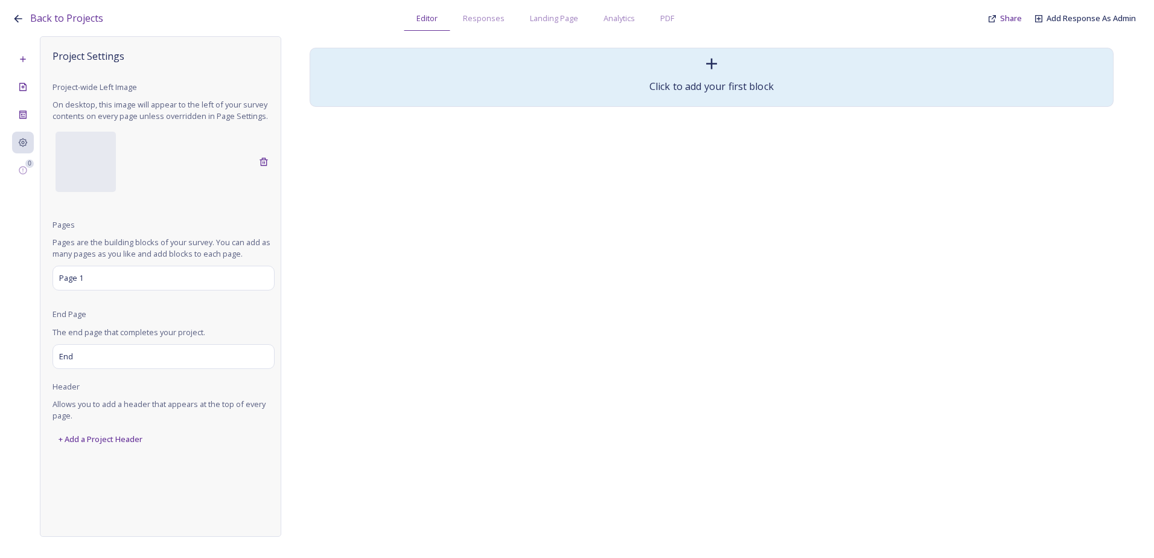
click at [760, 63] on div "Click to add your first block" at bounding box center [711, 76] width 791 height 45
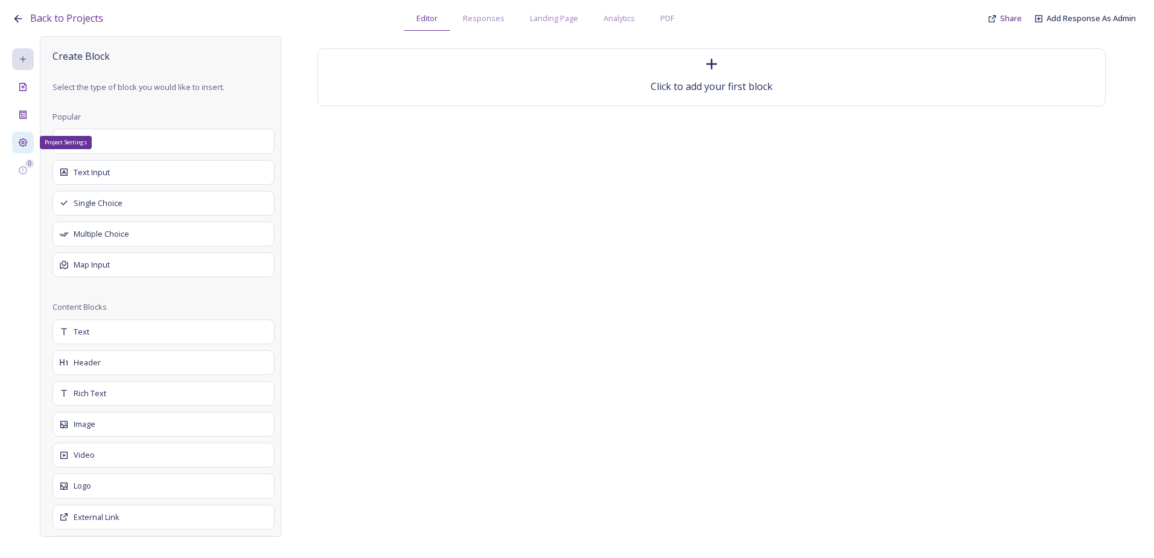
click at [22, 139] on icon at bounding box center [23, 142] width 9 height 9
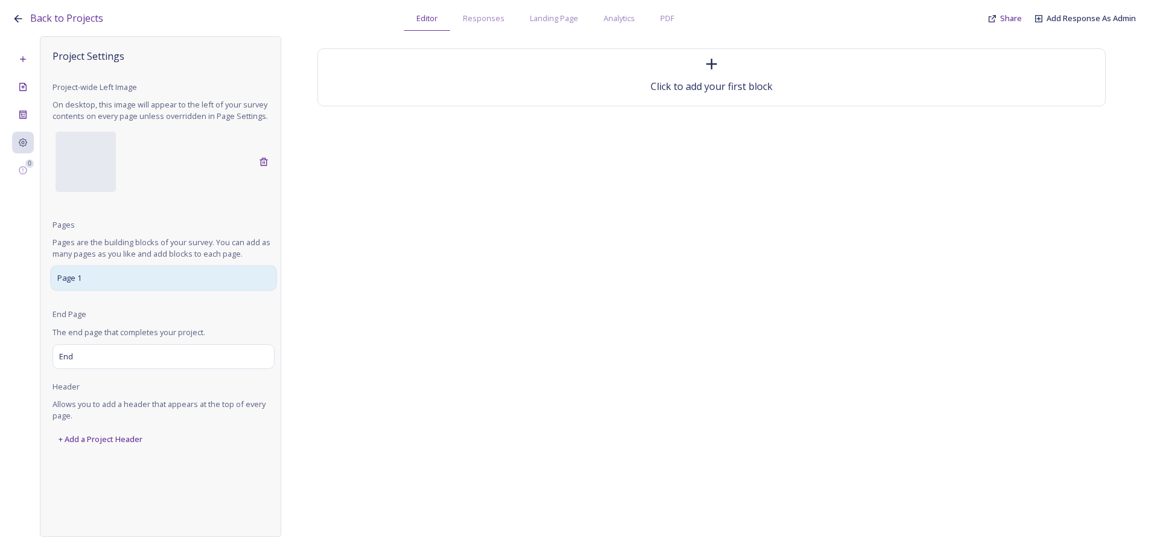
click at [131, 286] on div "Page 1" at bounding box center [163, 278] width 226 height 25
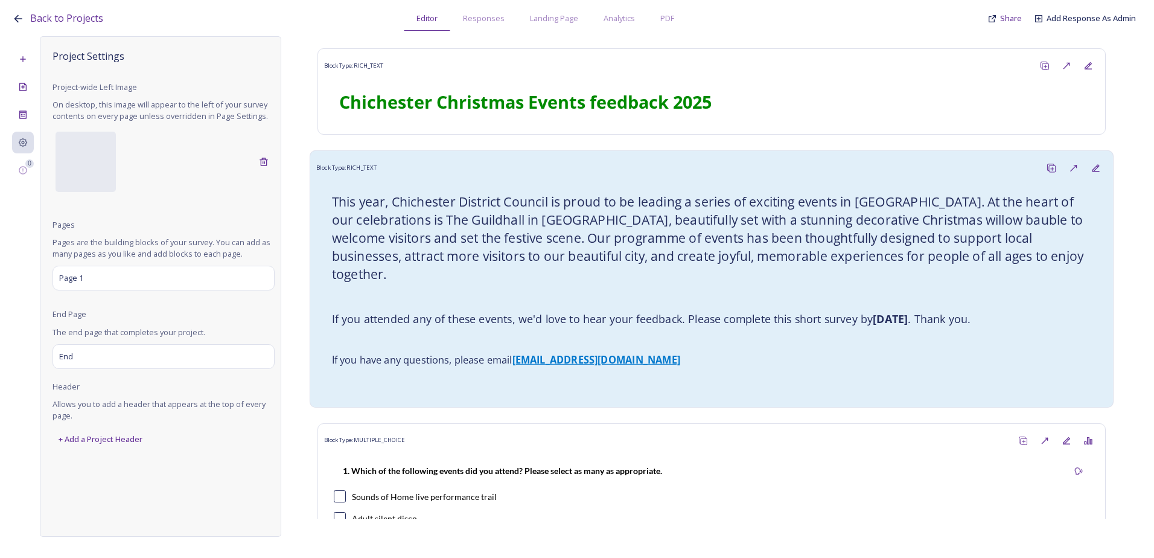
click at [637, 311] on h4 "If you attended any of these events, we'd love to hear your feedback. Please co…" at bounding box center [712, 318] width 760 height 15
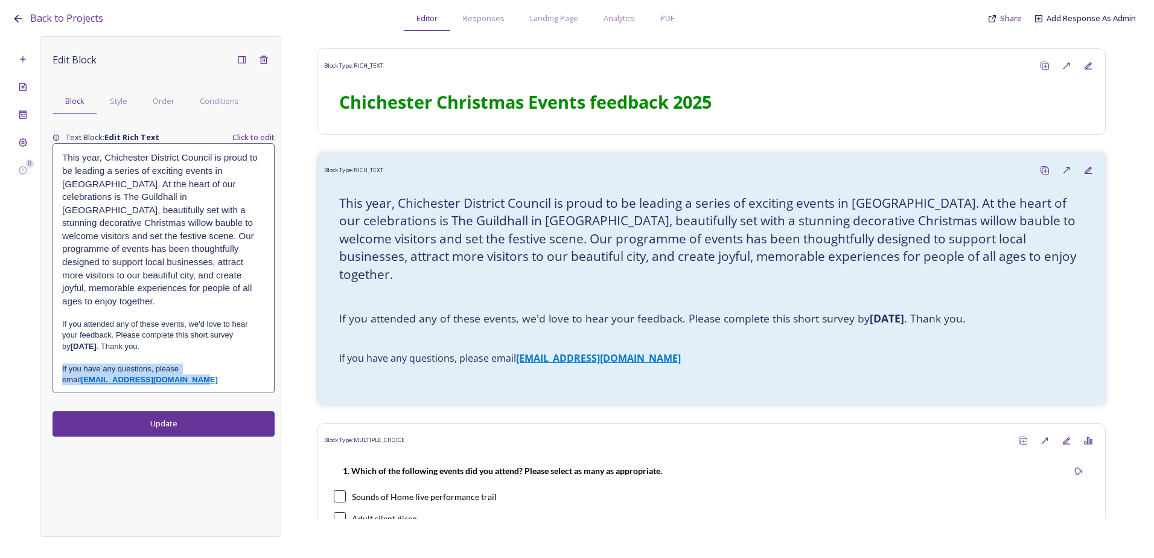
drag, startPoint x: 185, startPoint y: 366, endPoint x: 46, endPoint y: 357, distance: 139.1
click at [46, 357] on div "Edit Block Block Style Order Conditions Text Block: Edit Rich Text Click to edi…" at bounding box center [160, 286] width 241 height 500
drag, startPoint x: 46, startPoint y: 357, endPoint x: 83, endPoint y: 352, distance: 36.5
copy p "If you have any questions, please email letstalk@chichester.gov.uk"
click at [24, 143] on icon at bounding box center [23, 142] width 9 height 9
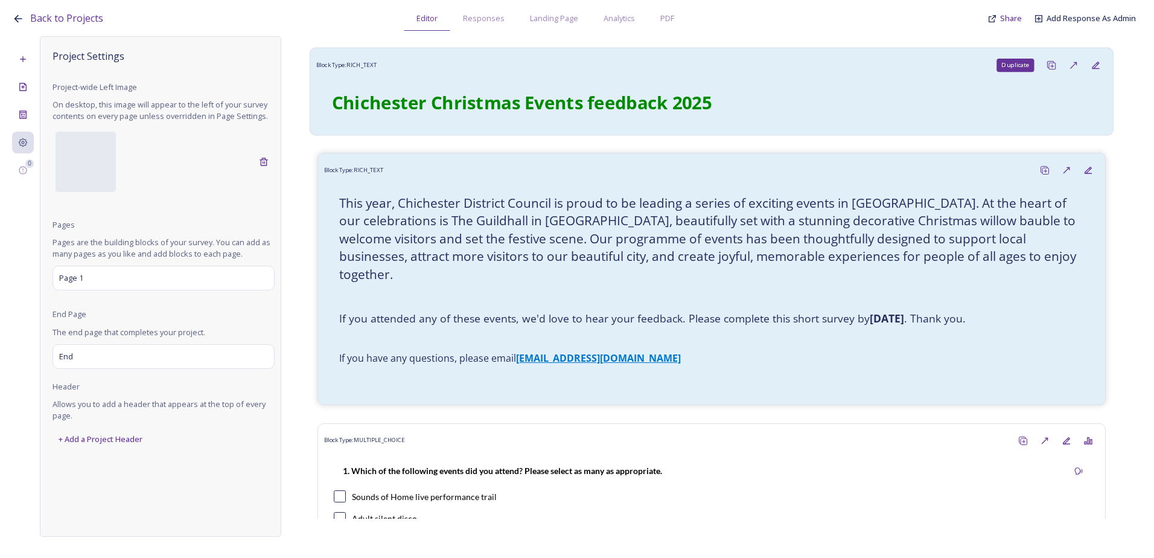
click at [1047, 65] on icon at bounding box center [1052, 65] width 10 height 10
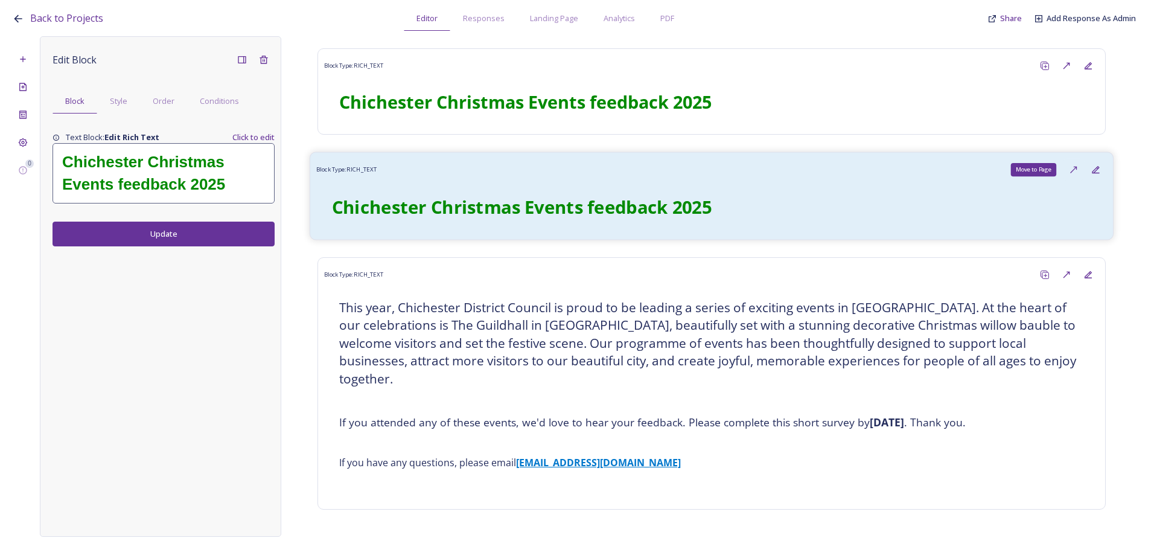
click at [1069, 166] on icon at bounding box center [1074, 170] width 10 height 10
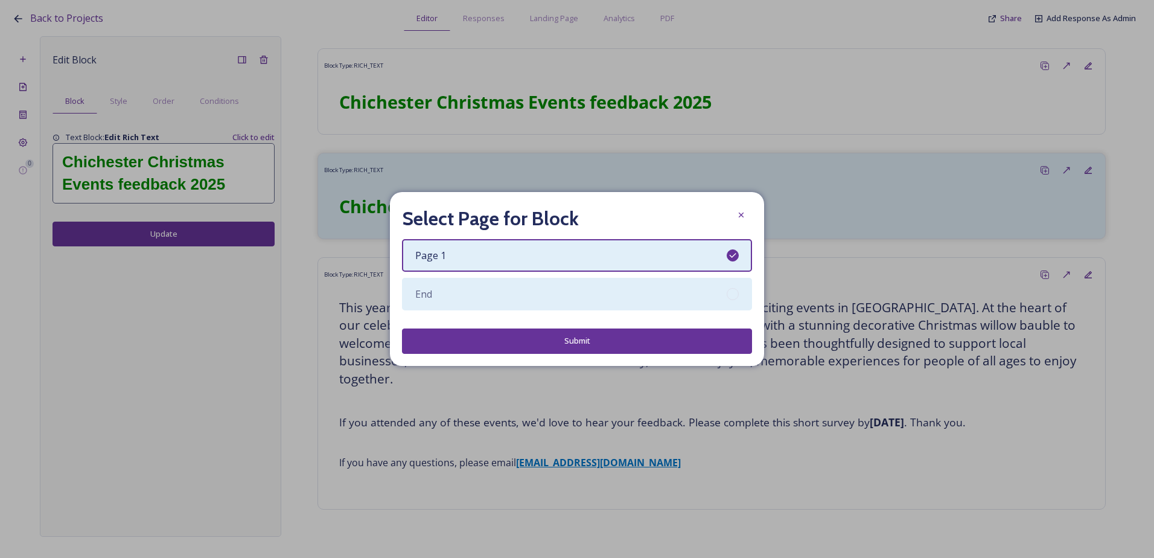
drag, startPoint x: 647, startPoint y: 287, endPoint x: 652, endPoint y: 300, distance: 14.3
click at [649, 287] on div "End" at bounding box center [577, 294] width 350 height 33
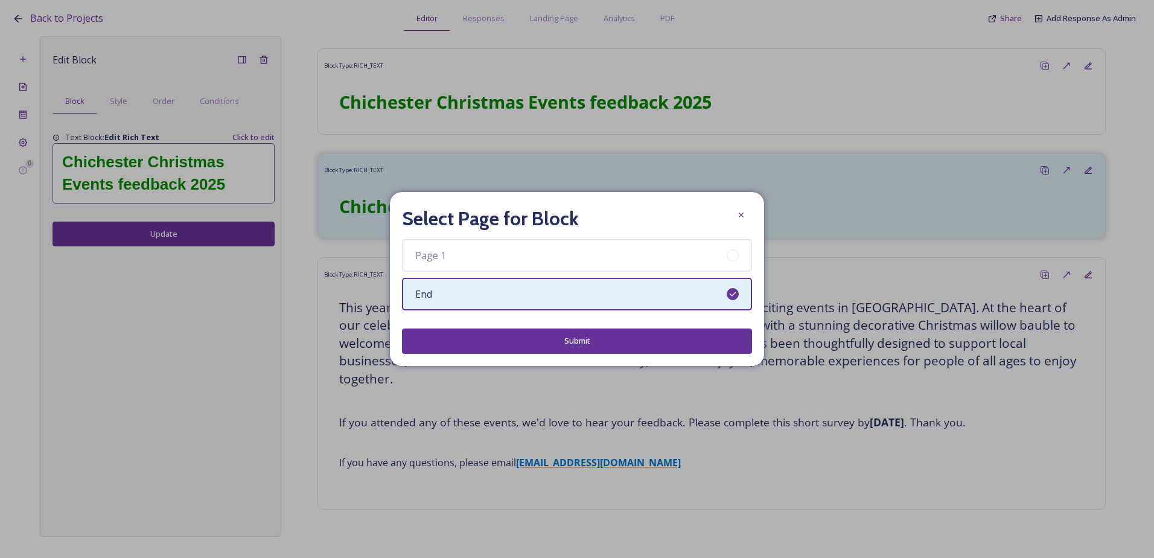
click at [666, 348] on button "Submit" at bounding box center [577, 340] width 350 height 25
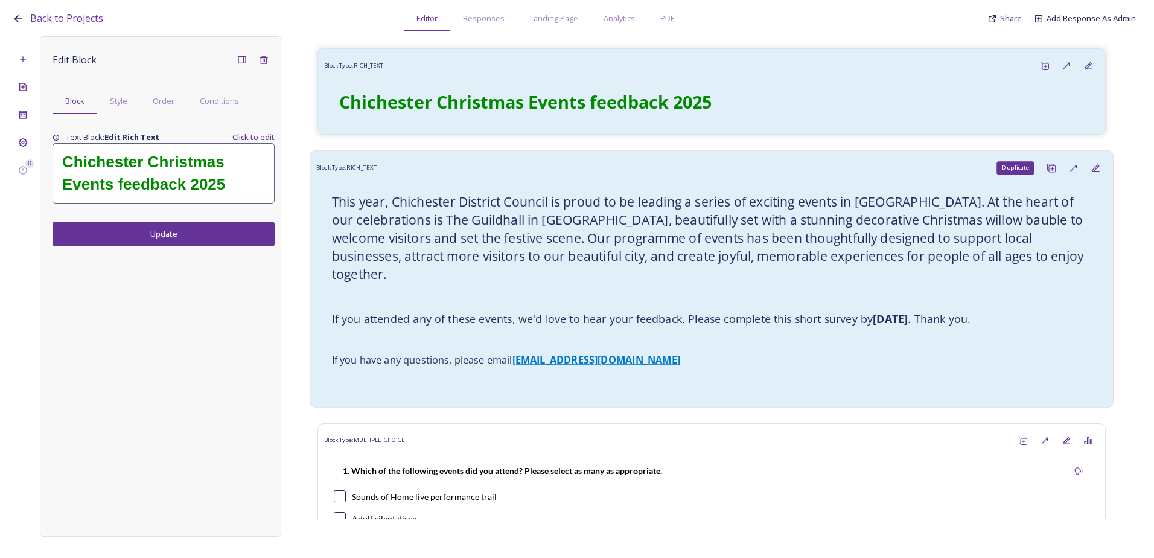
click at [1047, 170] on icon at bounding box center [1052, 168] width 10 height 10
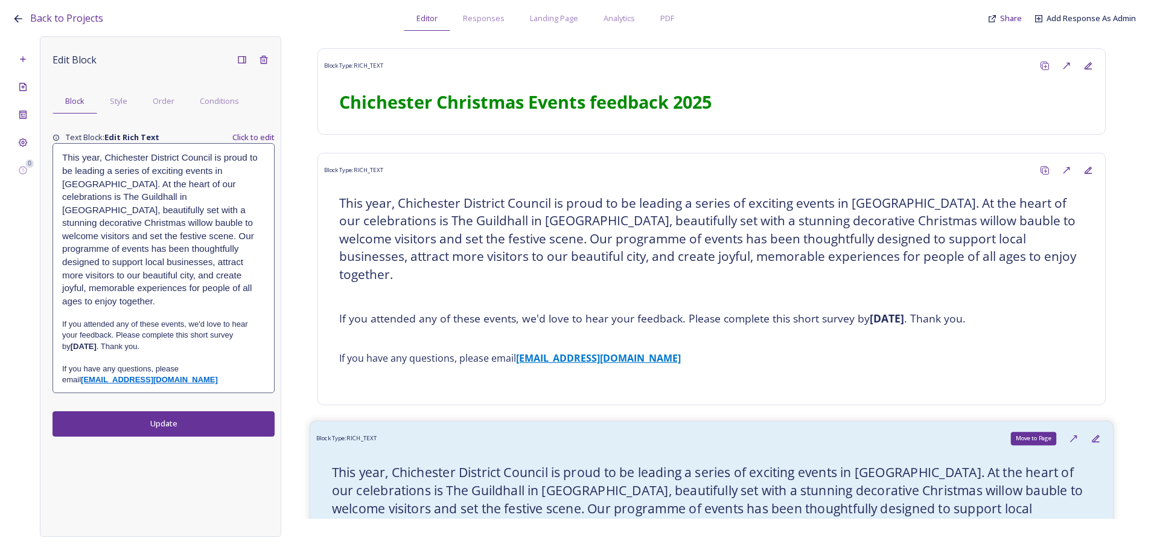
click at [1074, 435] on icon at bounding box center [1075, 436] width 2 height 2
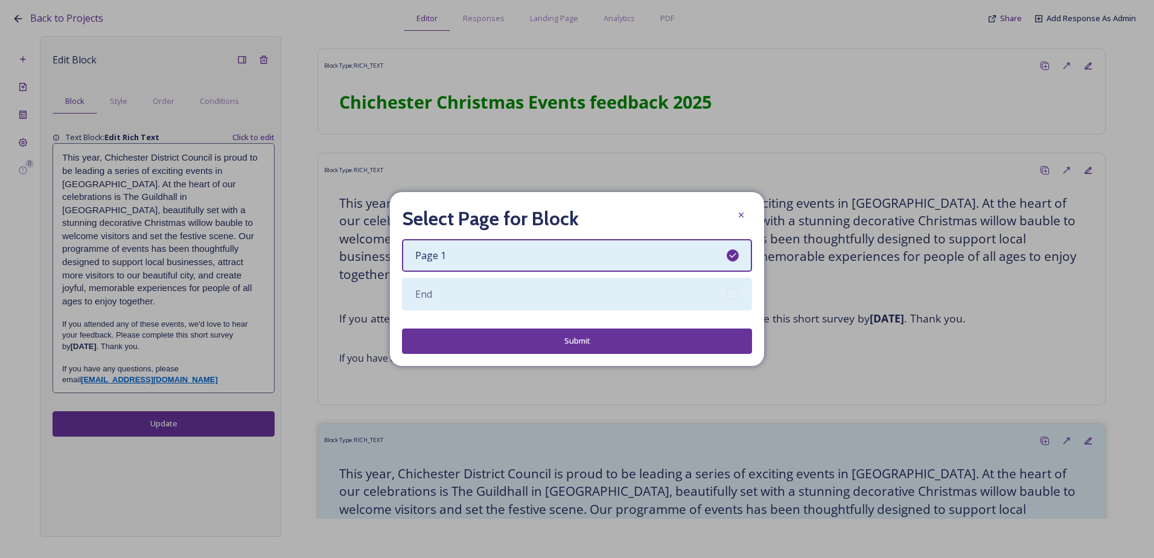
click at [570, 302] on div "End" at bounding box center [577, 294] width 350 height 33
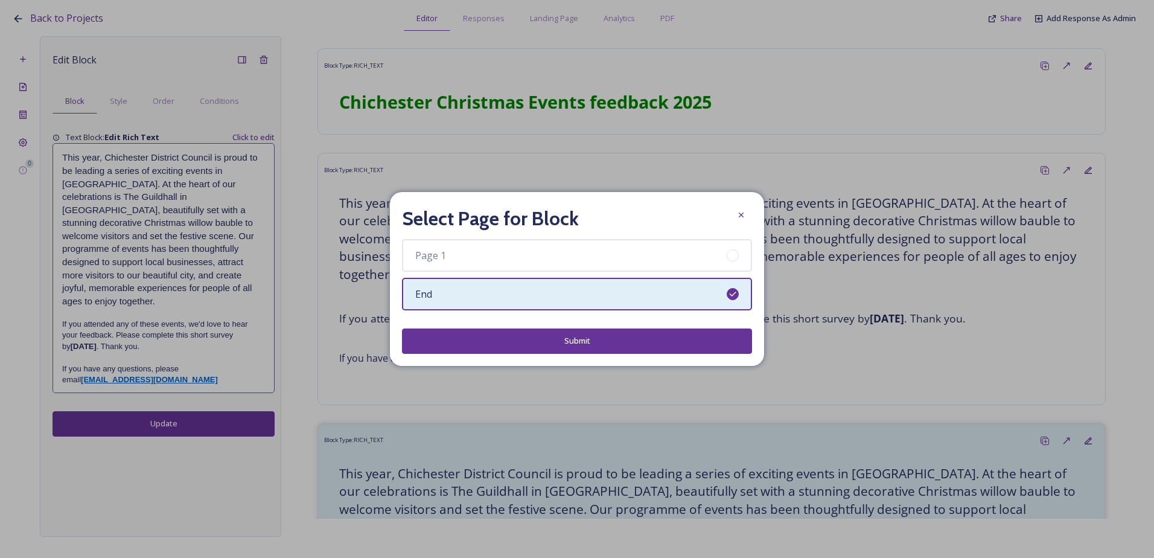
click at [586, 349] on button "Submit" at bounding box center [577, 340] width 350 height 25
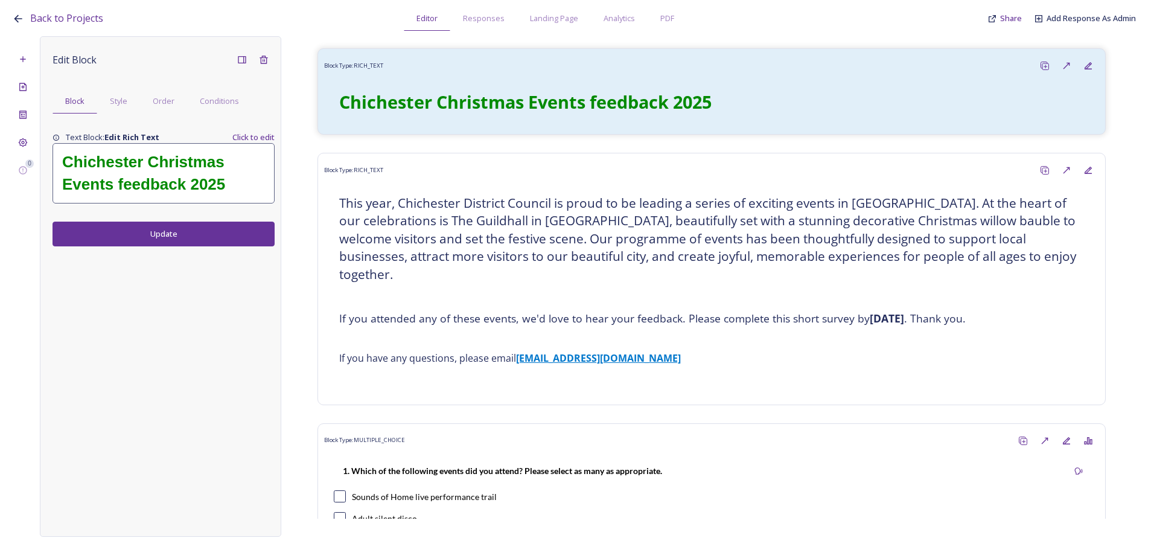
click at [34, 137] on div "0 Edit Block Block Style Order Conditions Text Block: Edit Rich Text Click to e…" at bounding box center [577, 286] width 1130 height 500
click at [25, 143] on icon at bounding box center [23, 143] width 10 height 10
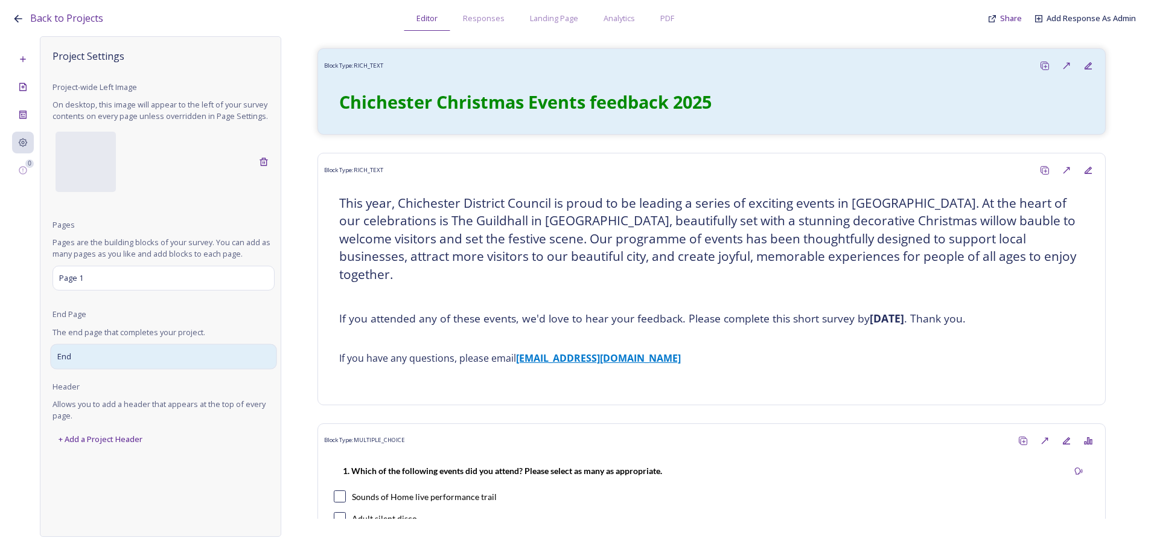
click at [81, 363] on div "End" at bounding box center [163, 355] width 226 height 25
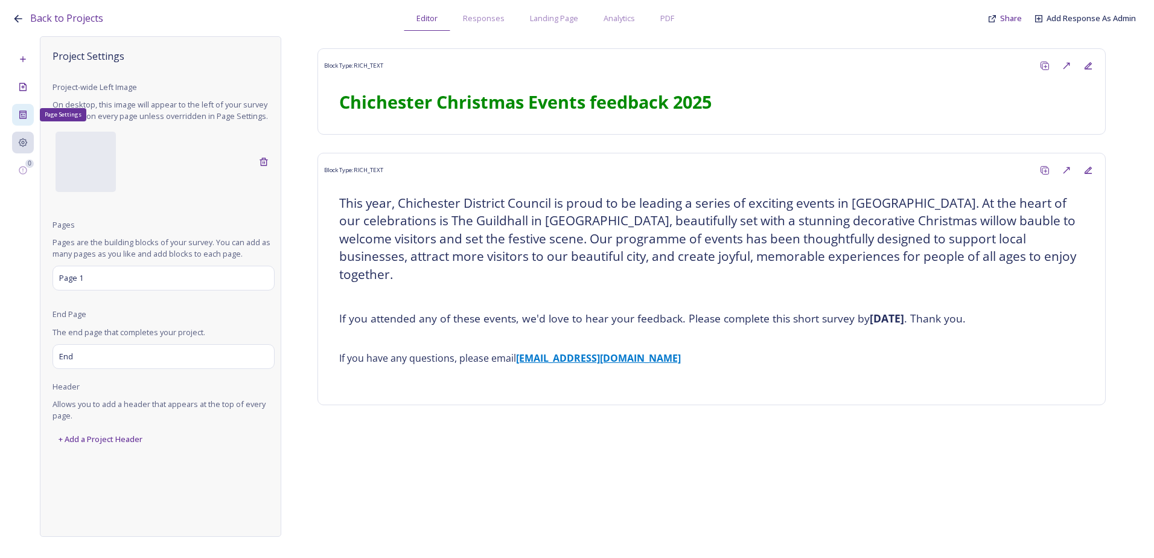
click at [28, 115] on div "Page Settings" at bounding box center [23, 115] width 22 height 22
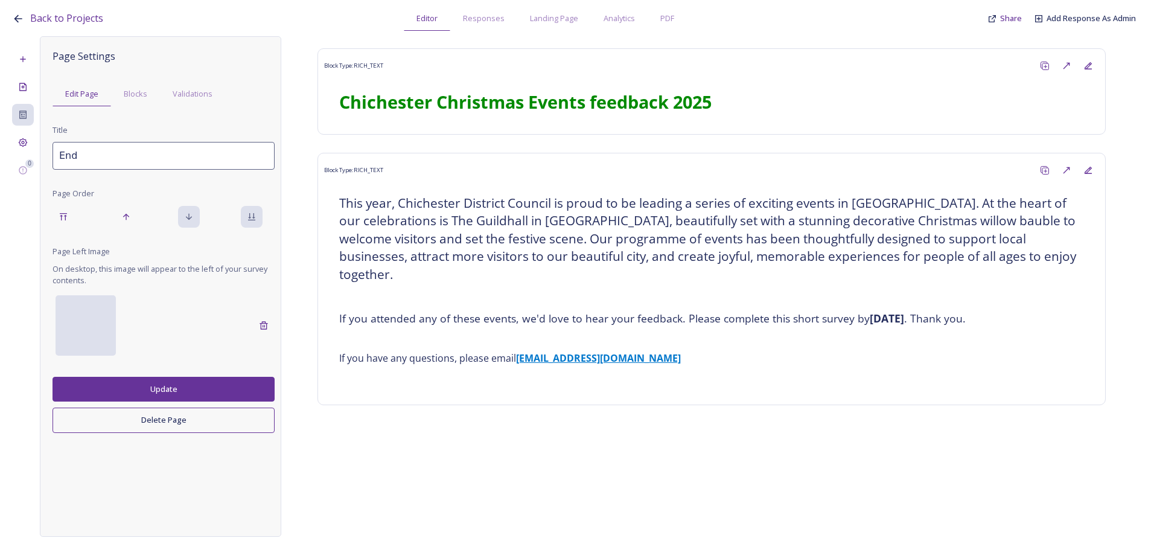
click at [81, 305] on div at bounding box center [86, 325] width 60 height 60
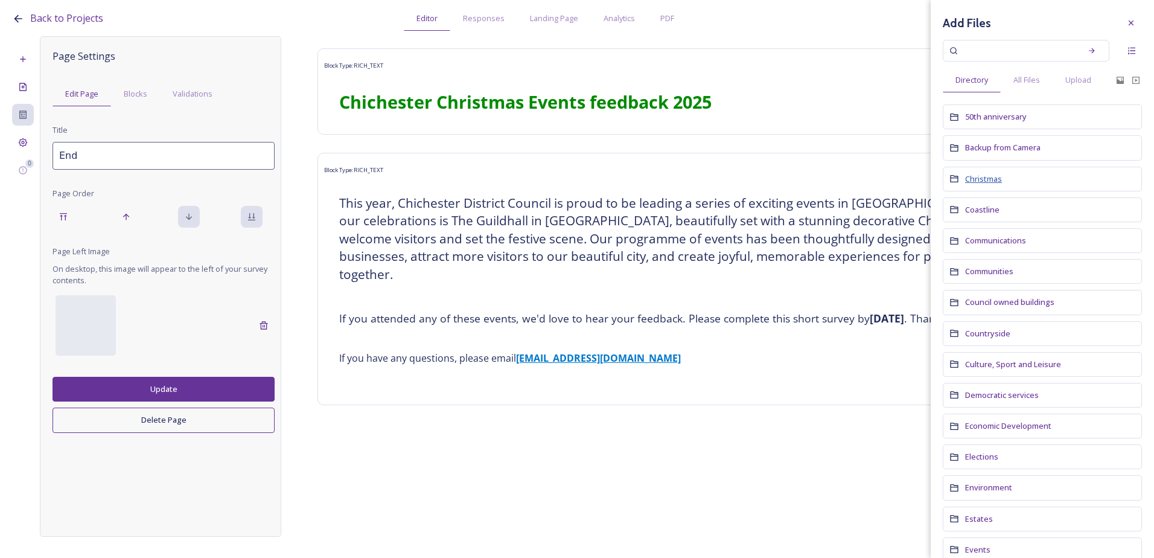
click at [990, 183] on span "Christmas" at bounding box center [983, 178] width 37 height 11
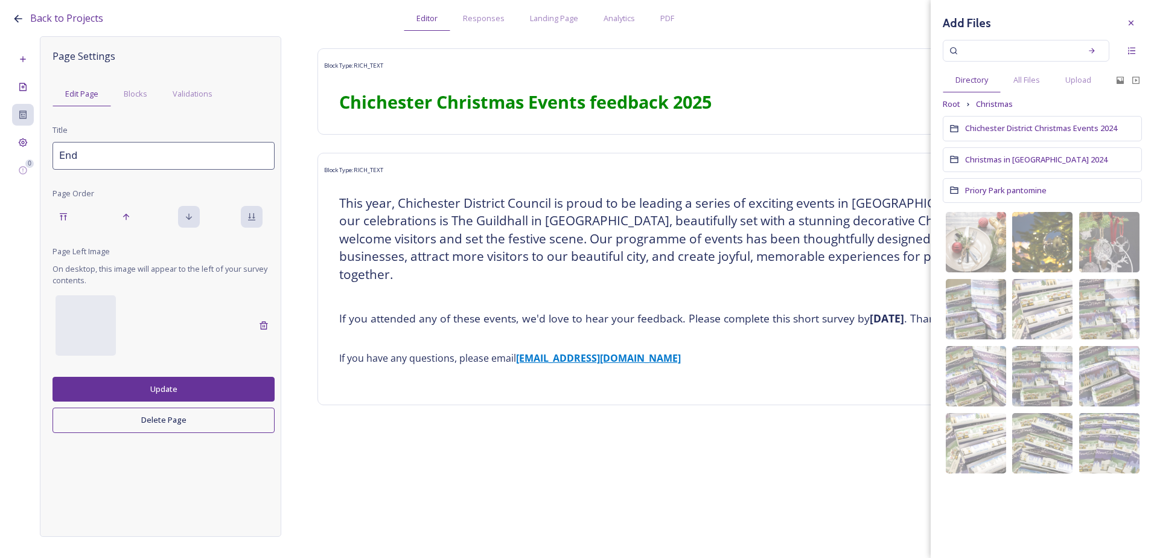
drag, startPoint x: 990, startPoint y: 183, endPoint x: 1133, endPoint y: 104, distance: 164.0
click at [1133, 104] on div "Root Christmas" at bounding box center [1042, 103] width 199 height 11
click at [1053, 161] on span "Christmas in Chichester 2024" at bounding box center [1036, 159] width 142 height 11
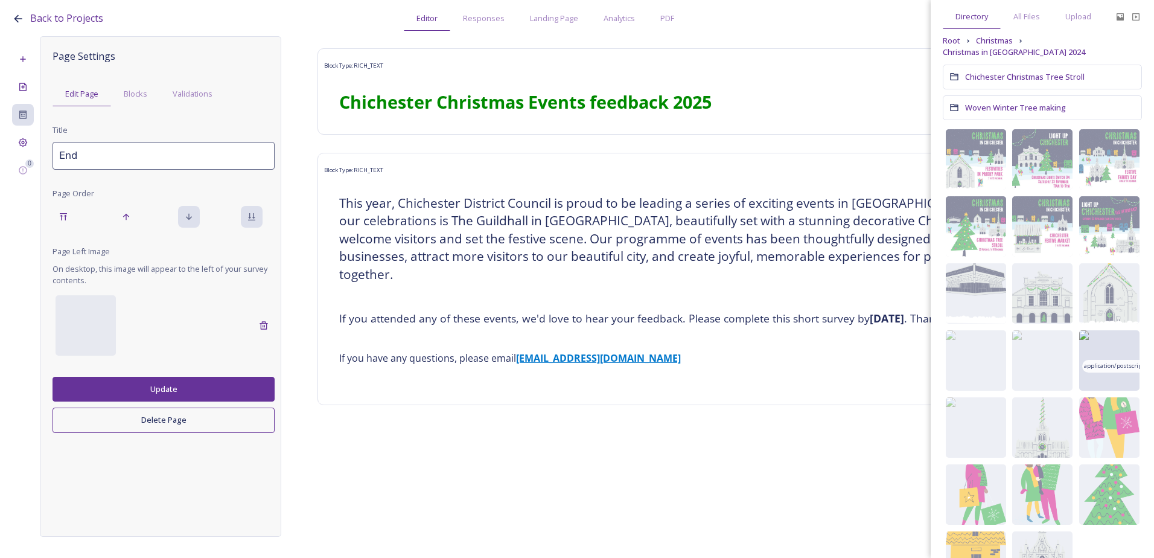
scroll to position [136, 0]
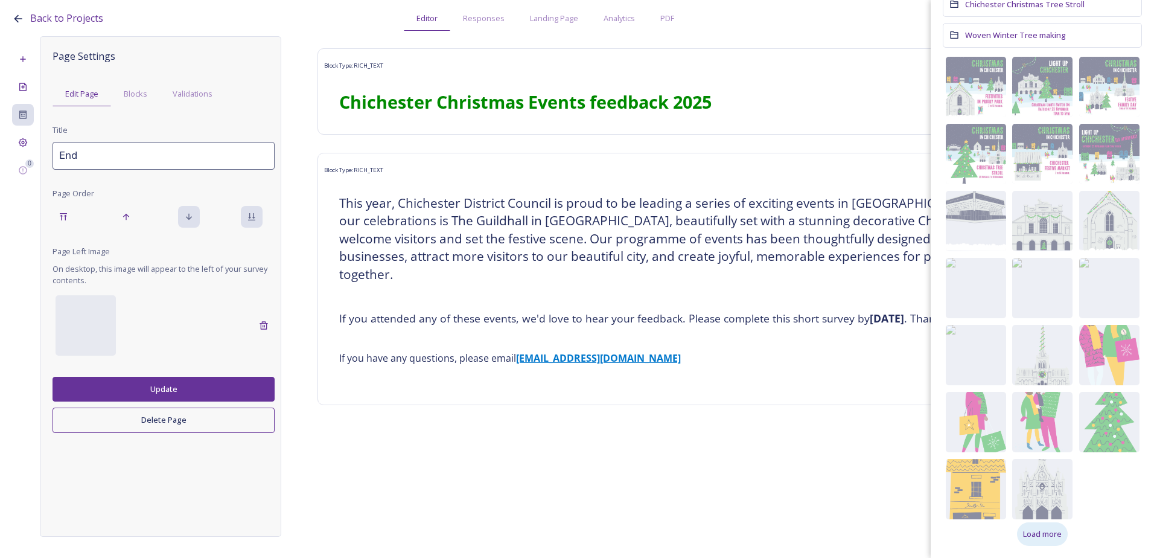
click at [1049, 534] on span "Load more" at bounding box center [1042, 533] width 39 height 11
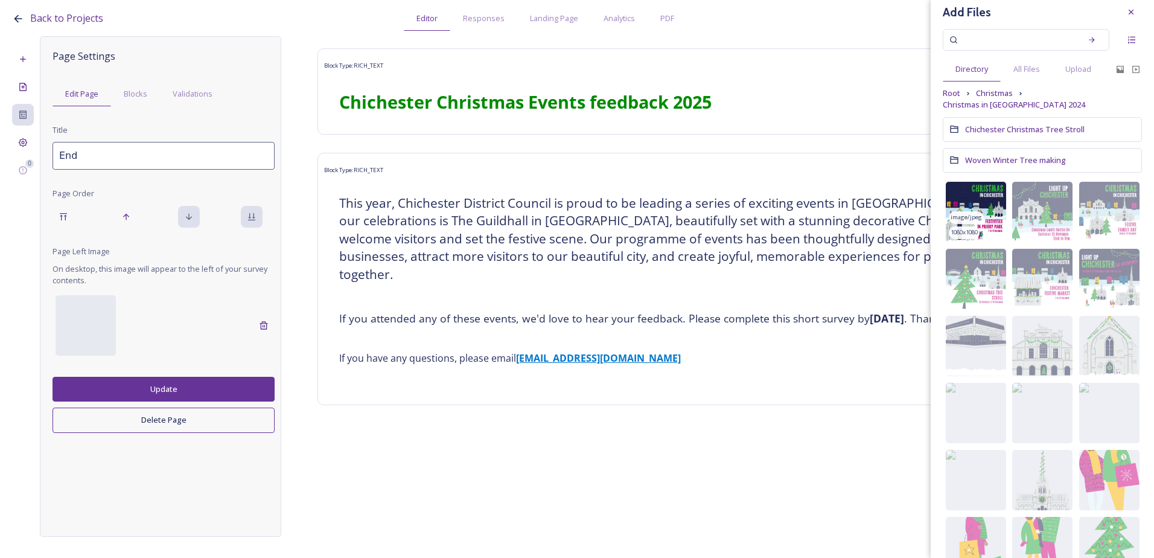
scroll to position [0, 0]
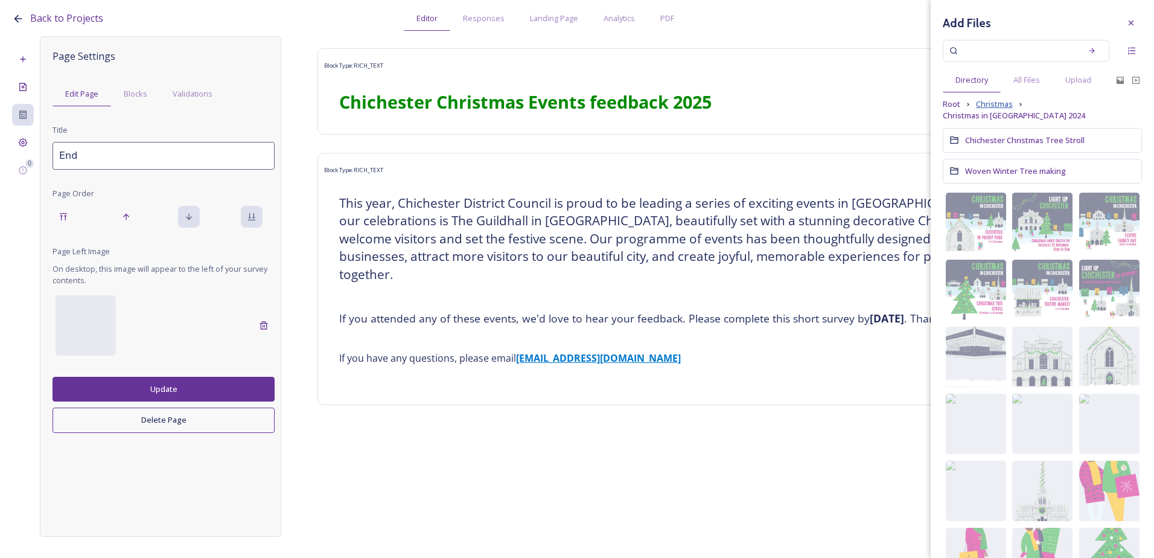
click at [996, 100] on span "Christmas" at bounding box center [994, 103] width 37 height 11
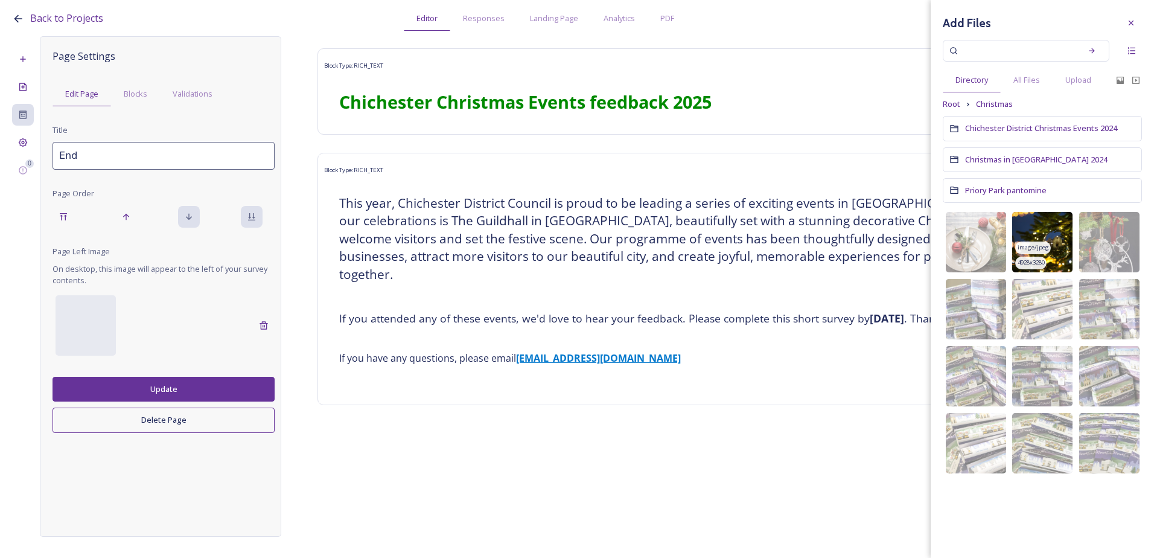
click at [1047, 221] on img at bounding box center [1042, 242] width 60 height 60
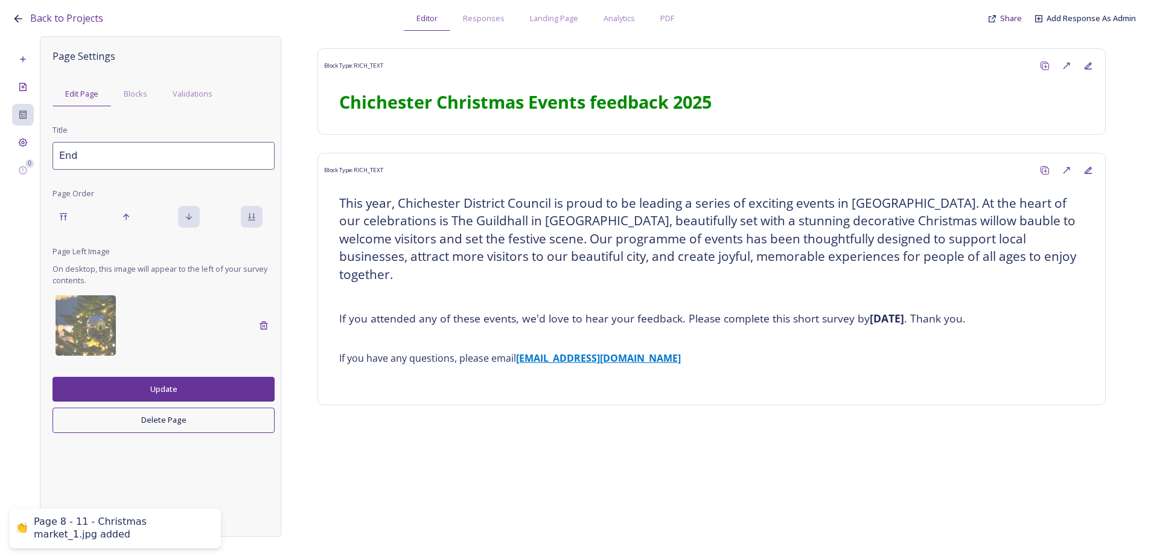
click at [159, 397] on button "Update" at bounding box center [164, 389] width 222 height 25
click at [33, 148] on div "Project Settings" at bounding box center [23, 143] width 22 height 22
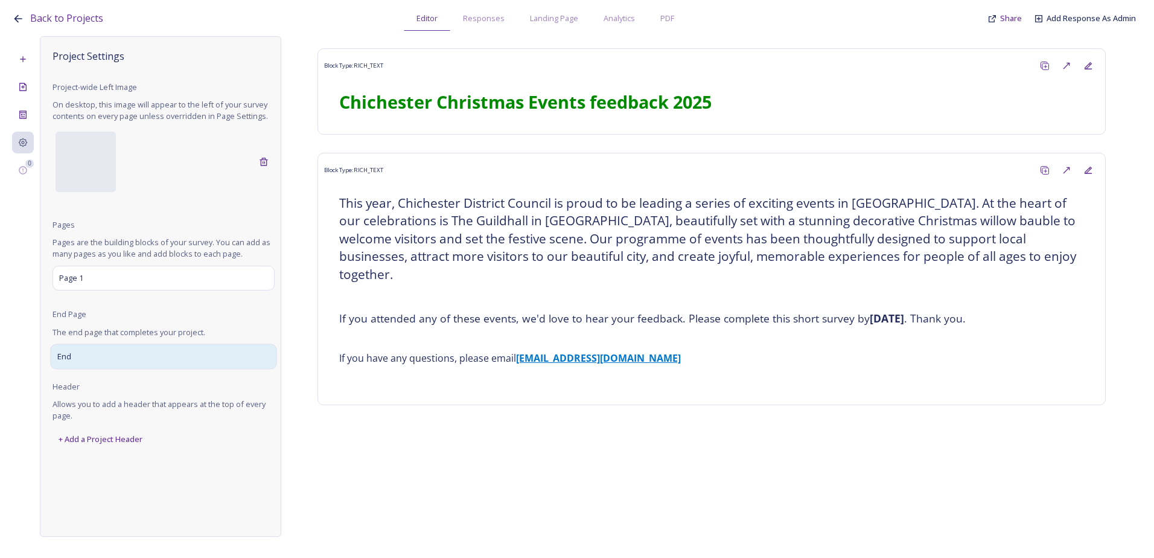
click at [88, 360] on div "End" at bounding box center [163, 355] width 226 height 25
click at [99, 352] on div "End" at bounding box center [163, 355] width 226 height 25
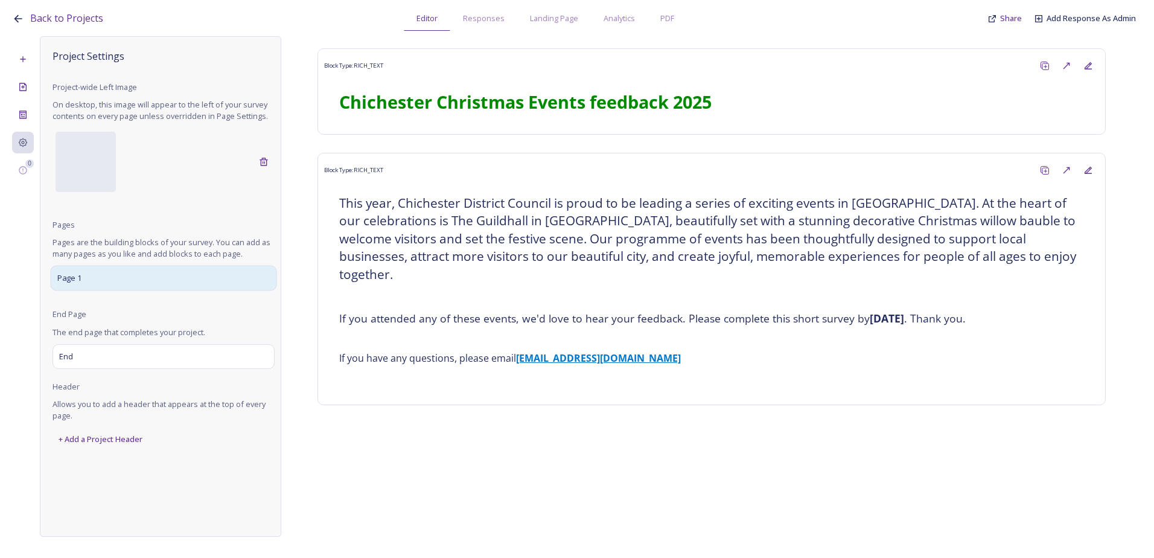
click at [112, 282] on div "Page 1" at bounding box center [163, 278] width 226 height 25
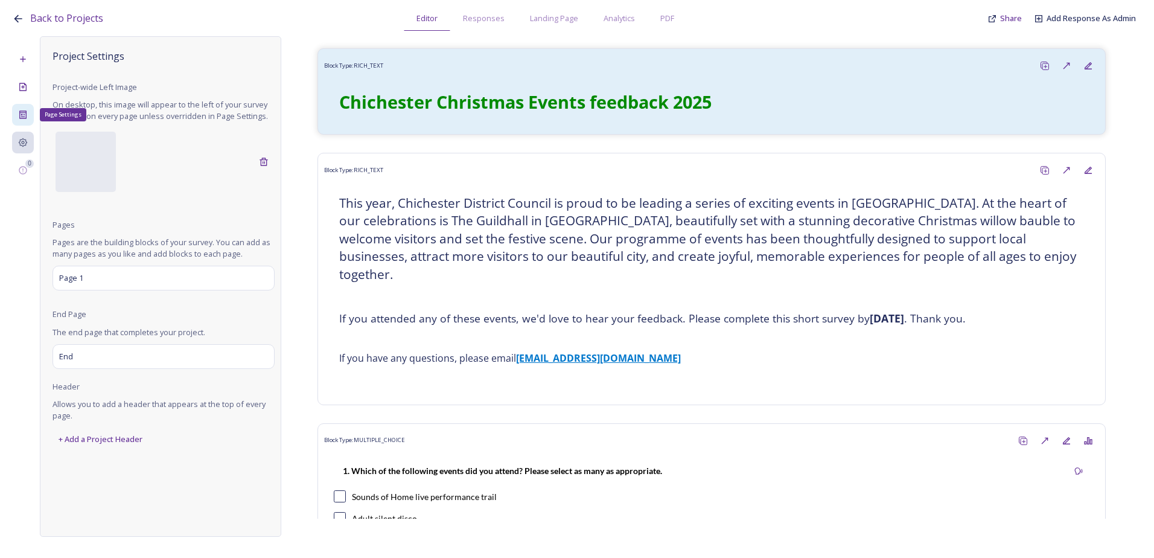
click at [27, 120] on div "Page Settings" at bounding box center [23, 115] width 22 height 22
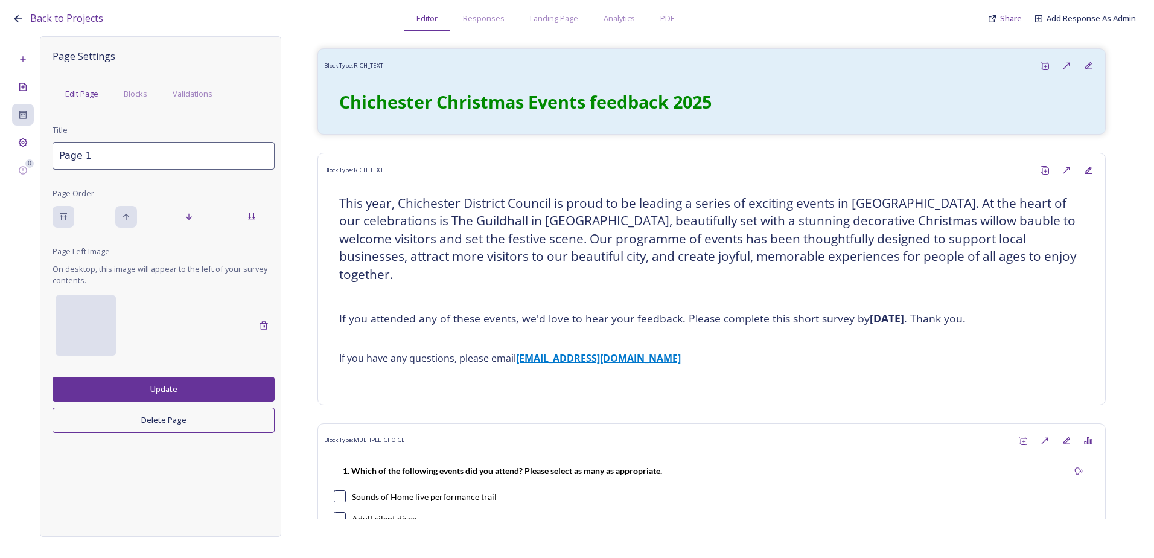
click at [107, 335] on div at bounding box center [86, 325] width 60 height 60
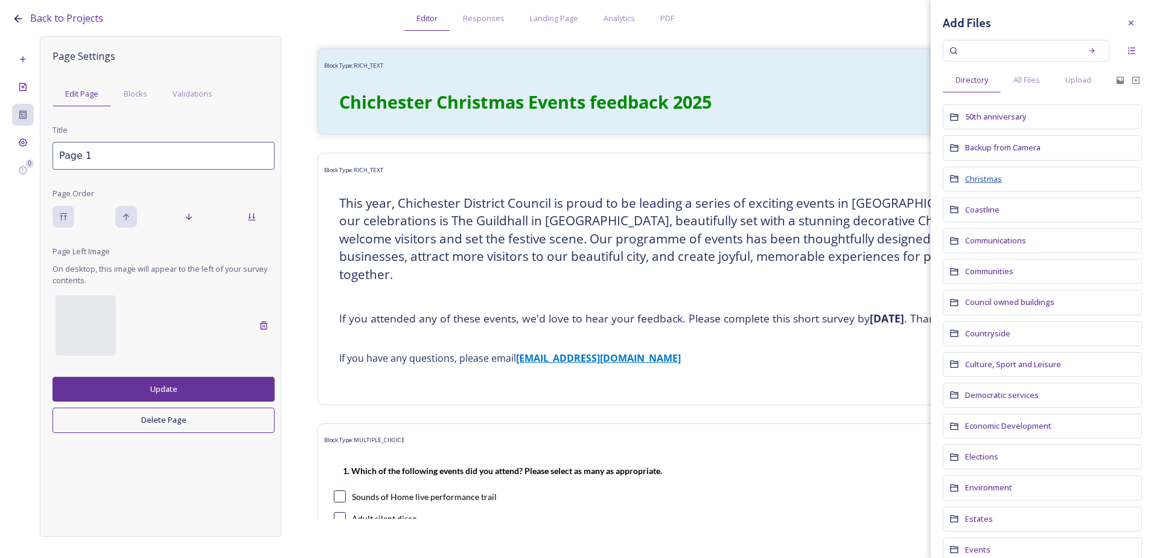
click at [993, 179] on span "Christmas" at bounding box center [983, 178] width 37 height 11
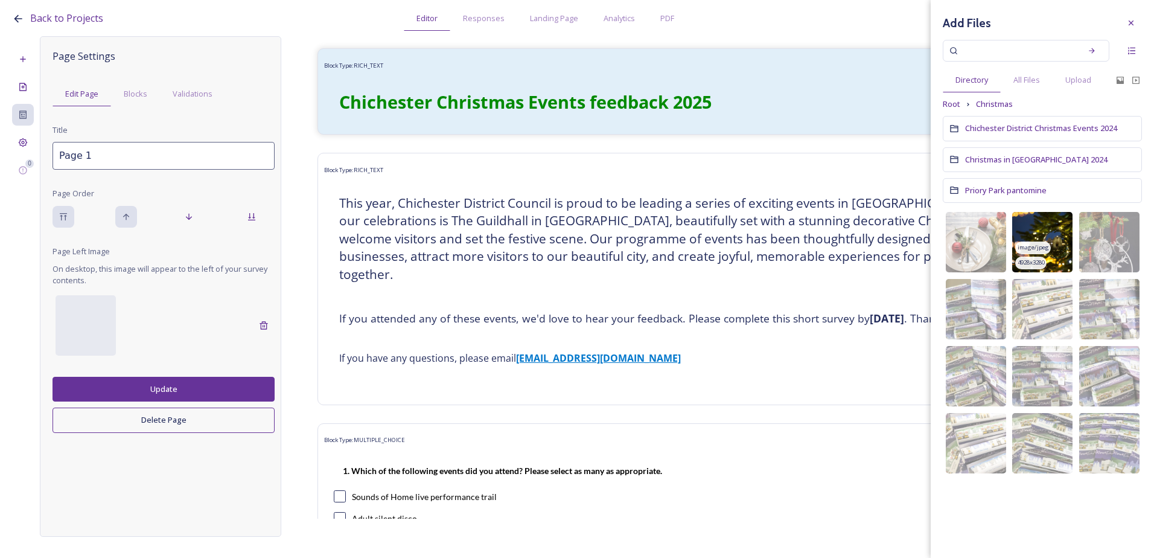
click at [1044, 230] on img at bounding box center [1042, 242] width 60 height 60
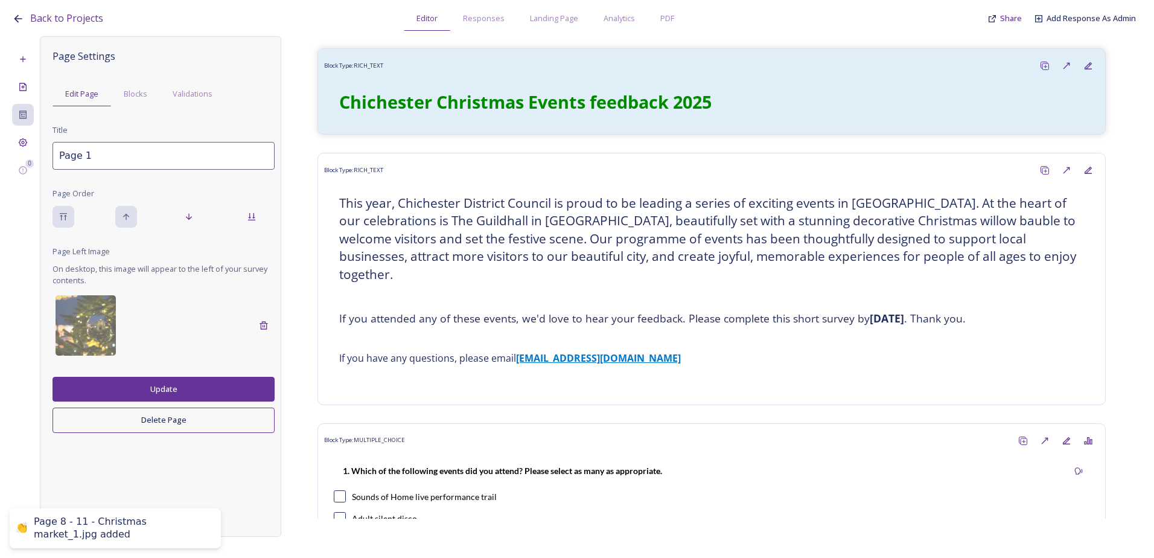
click at [227, 378] on button "Update" at bounding box center [164, 389] width 222 height 25
click at [15, 154] on div "0" at bounding box center [23, 286] width 22 height 500
click at [18, 146] on div "Project Settings" at bounding box center [23, 143] width 22 height 22
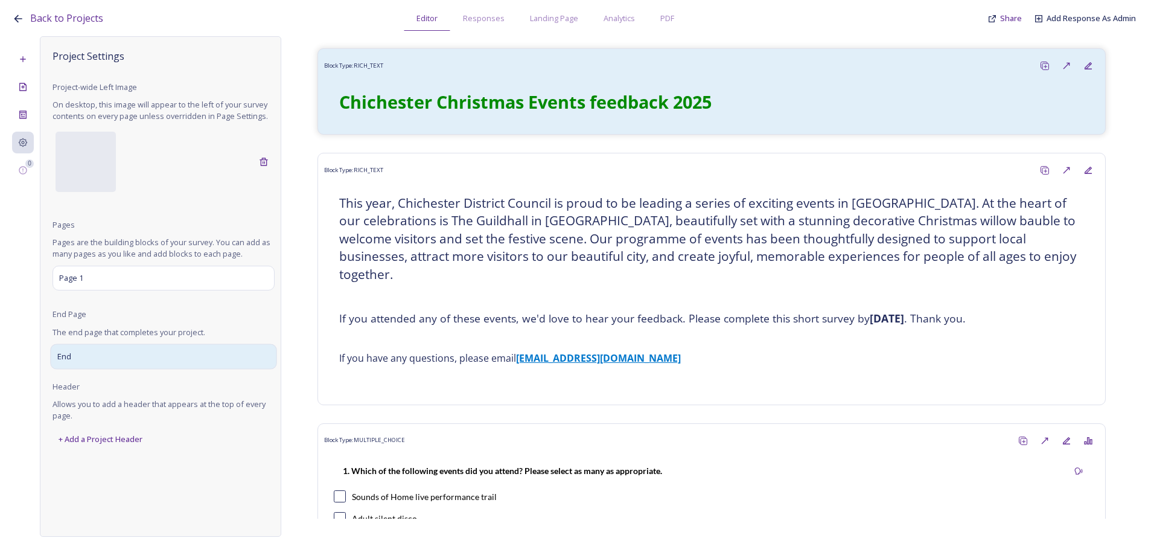
click at [80, 359] on div "End" at bounding box center [163, 355] width 226 height 25
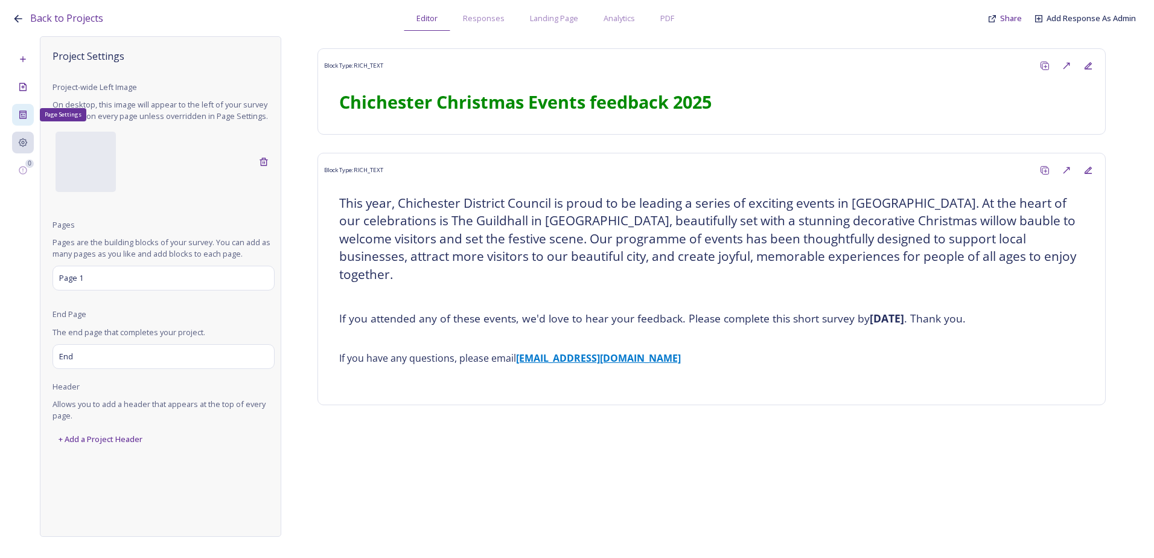
click at [24, 113] on icon at bounding box center [22, 114] width 7 height 8
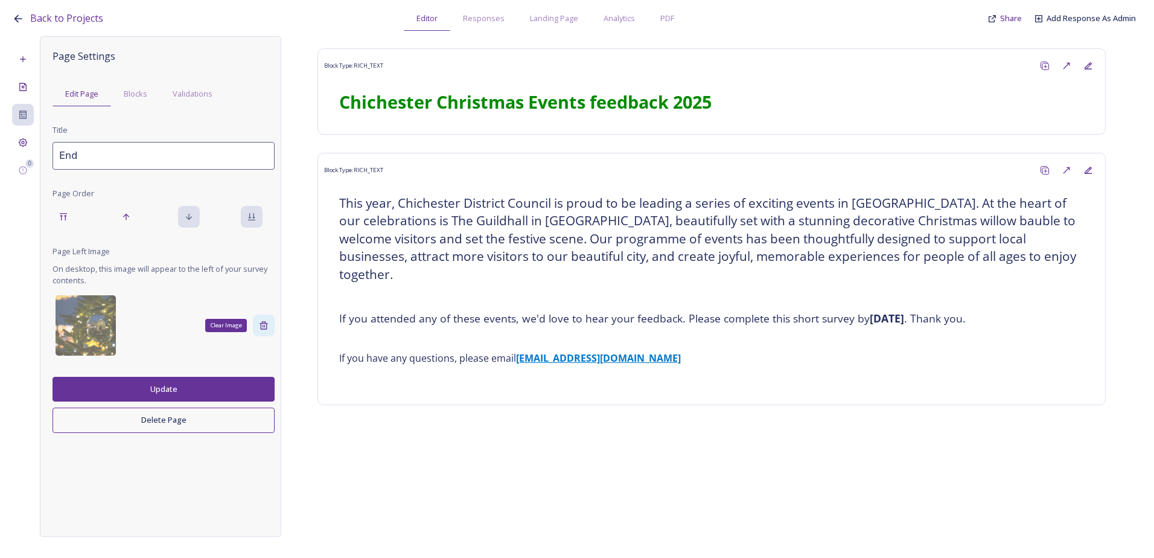
click at [269, 322] on div "Clear Image" at bounding box center [264, 325] width 22 height 22
click at [92, 315] on div at bounding box center [86, 325] width 60 height 60
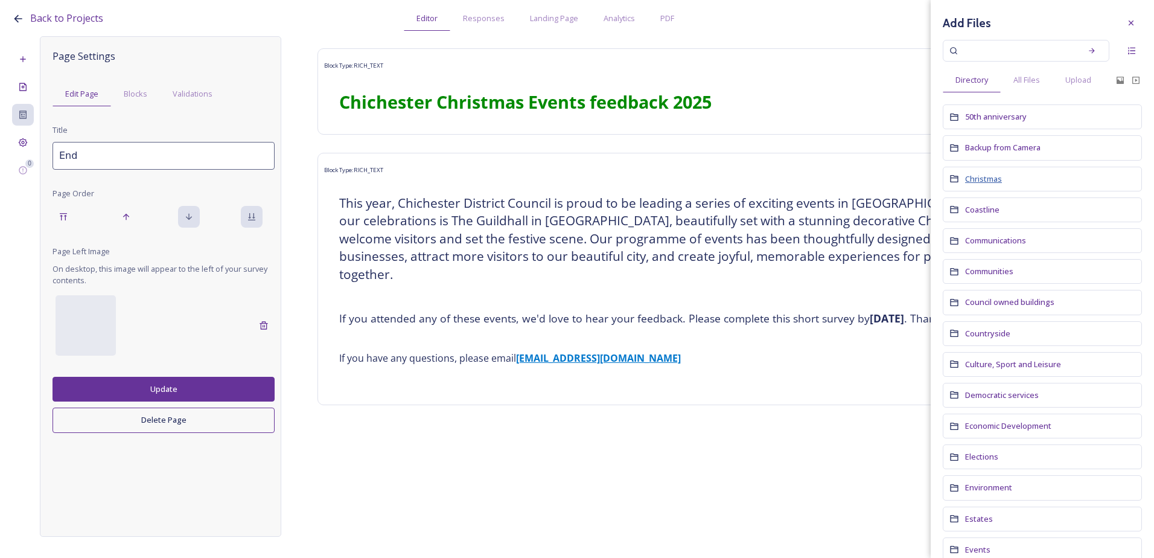
click at [994, 182] on span "Christmas" at bounding box center [983, 178] width 37 height 11
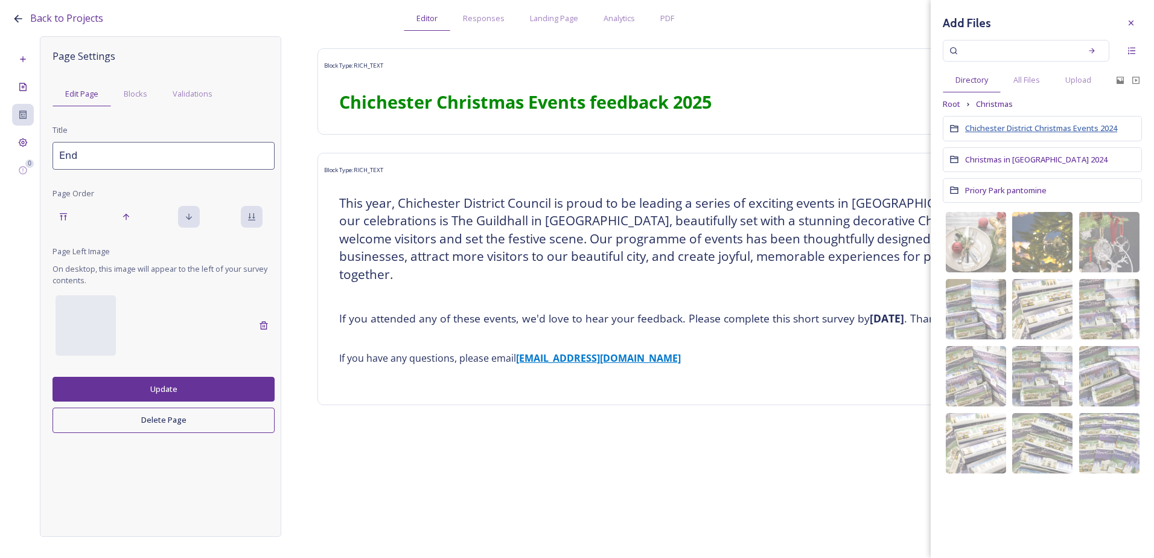
click at [1061, 123] on span "Chichester District Christmas Events 2024" at bounding box center [1041, 128] width 152 height 11
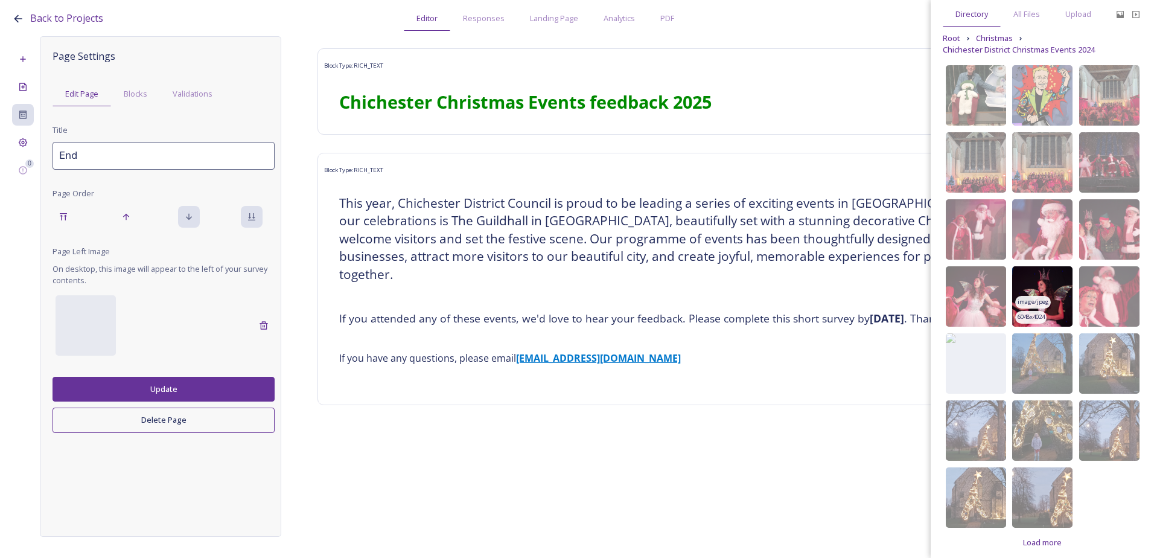
scroll to position [74, 0]
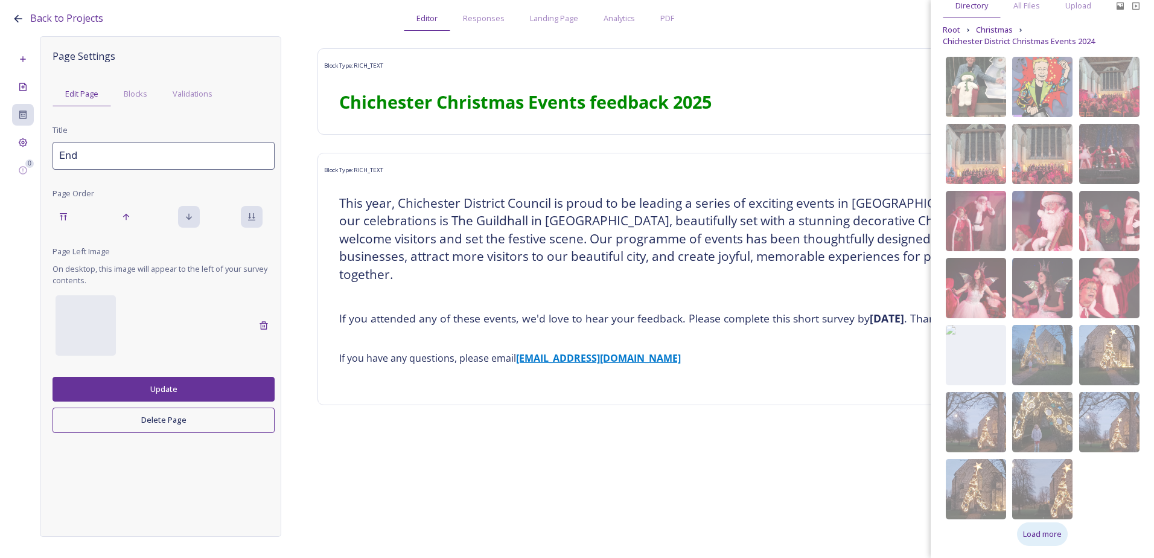
click at [1047, 535] on span "Load more" at bounding box center [1042, 533] width 39 height 11
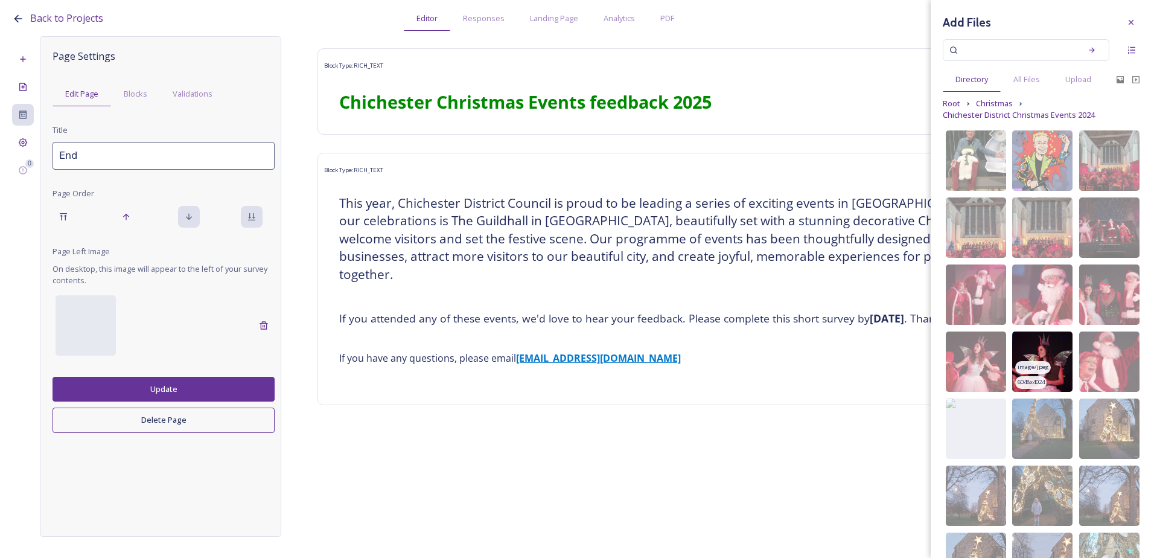
scroll to position [0, 0]
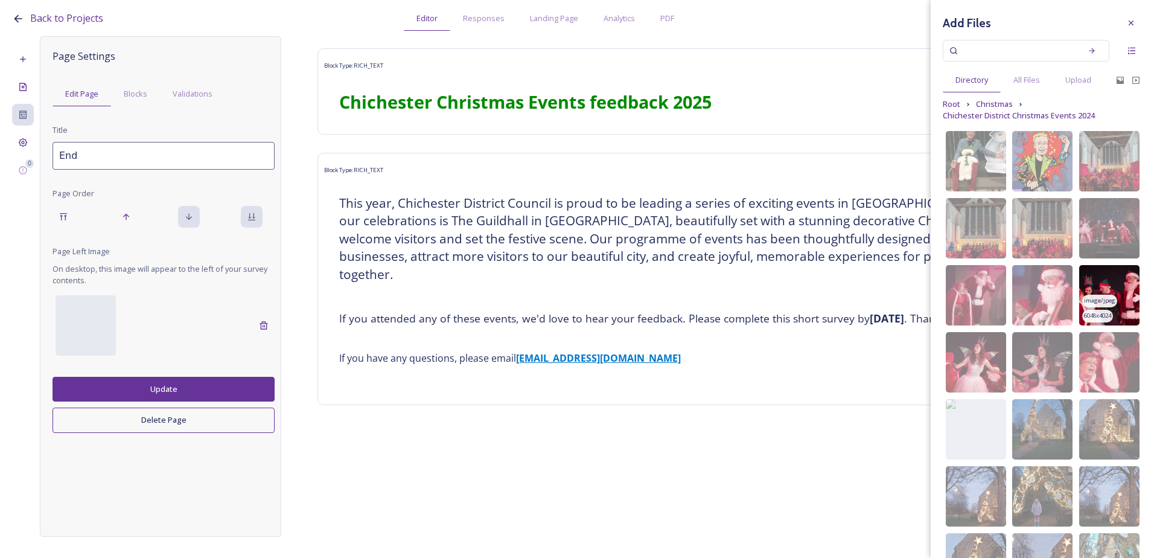
click at [1125, 304] on img at bounding box center [1109, 295] width 60 height 60
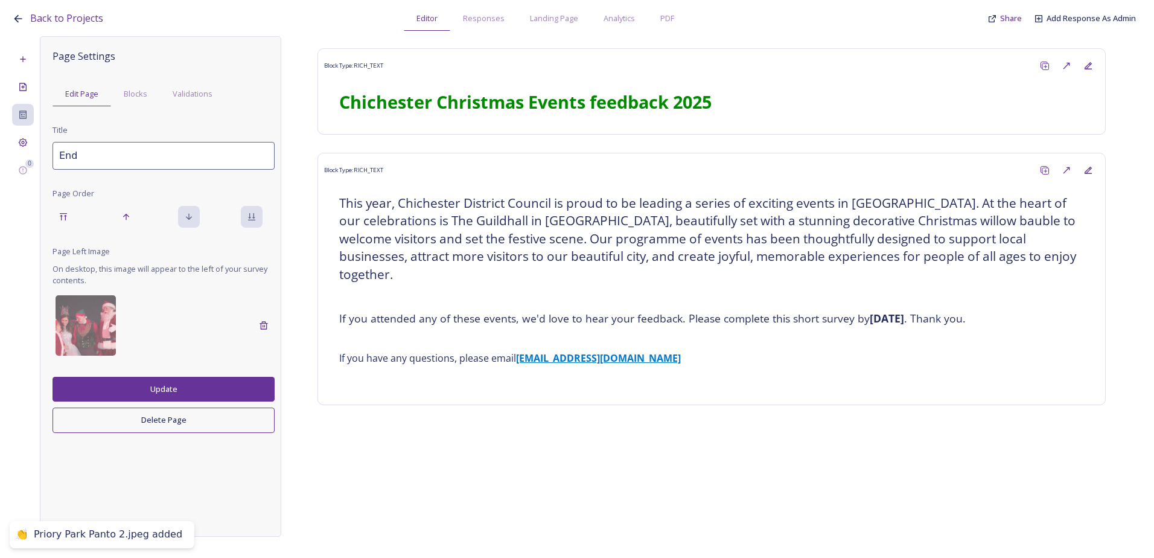
click at [220, 392] on button "Update" at bounding box center [164, 389] width 222 height 25
click at [1017, 21] on span "Share" at bounding box center [1011, 18] width 22 height 11
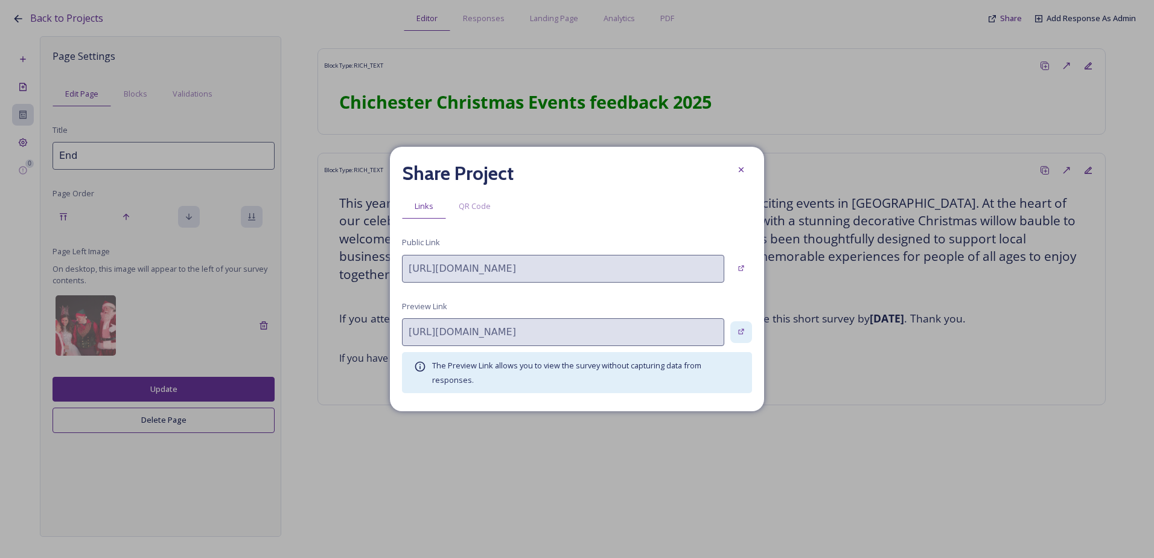
click at [742, 330] on icon at bounding box center [742, 332] width 8 height 8
click at [739, 166] on icon at bounding box center [741, 170] width 10 height 10
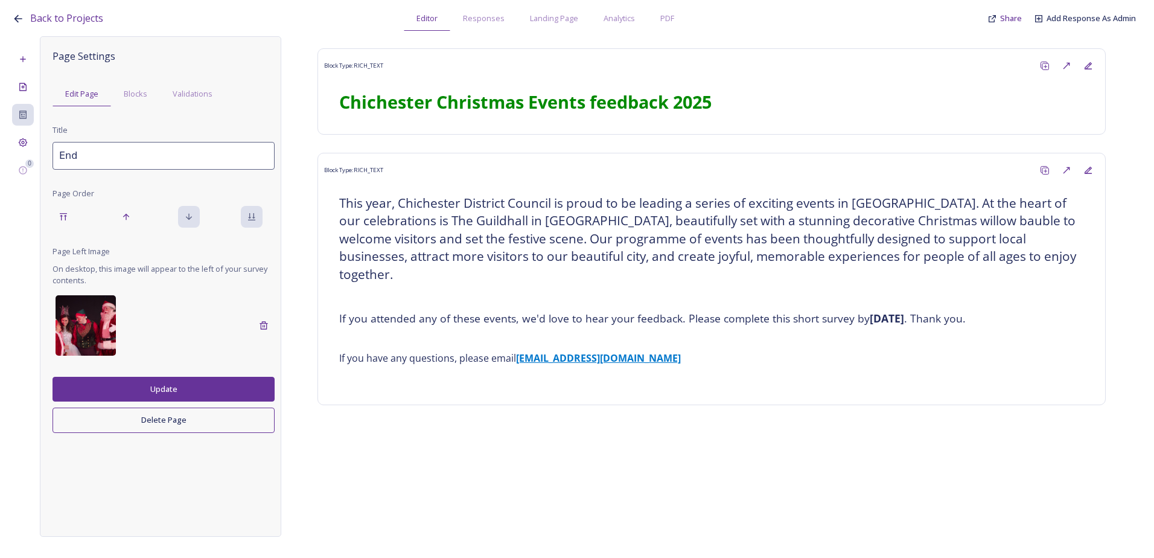
click at [101, 323] on img at bounding box center [86, 325] width 60 height 60
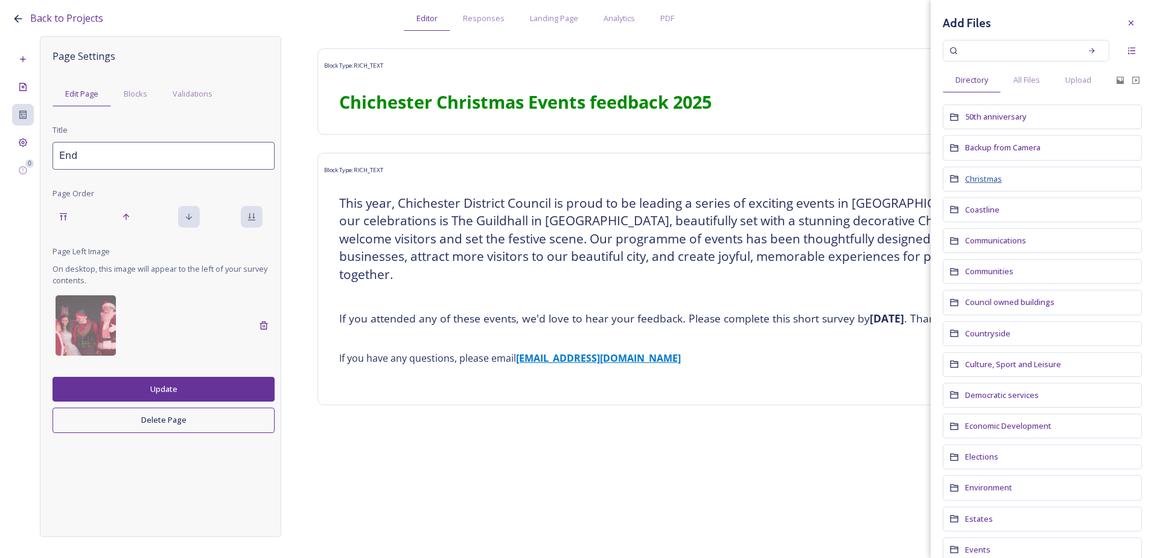
click at [989, 179] on span "Christmas" at bounding box center [983, 178] width 37 height 11
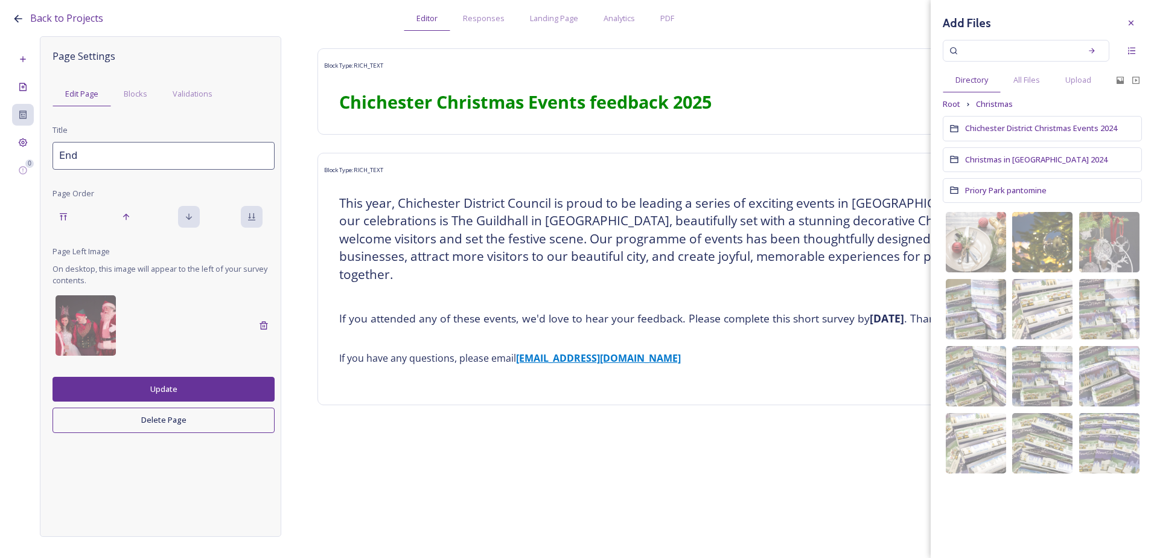
click at [1022, 120] on div "Chichester District Christmas Events 2024" at bounding box center [1042, 128] width 199 height 25
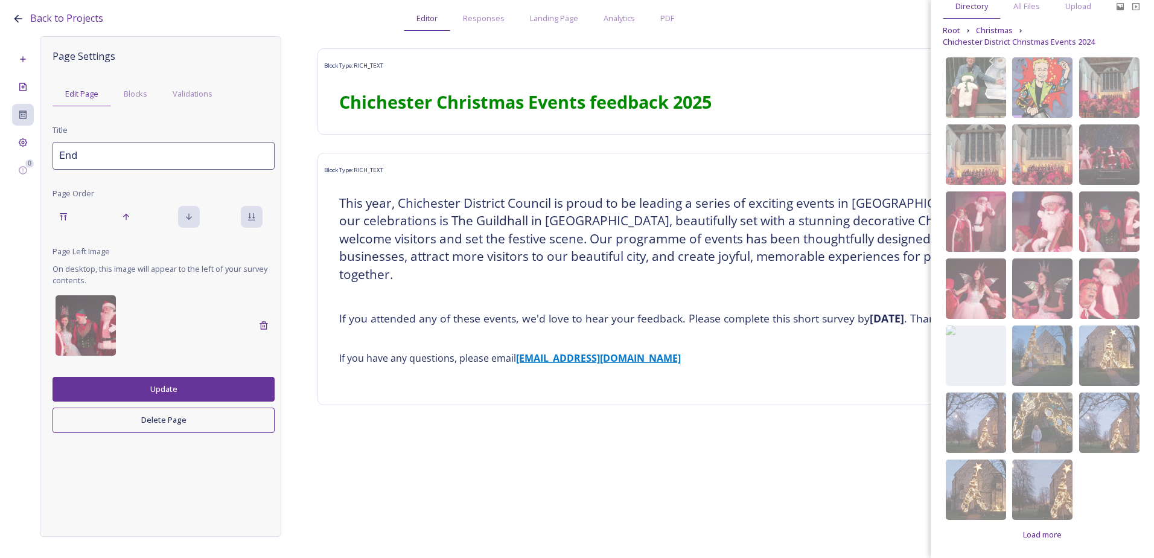
scroll to position [74, 0]
click at [1041, 541] on div "Load more" at bounding box center [1042, 534] width 51 height 24
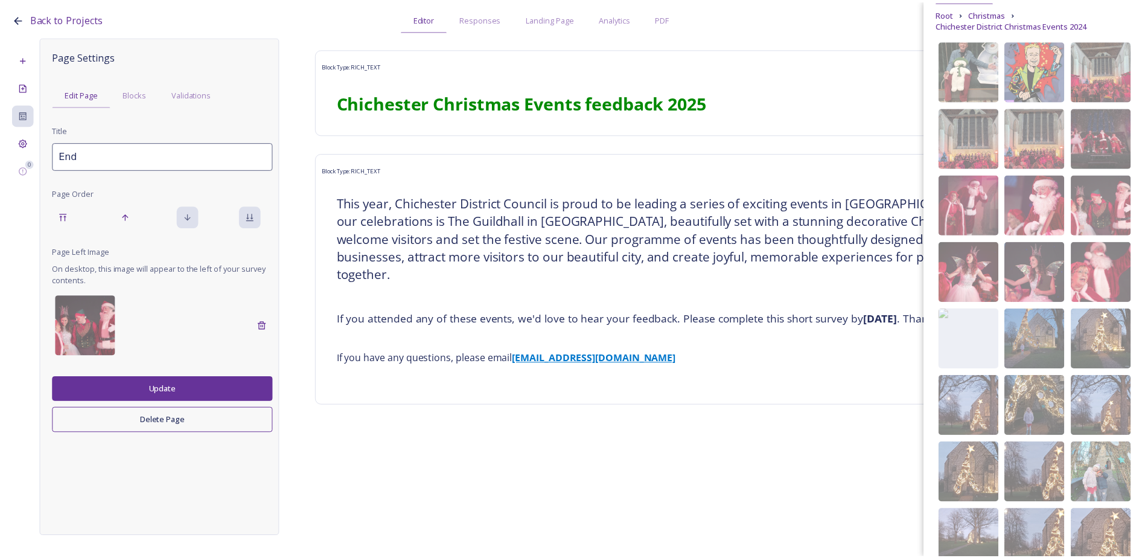
scroll to position [0, 0]
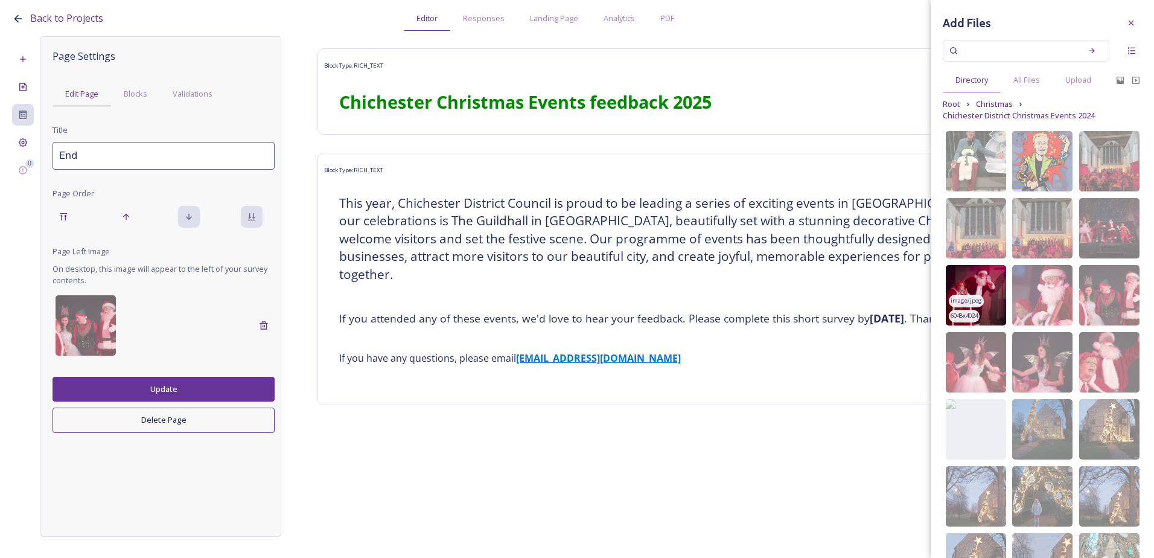
click at [989, 301] on img at bounding box center [976, 295] width 60 height 60
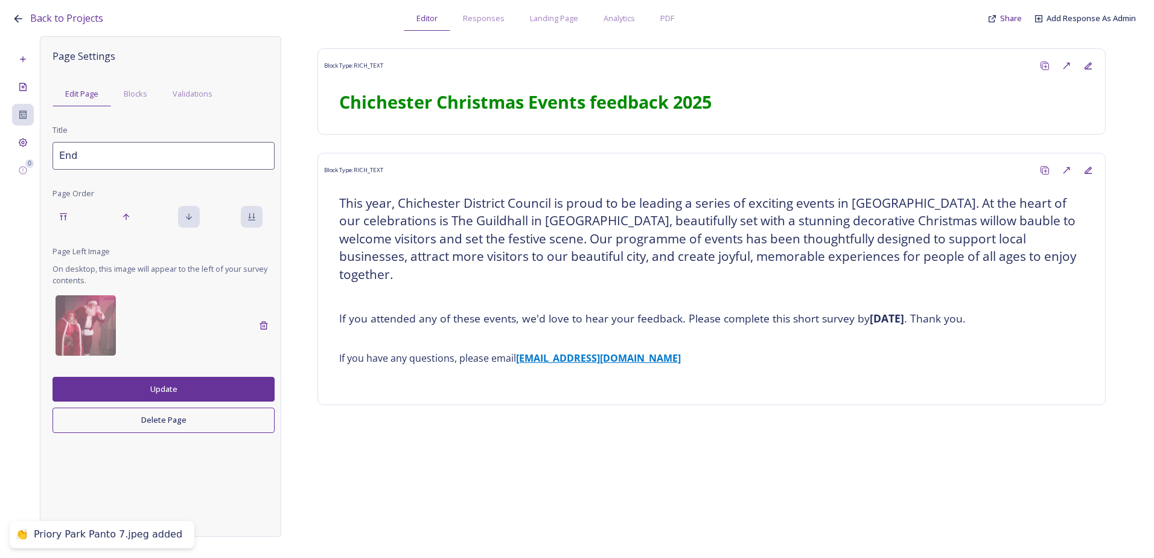
click at [198, 394] on button "Update" at bounding box center [164, 389] width 222 height 25
click at [197, 393] on button "Update" at bounding box center [164, 389] width 222 height 25
click at [1006, 11] on div "Back to Projects Editor Responses Landing Page Analytics PDF Share Add Response…" at bounding box center [580, 15] width 1136 height 31
click at [1010, 20] on span "Share" at bounding box center [1011, 18] width 22 height 11
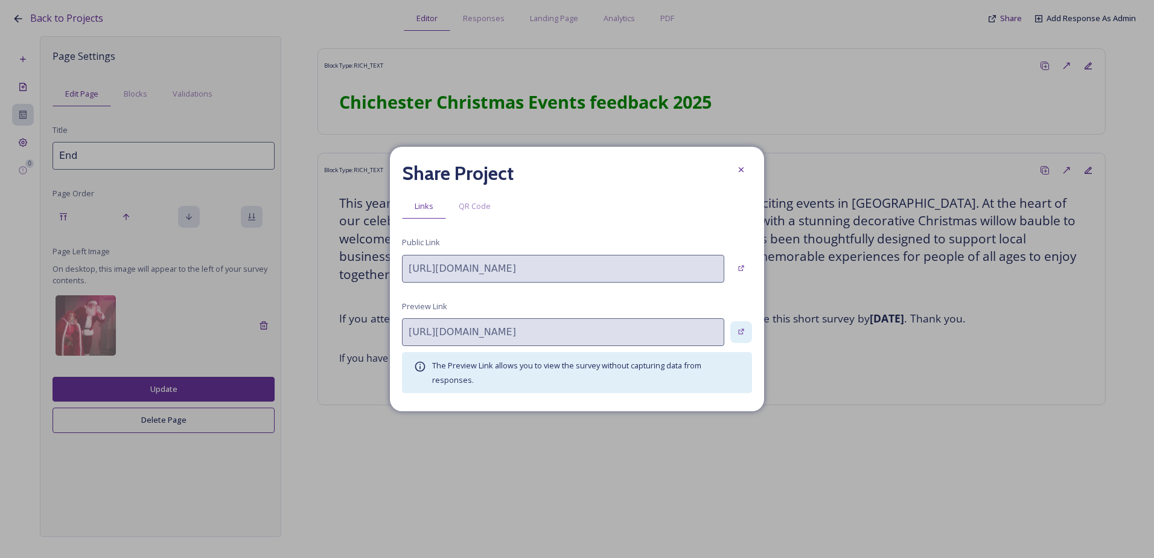
click at [746, 327] on div at bounding box center [741, 332] width 22 height 22
click at [741, 161] on div at bounding box center [741, 170] width 22 height 22
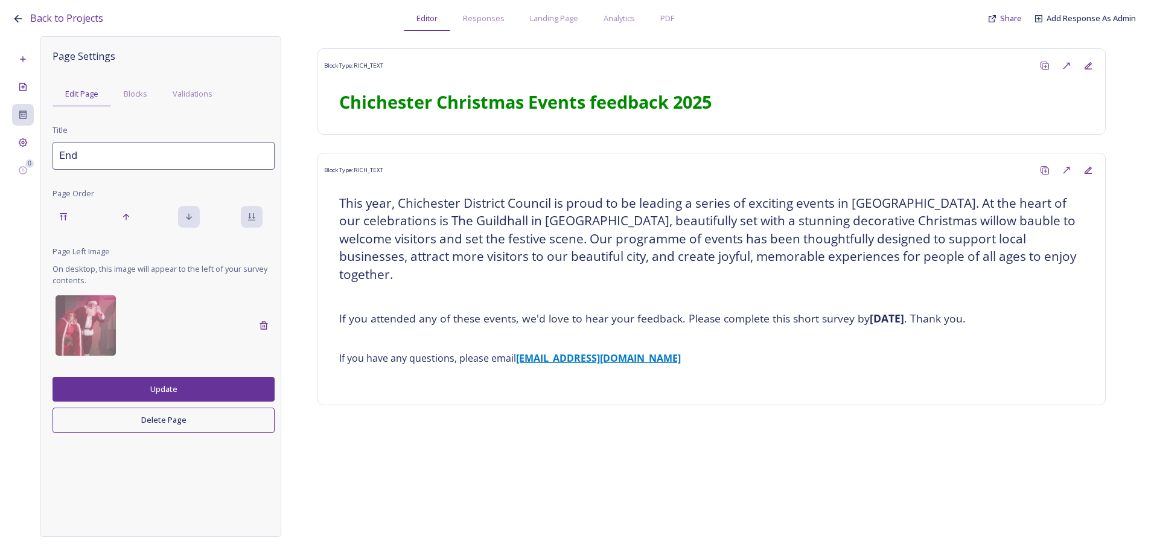
click at [1022, 12] on div "Back to Projects Editor Responses Landing Page Analytics PDF Share Add Response…" at bounding box center [580, 15] width 1136 height 31
click at [1019, 15] on span "Share" at bounding box center [1011, 18] width 22 height 11
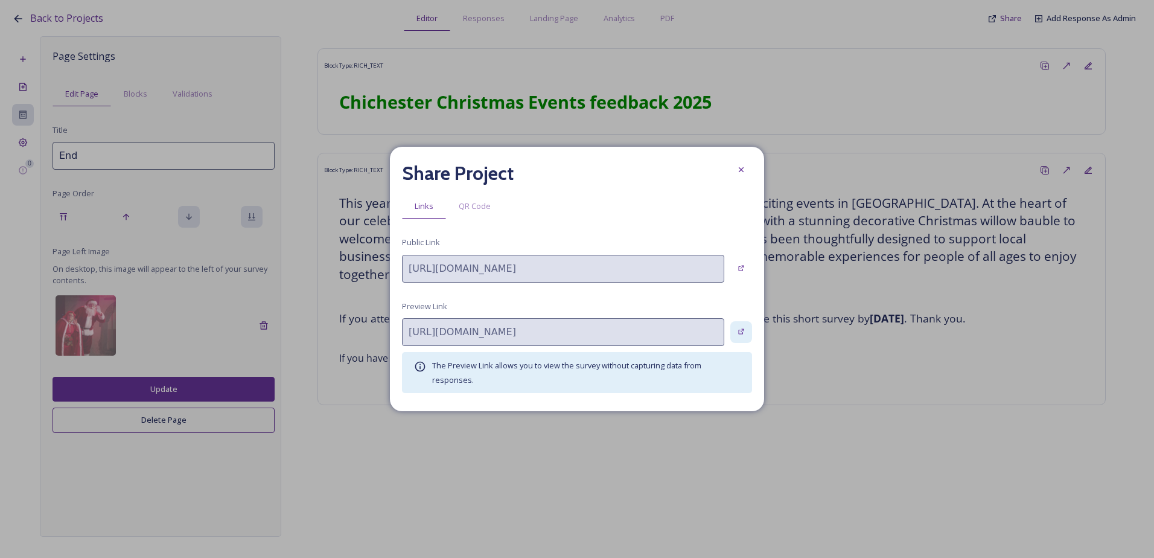
click at [742, 329] on icon at bounding box center [741, 332] width 6 height 6
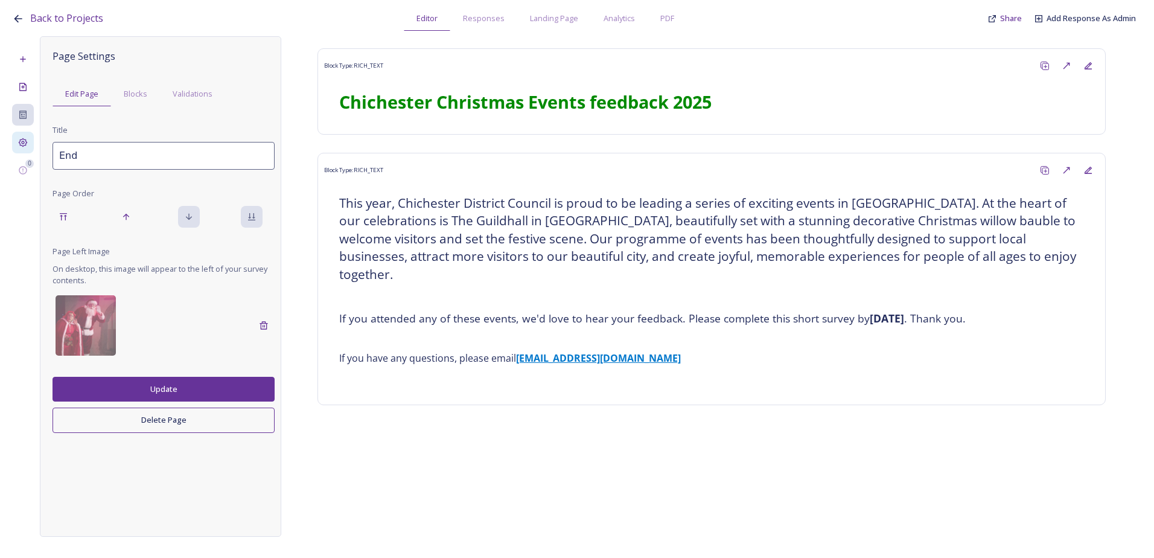
click at [24, 143] on icon at bounding box center [23, 142] width 9 height 9
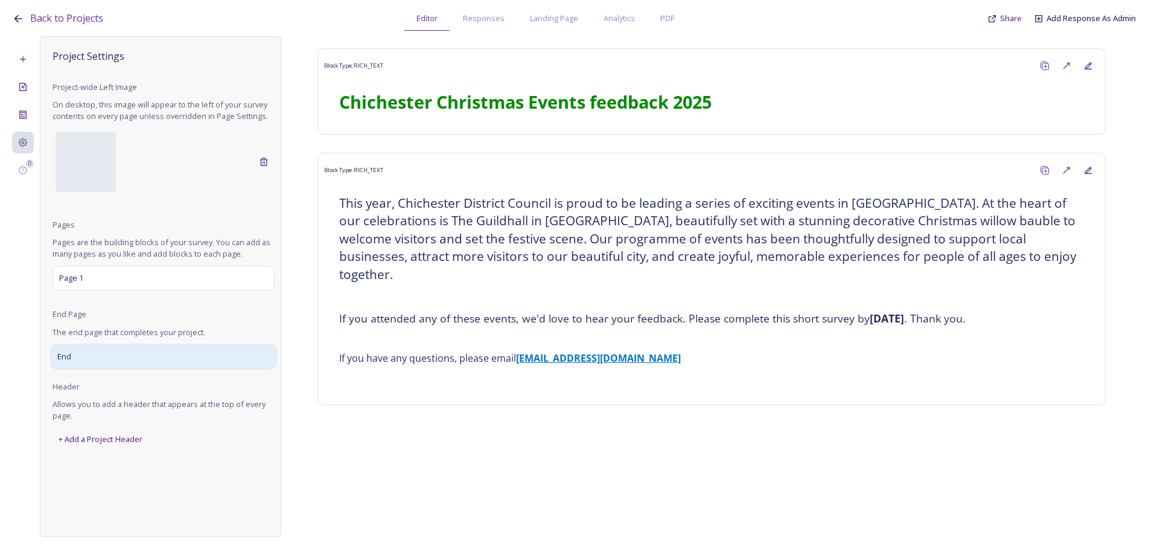
click at [95, 354] on div "End" at bounding box center [163, 355] width 226 height 25
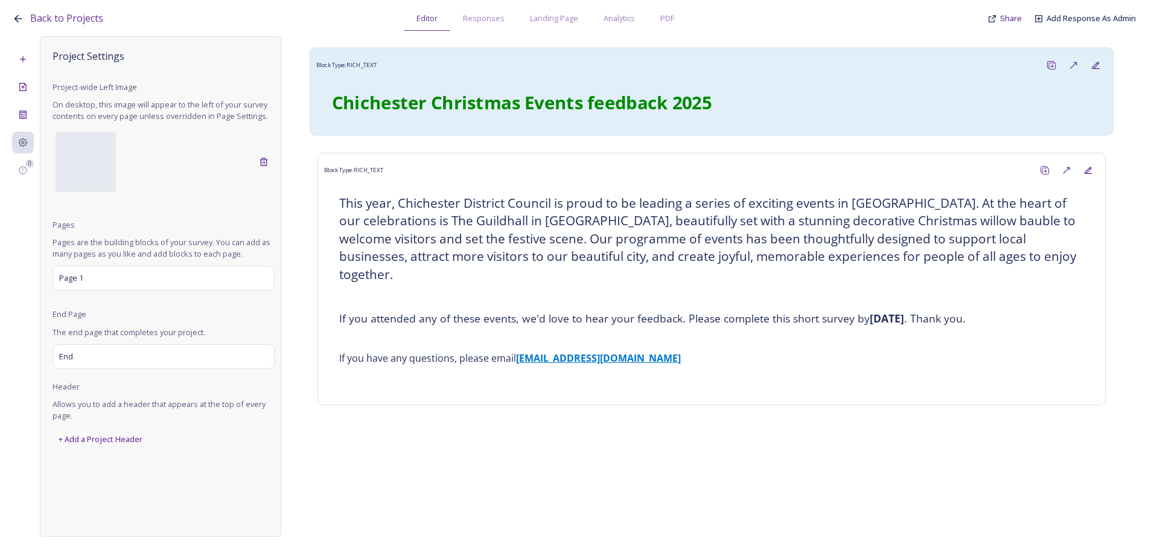
click at [528, 92] on strong "﻿Chichester Christmas Events feedback 2025" at bounding box center [522, 102] width 380 height 24
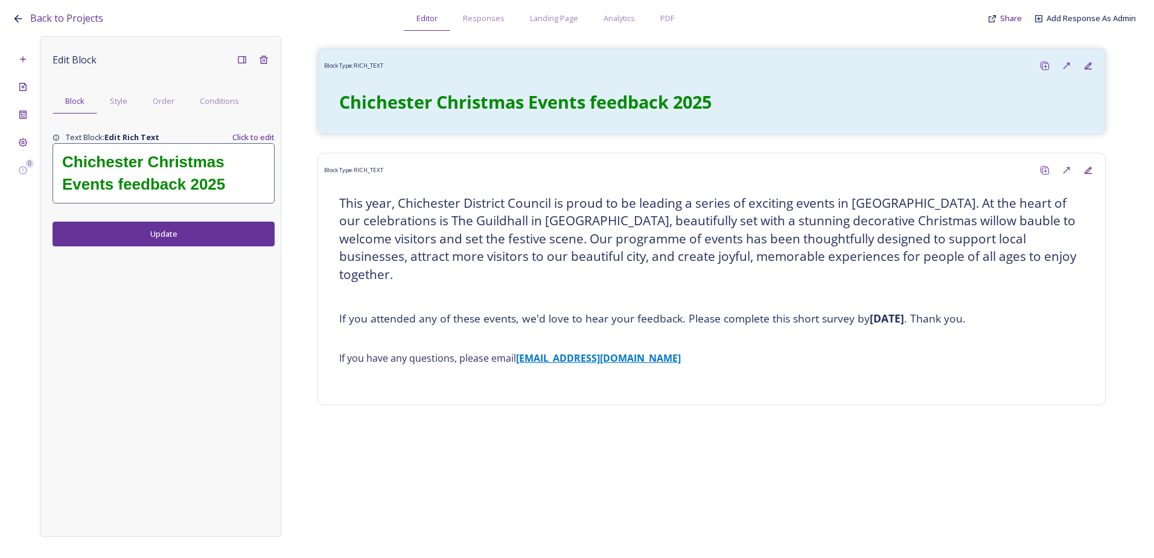
click at [160, 194] on h1 "﻿Chichester Christmas Events feedback 2025" at bounding box center [163, 173] width 203 height 45
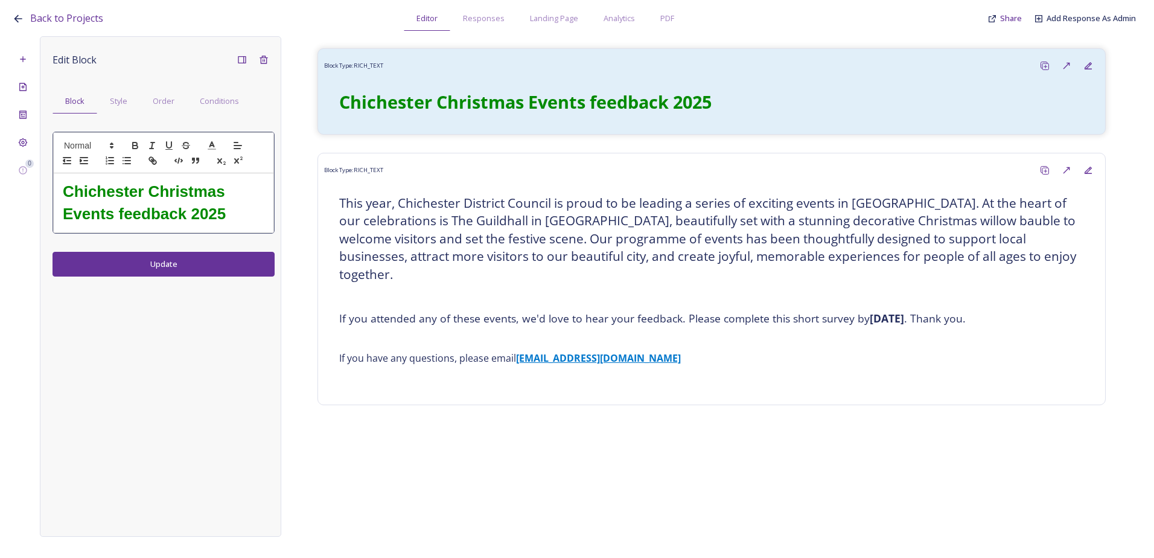
click at [244, 191] on h1 "﻿Chichester Christmas Events feedback 2025" at bounding box center [164, 202] width 202 height 45
drag, startPoint x: 118, startPoint y: 211, endPoint x: 58, endPoint y: 185, distance: 65.4
click at [58, 185] on div "﻿Chichester Christmas Events feedback 2025" at bounding box center [164, 202] width 220 height 59
drag, startPoint x: 188, startPoint y: 217, endPoint x: 133, endPoint y: 209, distance: 55.4
click at [133, 209] on h1 "Thank you for your feedback 2025" at bounding box center [164, 202] width 202 height 45
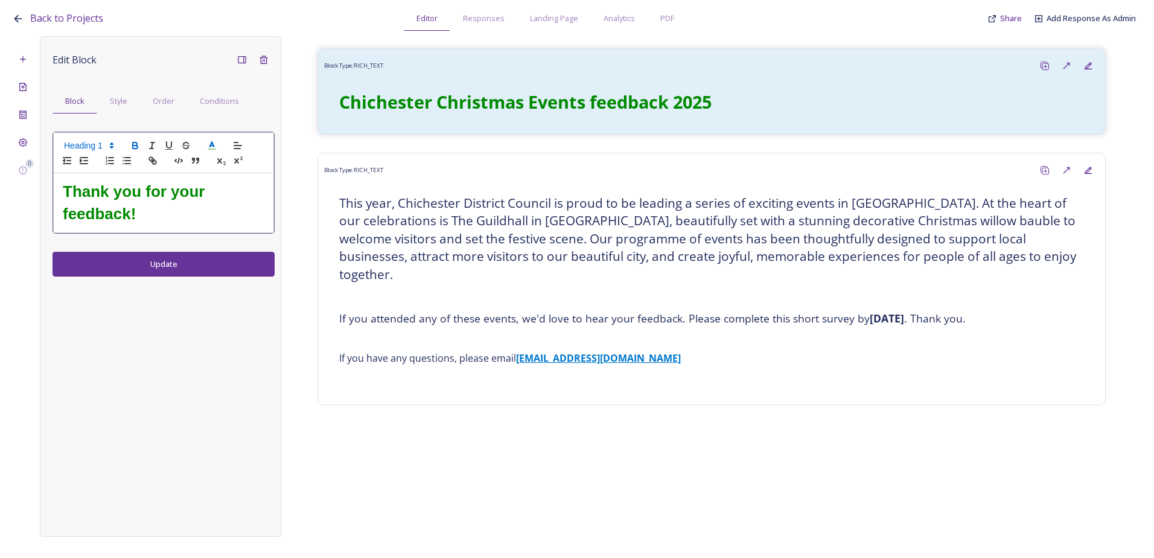
click at [147, 270] on div "Edit Block Block Style Order Conditions Thank you for your feedback! Update" at bounding box center [160, 286] width 241 height 500
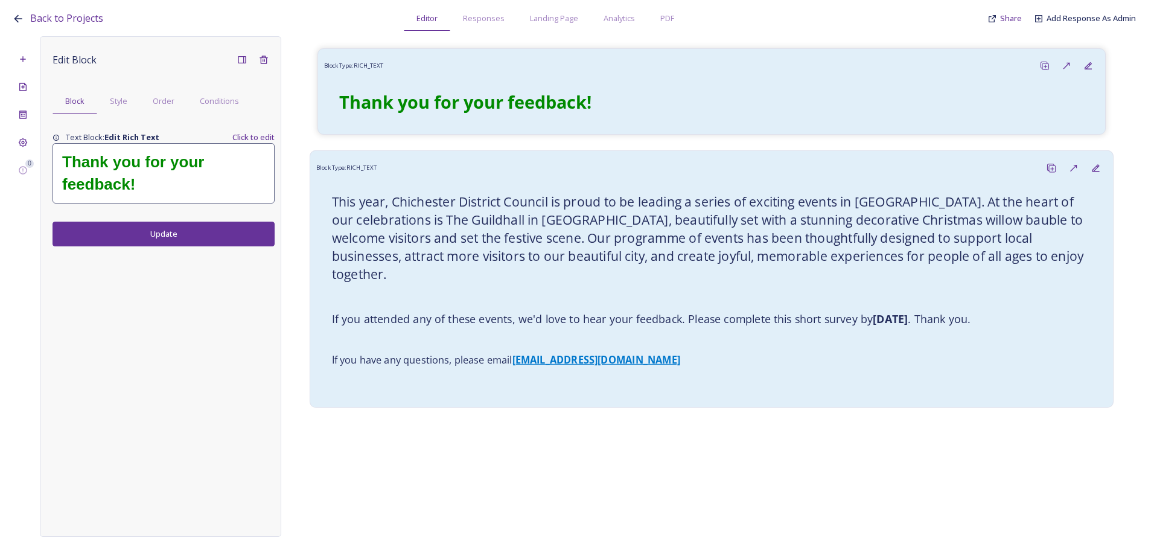
click at [649, 226] on h3 "This year, Chichester District Council is proud to be leading a series of excit…" at bounding box center [712, 238] width 760 height 91
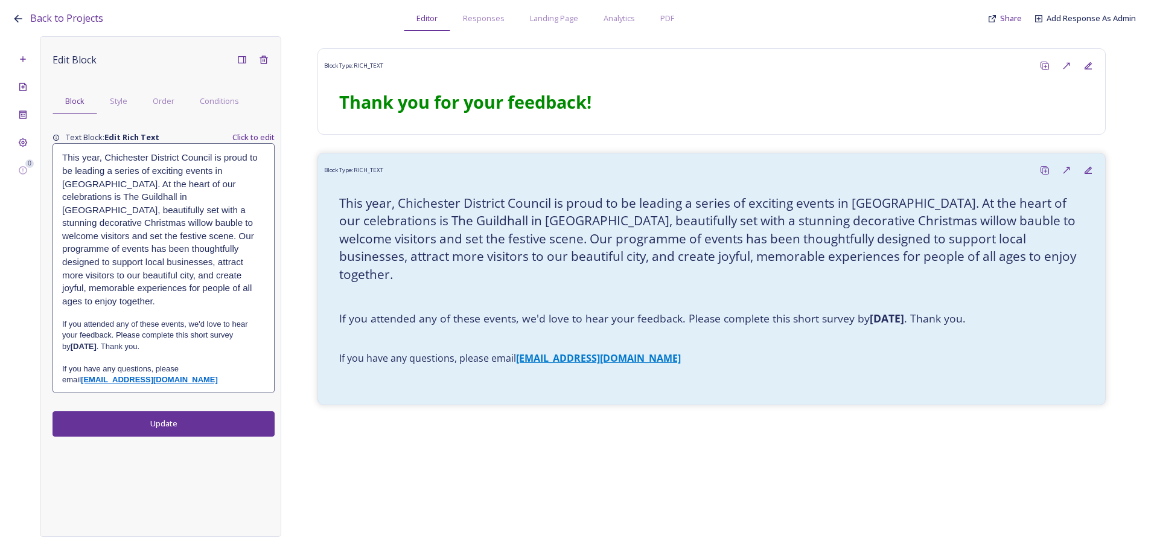
click at [197, 222] on h3 "This year, Chichester District Council is proud to be leading a series of excit…" at bounding box center [163, 229] width 203 height 156
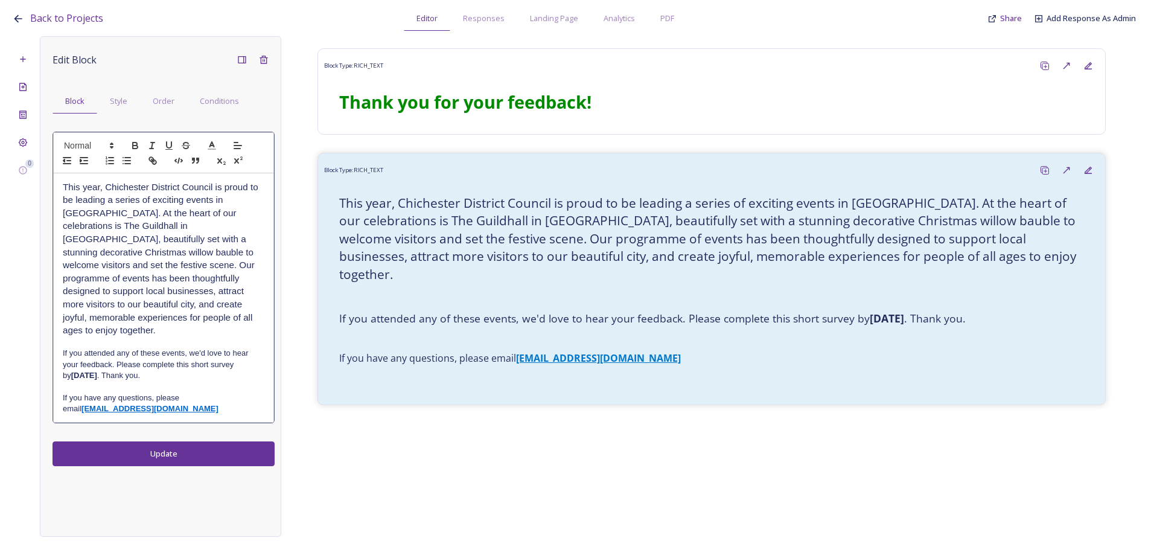
drag, startPoint x: 188, startPoint y: 299, endPoint x: 182, endPoint y: 309, distance: 12.2
click at [184, 303] on h3 "This year, Chichester District Council is proud to be leading a series of excit…" at bounding box center [164, 258] width 202 height 156
click at [159, 352] on h4 "If you attended any of these events, we'd love to hear your feedback. Please co…" at bounding box center [164, 364] width 202 height 33
drag, startPoint x: 159, startPoint y: 361, endPoint x: 52, endPoint y: 186, distance: 205.4
click at [52, 186] on div "Edit Block Block Style Order Conditions This year, Chichester District Council …" at bounding box center [160, 286] width 241 height 500
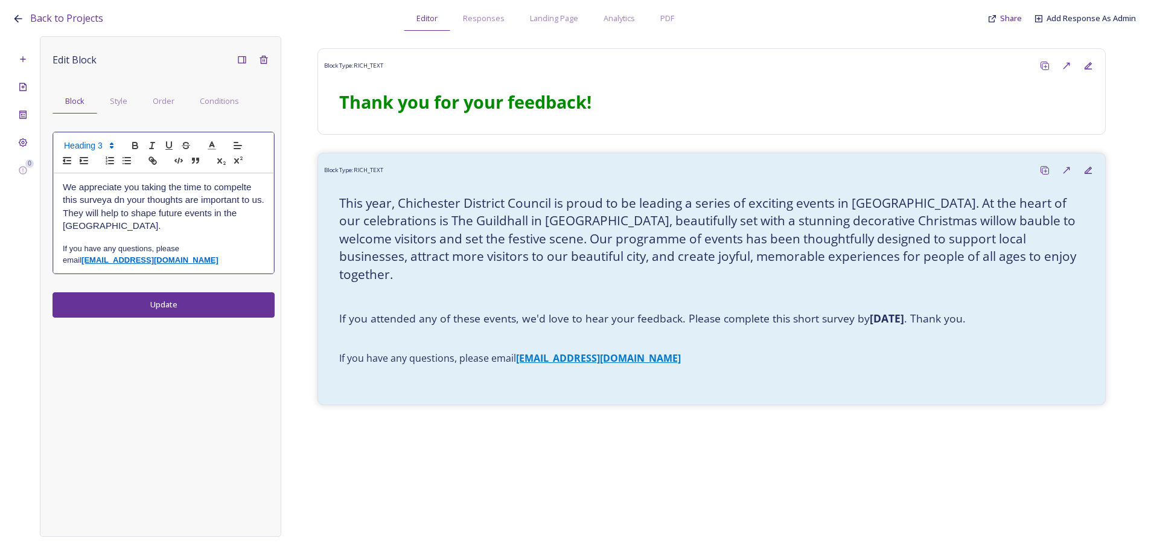
click at [177, 217] on h3 "We appreciate you taking the time to compelte this surveya dn your thoughts are…" at bounding box center [164, 206] width 202 height 52
click at [109, 201] on h3 "We appreciate you taking the time to compelte this surveya dn your thoughts are…" at bounding box center [164, 206] width 202 height 52
drag, startPoint x: 128, startPoint y: 198, endPoint x: 63, endPoint y: 178, distance: 68.2
click at [63, 178] on div "We appreciate you taking the time to compelte this surveya dn your thoughts are…" at bounding box center [164, 223] width 220 height 100
click at [167, 203] on h3 "We appreciate you taking the time to compelte this surveya dn your thoughts are…" at bounding box center [164, 206] width 202 height 52
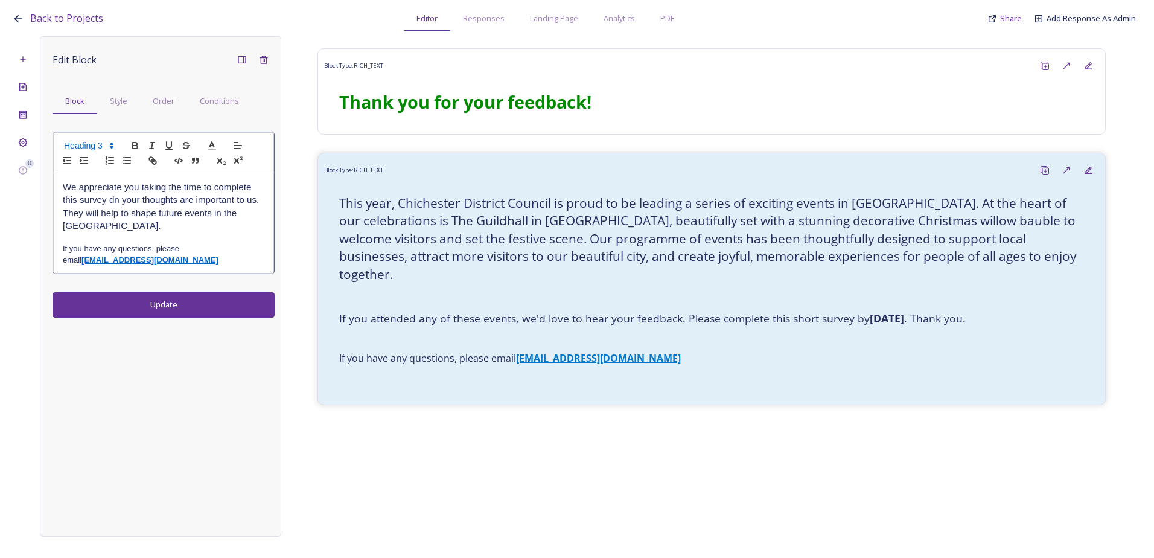
drag, startPoint x: 115, startPoint y: 199, endPoint x: 101, endPoint y: 214, distance: 20.1
click at [86, 225] on h3 "We appreciate you taking the time to complete this survey dn your thoughts are …" at bounding box center [164, 206] width 202 height 52
drag, startPoint x: 123, startPoint y: 199, endPoint x: 138, endPoint y: 221, distance: 27.0
click at [104, 202] on h3 "We appreciate you taking the time to complete this survey dn your thoughts are …" at bounding box center [164, 206] width 202 height 52
click at [258, 203] on h3 "We appreciate you taking the time to complete this survey. Your thoughts are im…" at bounding box center [164, 206] width 202 height 52
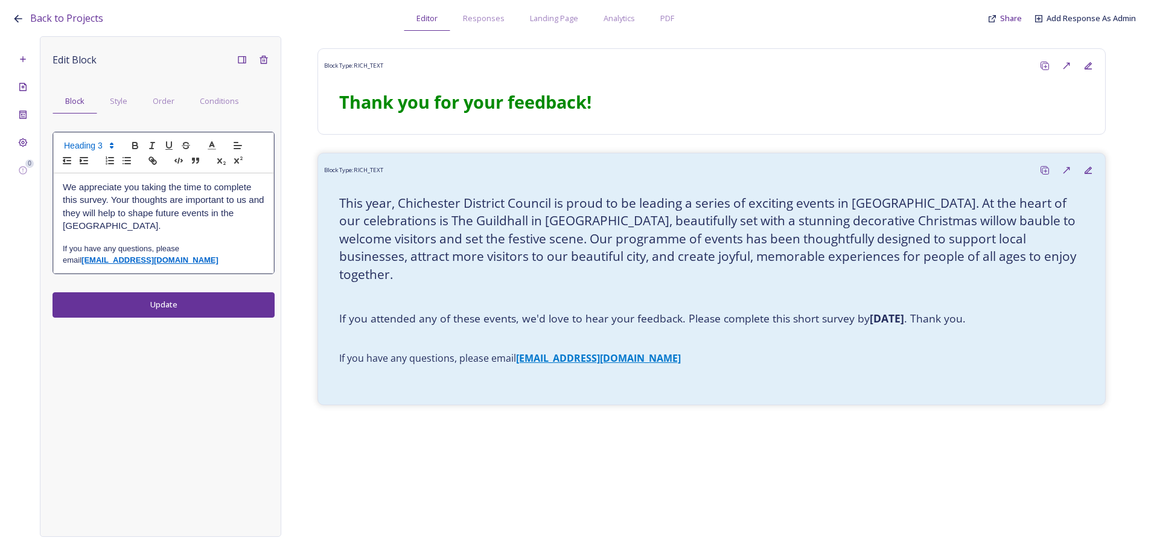
click at [202, 225] on h3 "We appreciate you taking the time to complete this survey. Your thoughts are im…" at bounding box center [164, 206] width 202 height 52
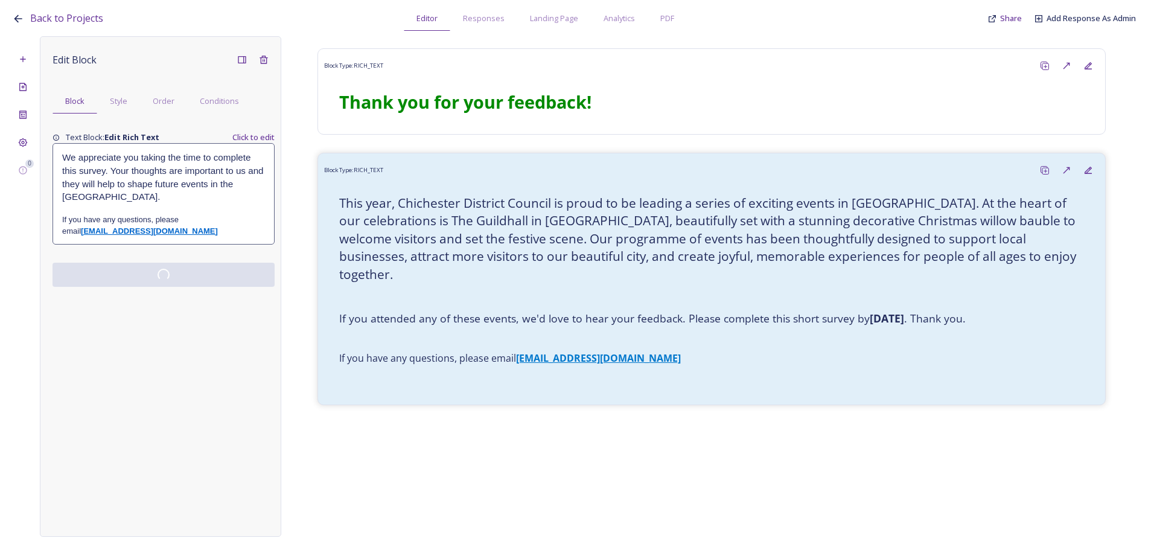
click at [165, 302] on div "Edit Block Block Style Order Conditions Text Block: Edit Rich Text Click to edi…" at bounding box center [160, 286] width 241 height 500
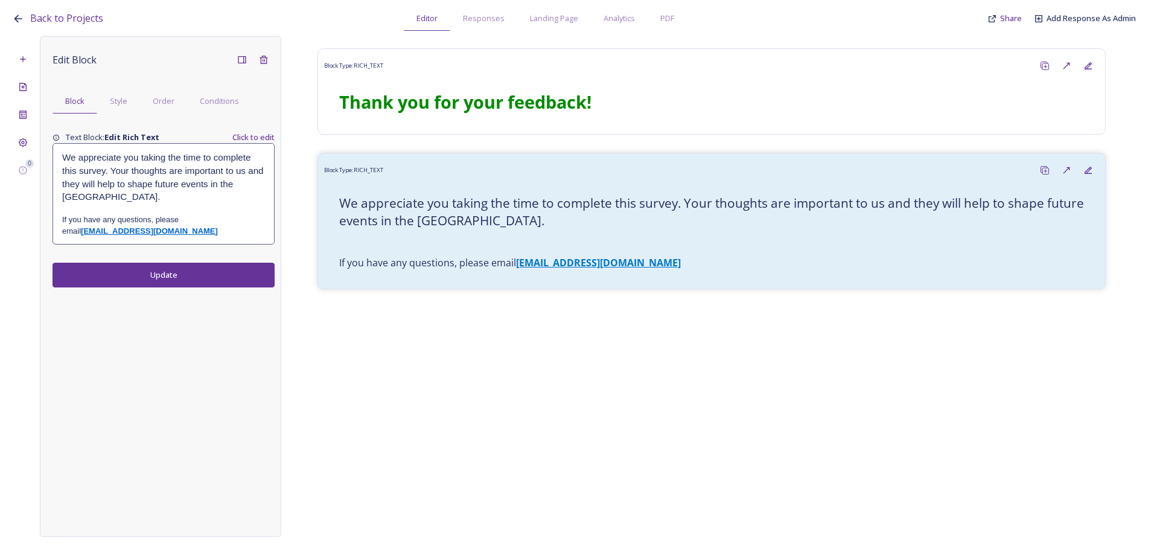
click at [211, 273] on button "Update" at bounding box center [164, 275] width 222 height 25
click at [204, 271] on button "Update" at bounding box center [164, 275] width 222 height 25
click at [71, 18] on span "Back to Projects" at bounding box center [66, 17] width 73 height 13
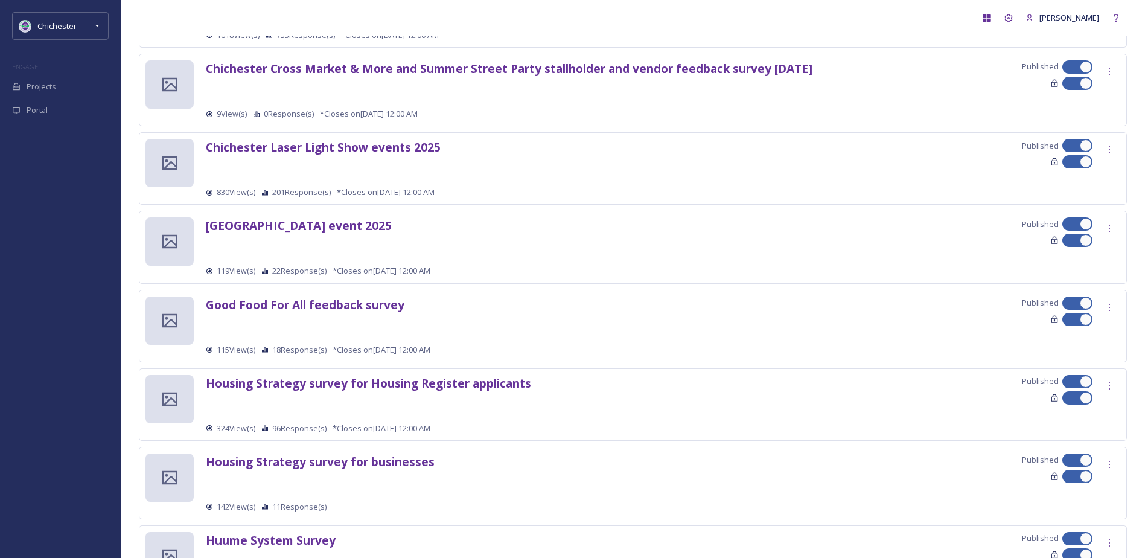
scroll to position [362, 0]
click at [340, 226] on strong "Chichester skatepark event 2025" at bounding box center [299, 225] width 186 height 16
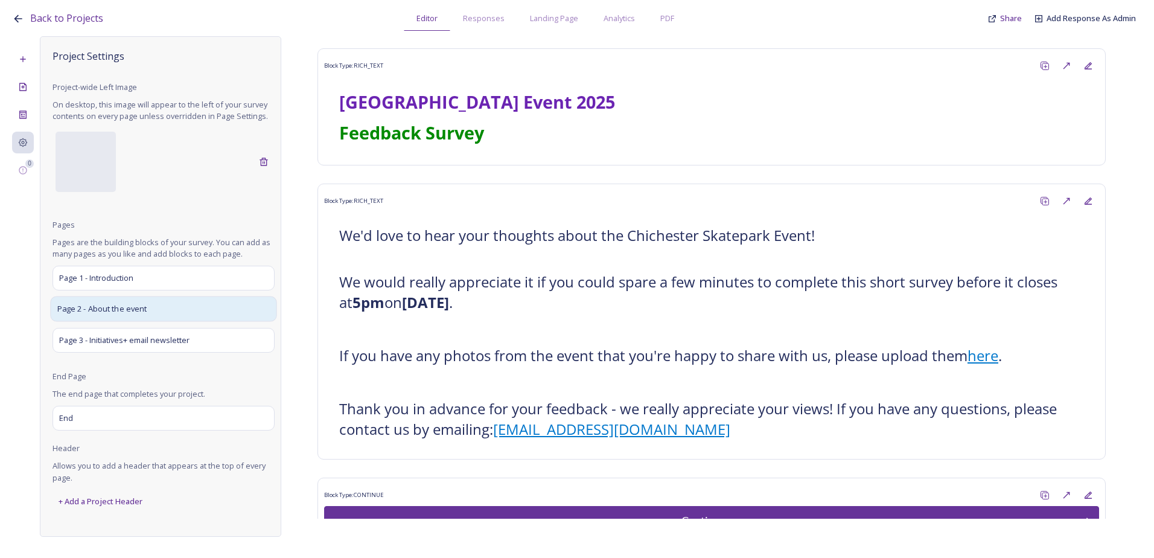
click at [149, 313] on div "Page 2 - About the event" at bounding box center [163, 308] width 226 height 25
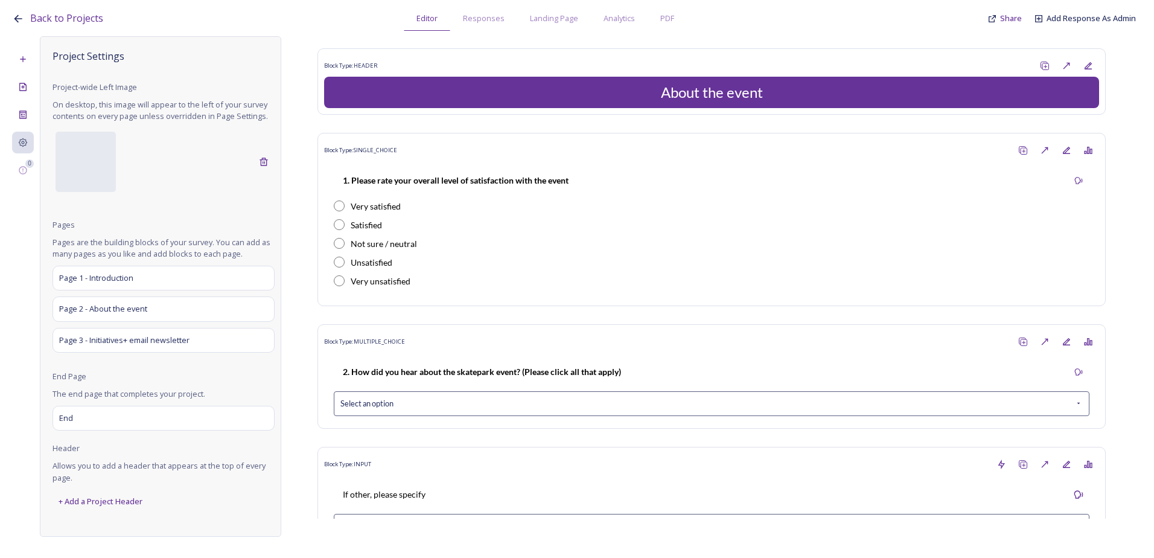
click at [68, 11] on link "Back to Projects" at bounding box center [66, 18] width 73 height 15
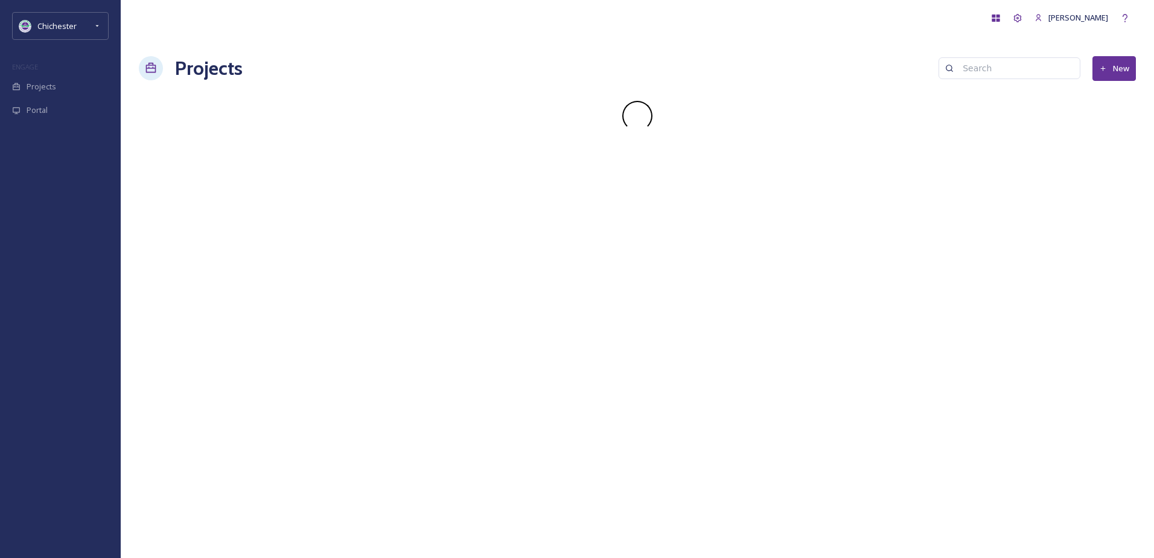
click at [68, 14] on div "Chichester" at bounding box center [60, 26] width 97 height 28
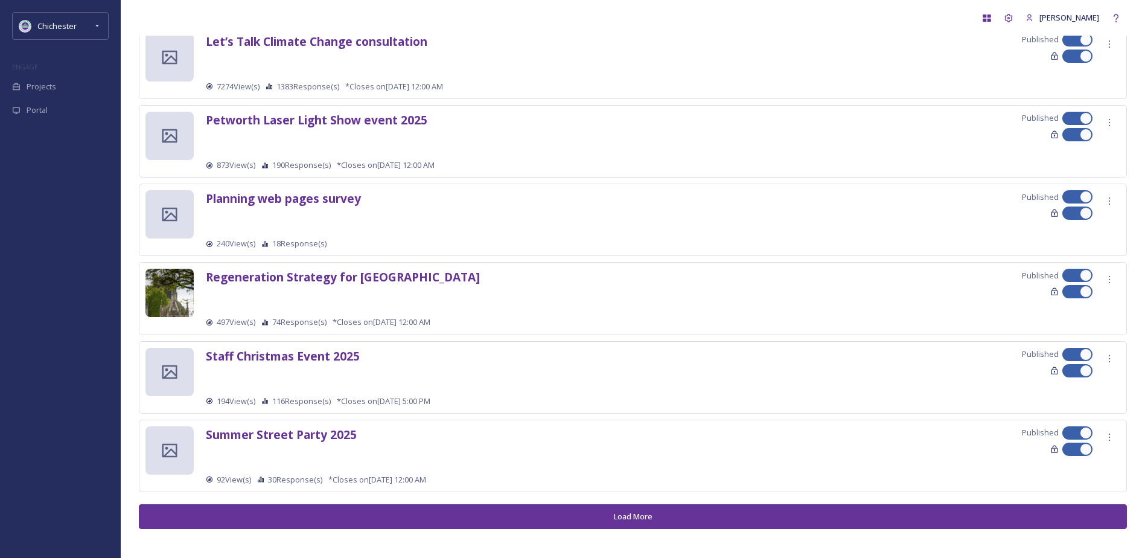
scroll to position [1176, 0]
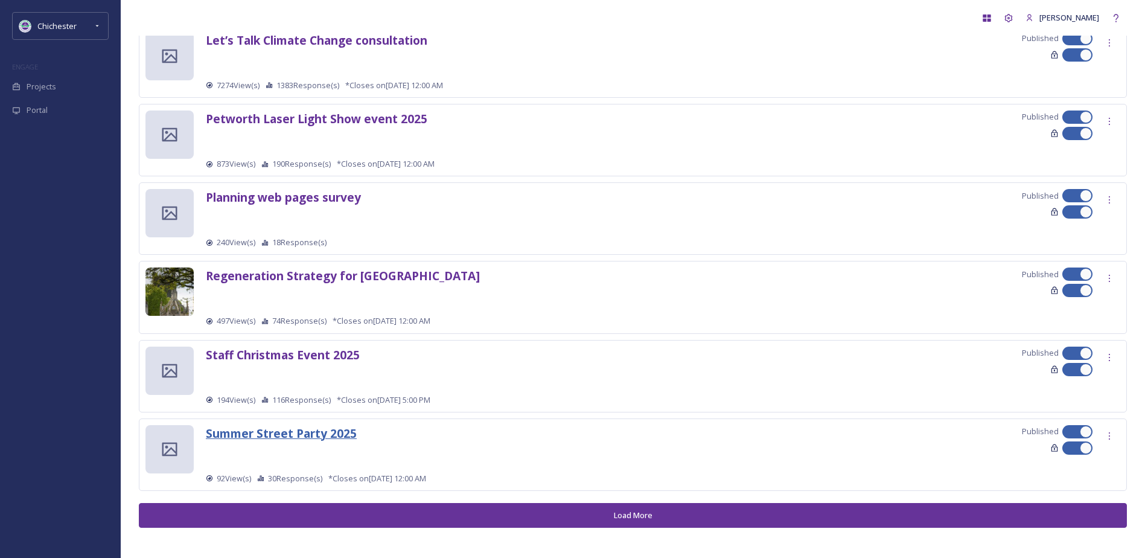
click at [276, 435] on strong "Summer Street Party 2025" at bounding box center [281, 433] width 151 height 16
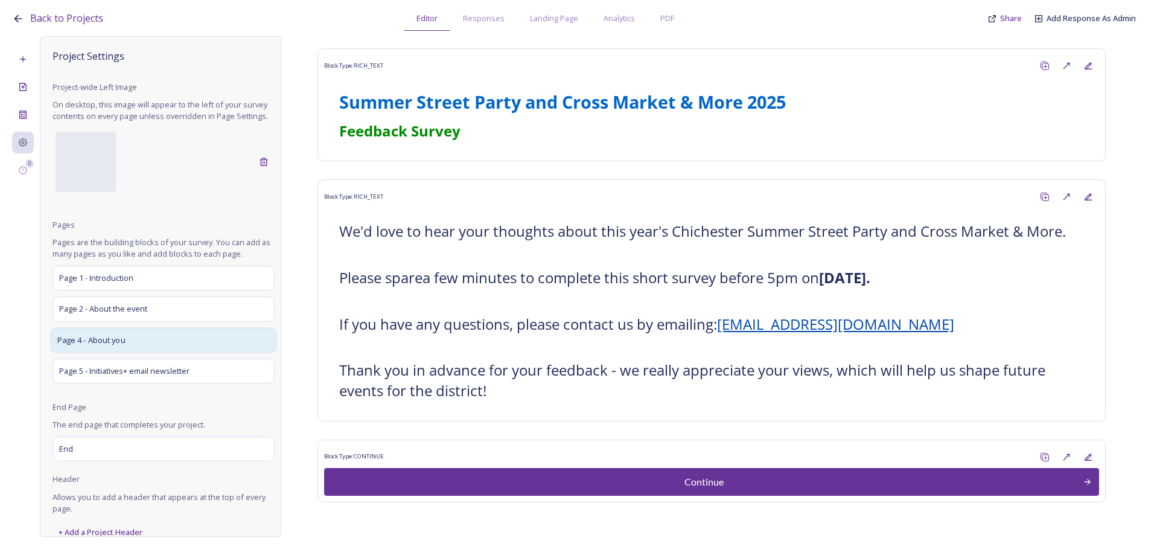
click at [148, 352] on div "Page 4 - About you" at bounding box center [163, 339] width 226 height 25
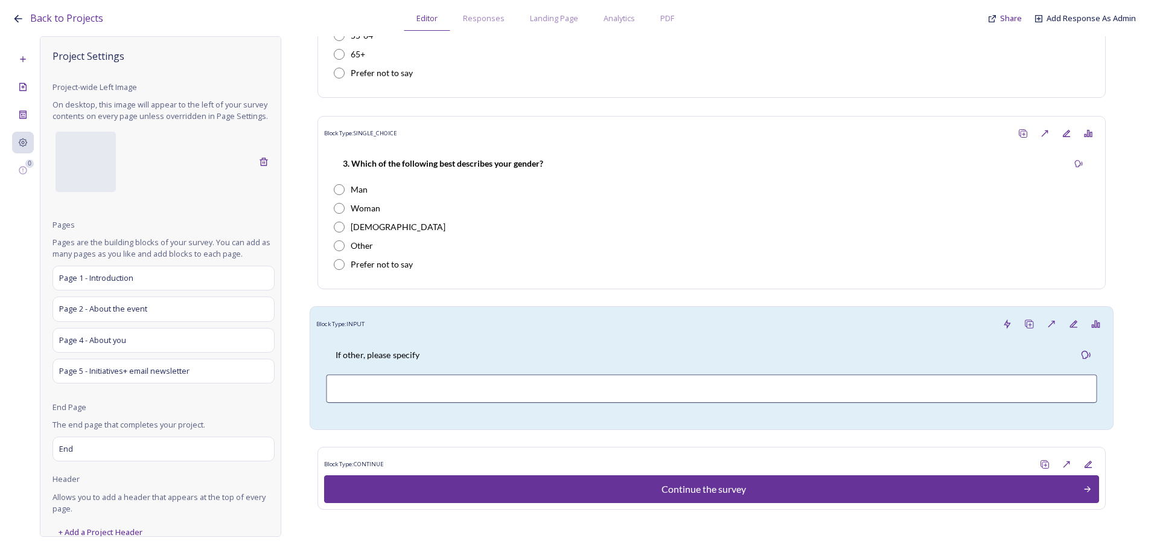
scroll to position [713, 0]
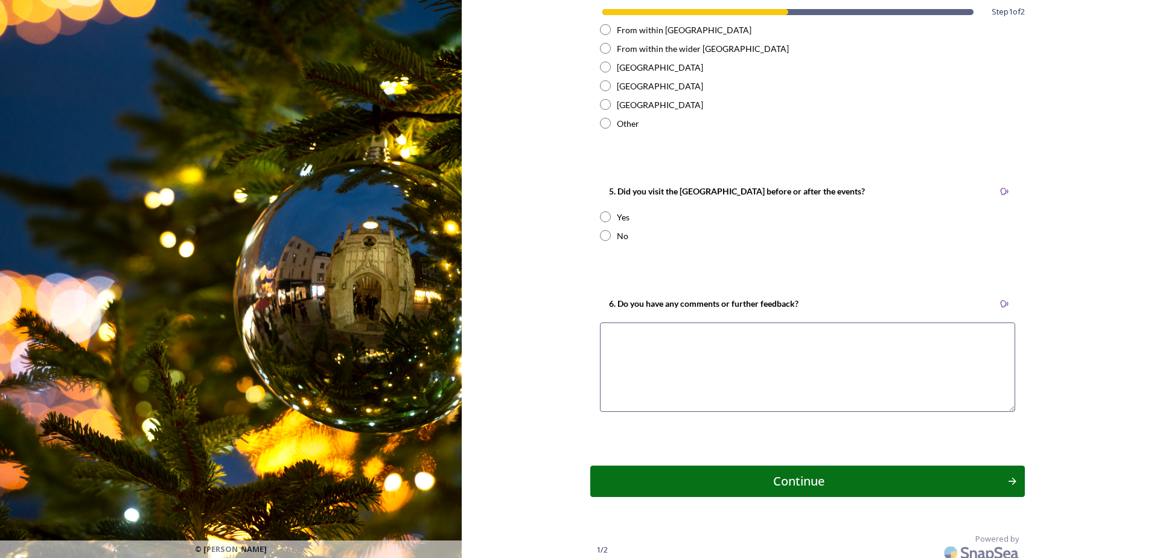
scroll to position [1173, 0]
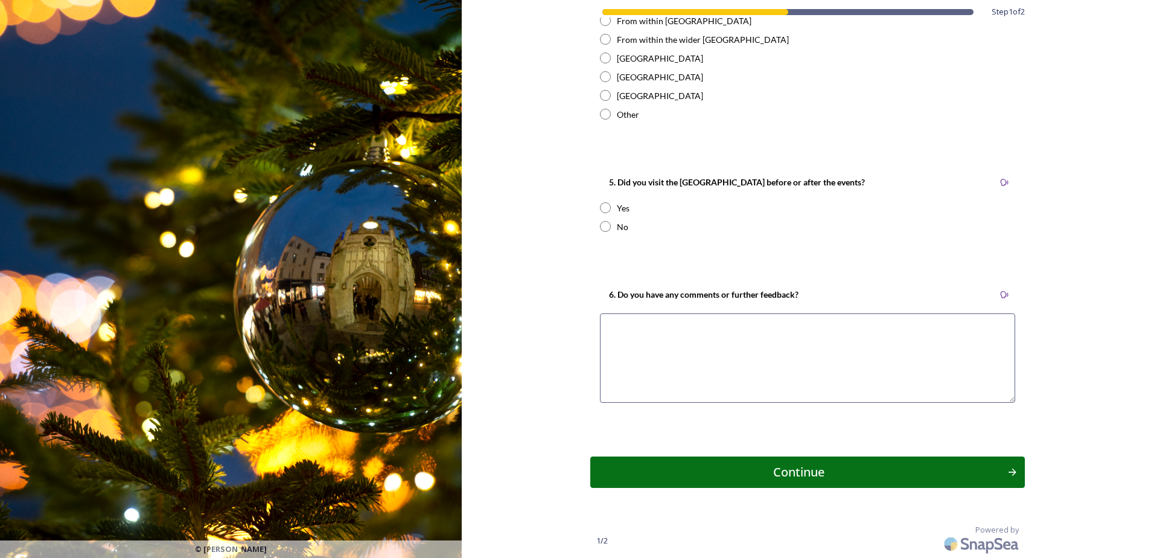
click at [818, 483] on button "Continue" at bounding box center [807, 472] width 439 height 32
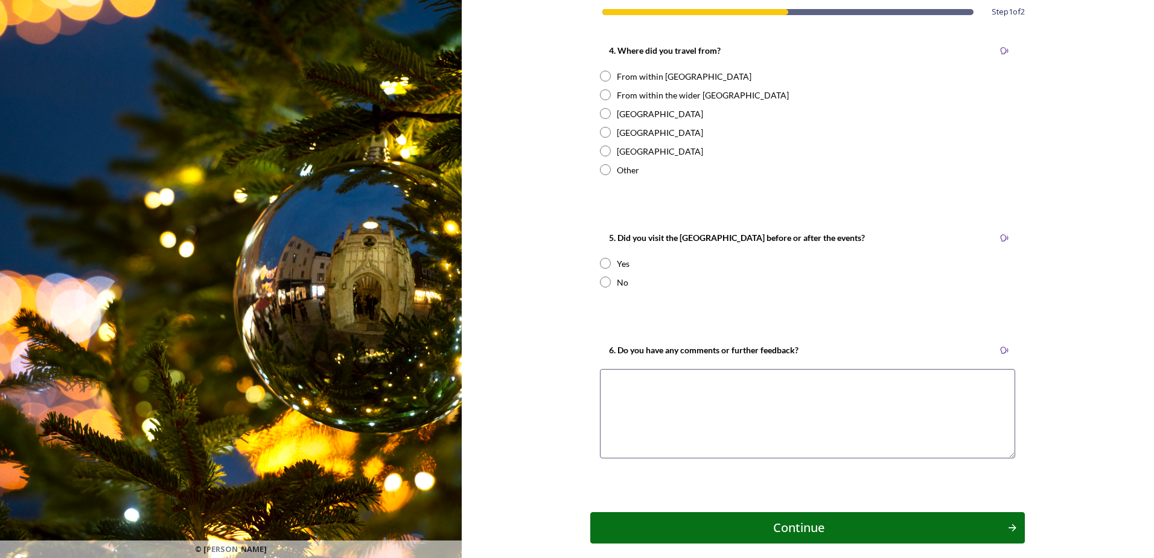
scroll to position [1173, 0]
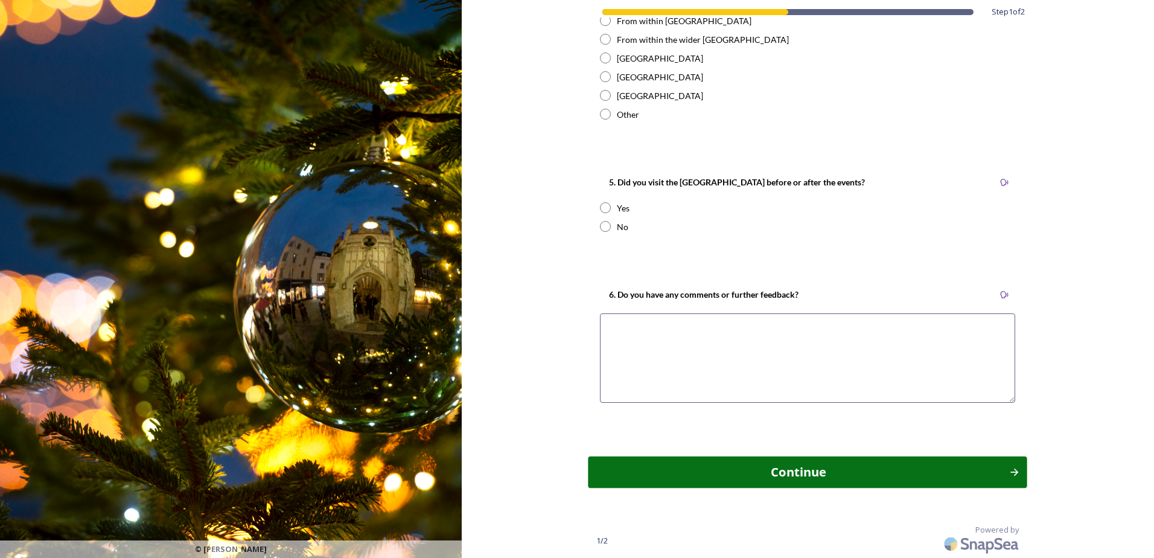
click at [758, 462] on button "Continue" at bounding box center [807, 472] width 439 height 32
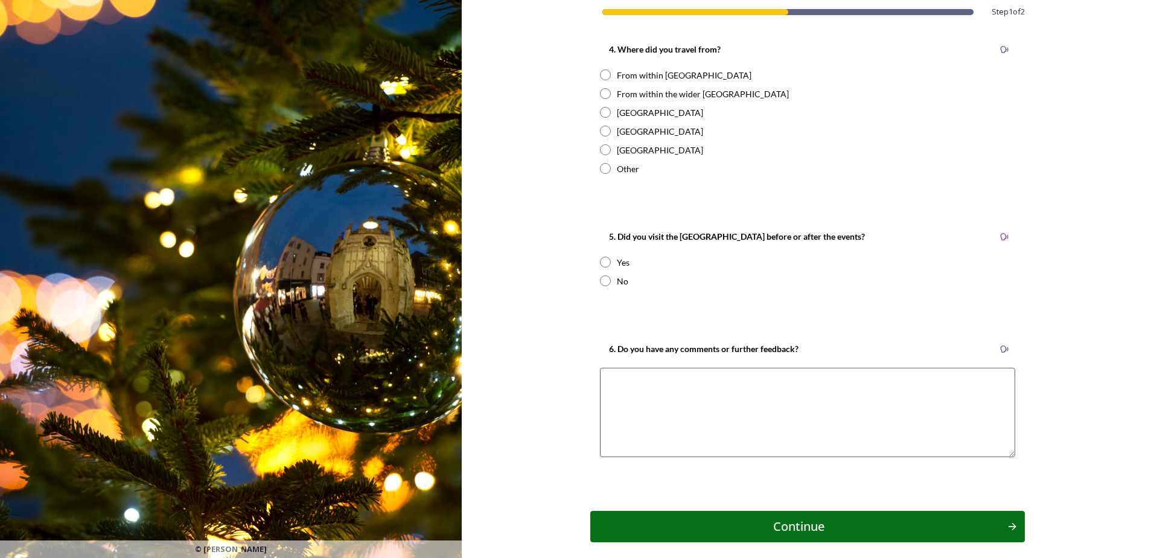
scroll to position [1173, 0]
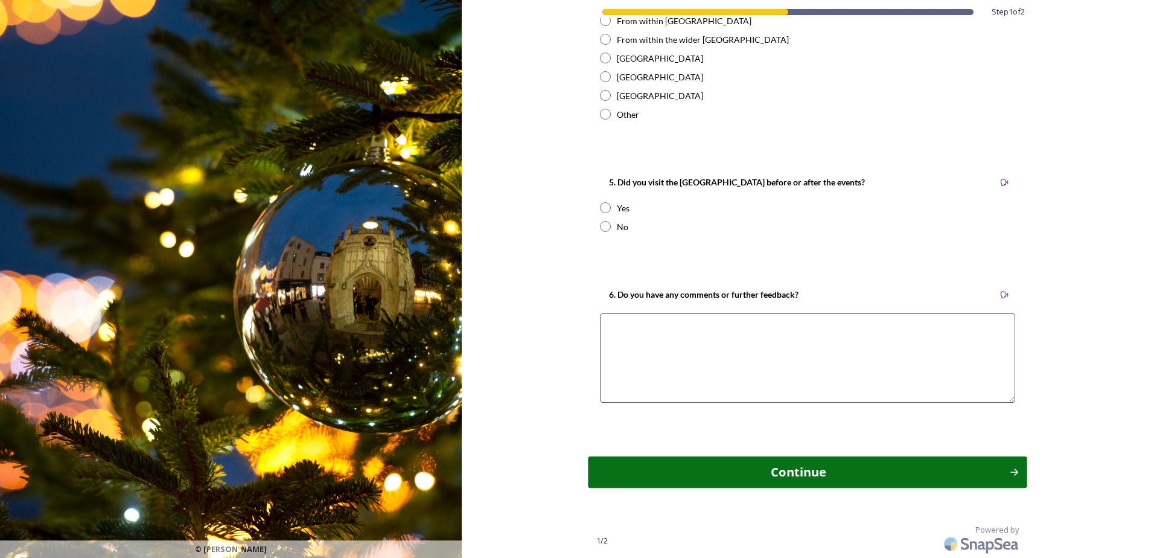
click at [684, 471] on div "Continue" at bounding box center [799, 471] width 408 height 18
